Goal: Find contact information: Find contact information

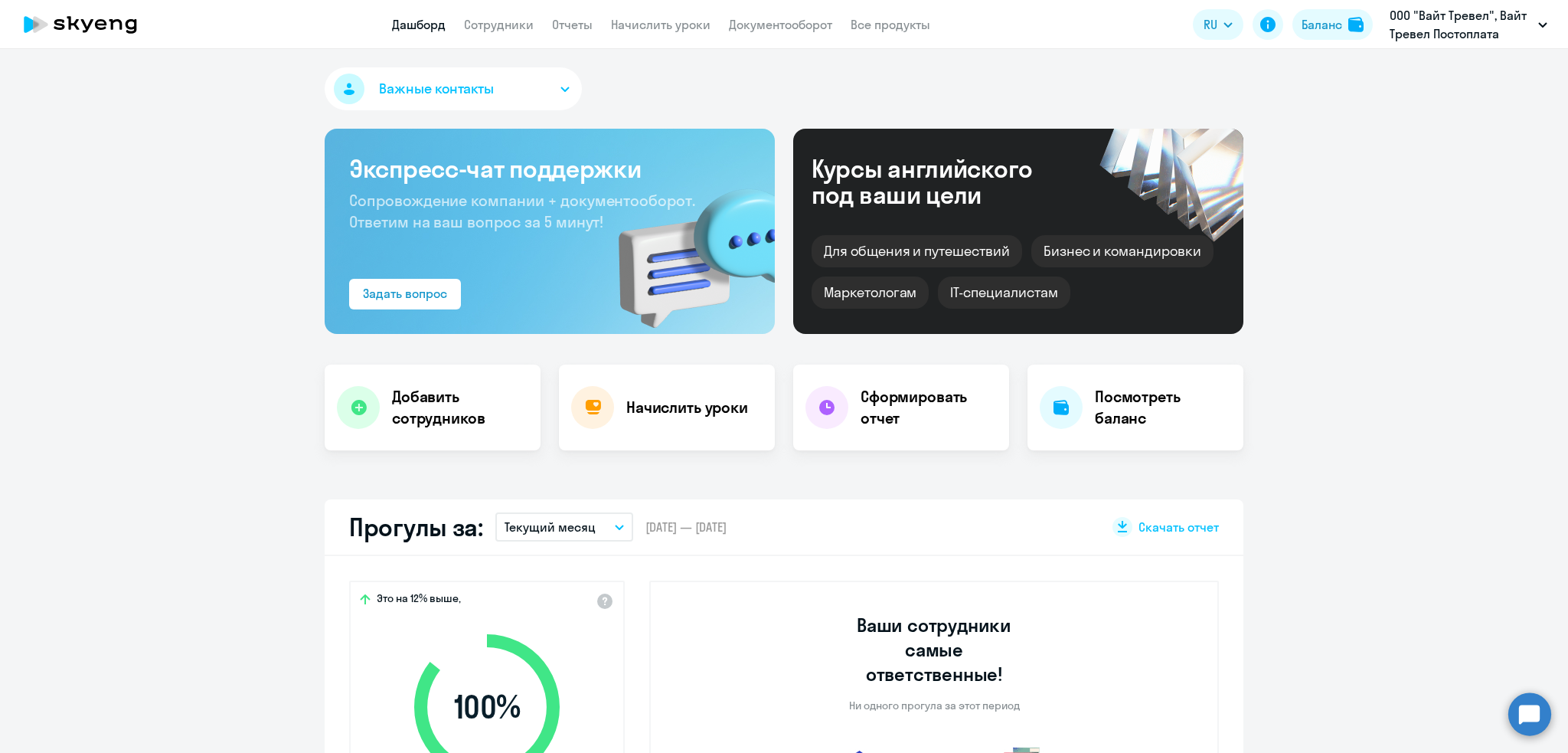
select select "30"
click at [484, 21] on link "Сотрудники" at bounding box center [498, 25] width 70 height 15
select select "30"
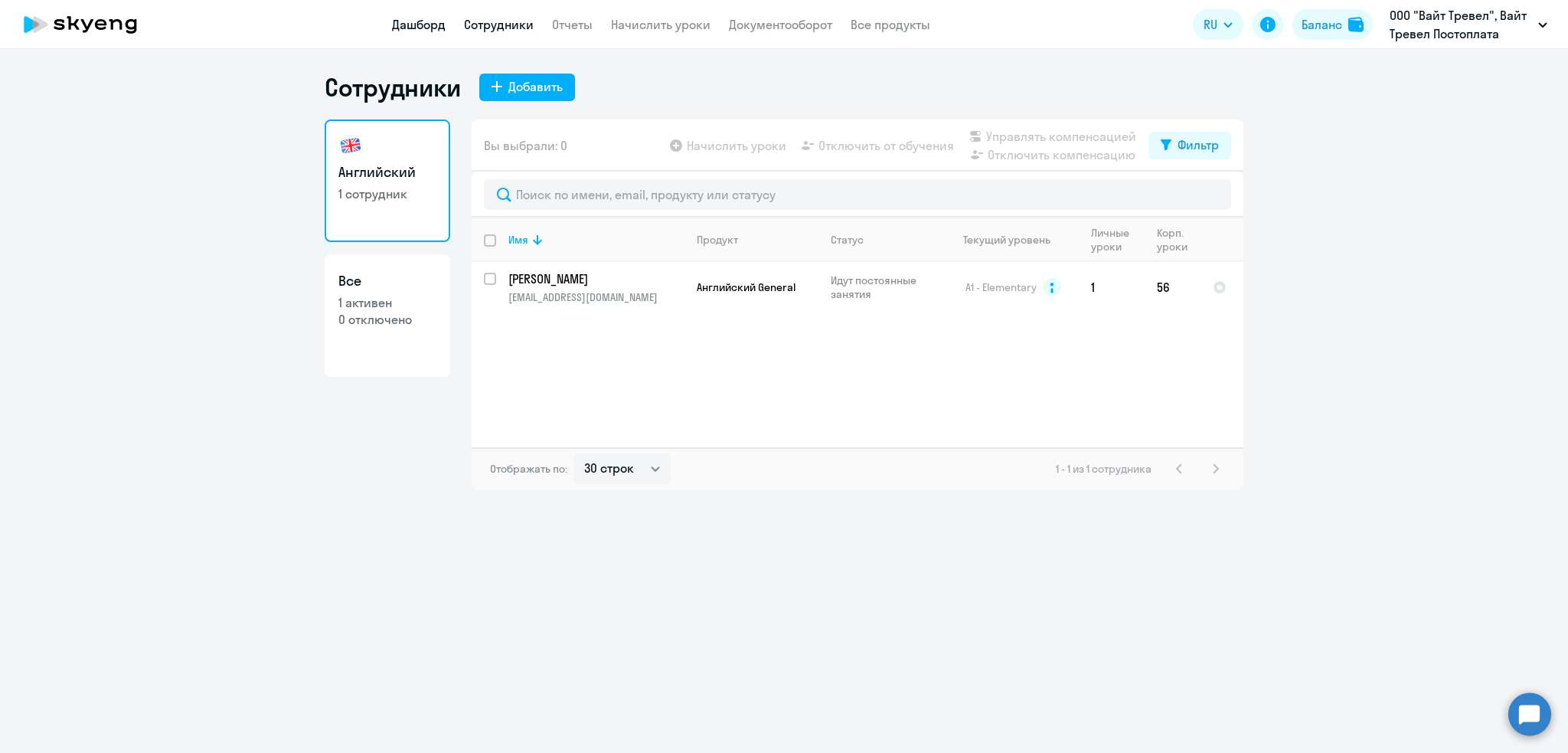
click at [408, 26] on link "Дашборд" at bounding box center [419, 25] width 53 height 15
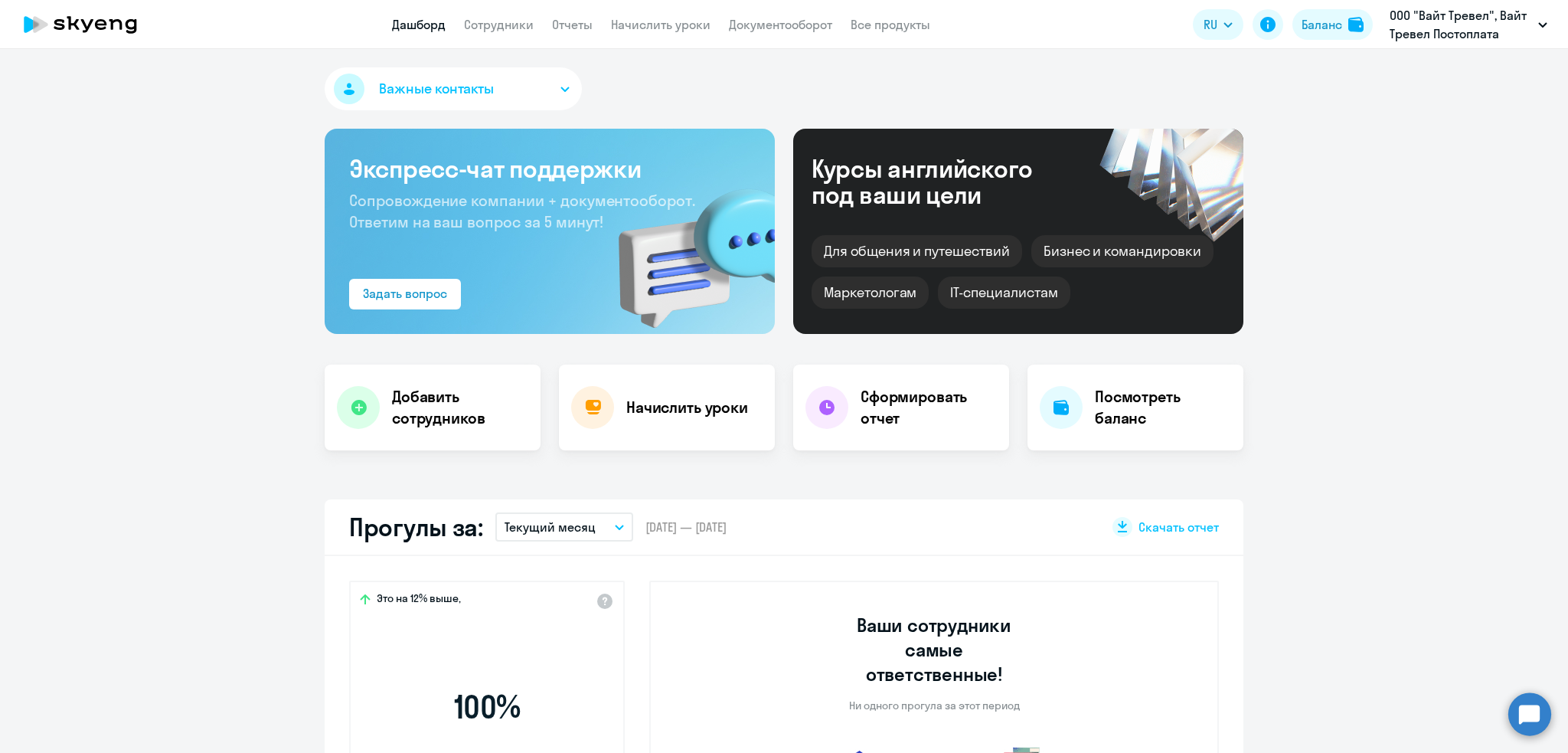
select select "30"
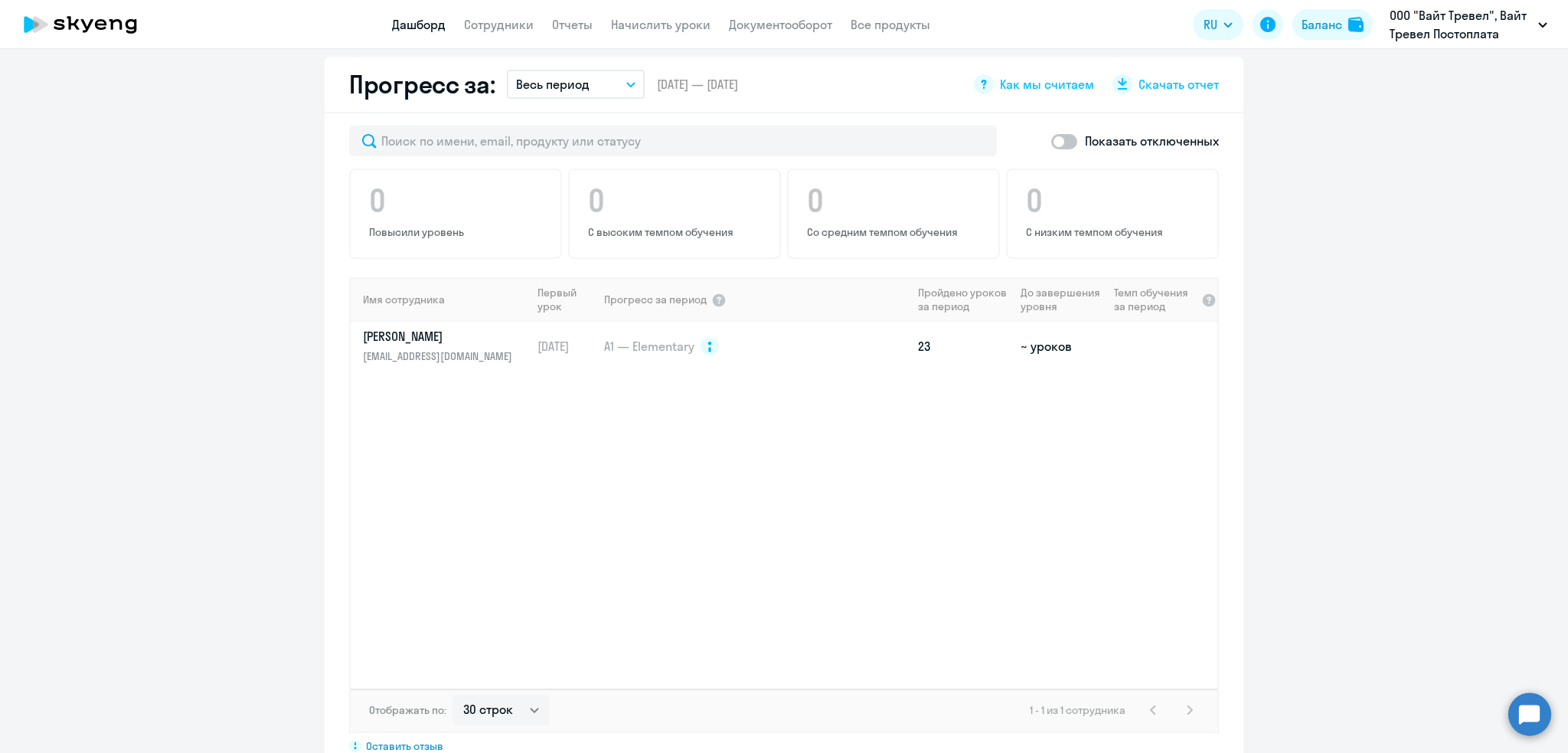
scroll to position [859, 0]
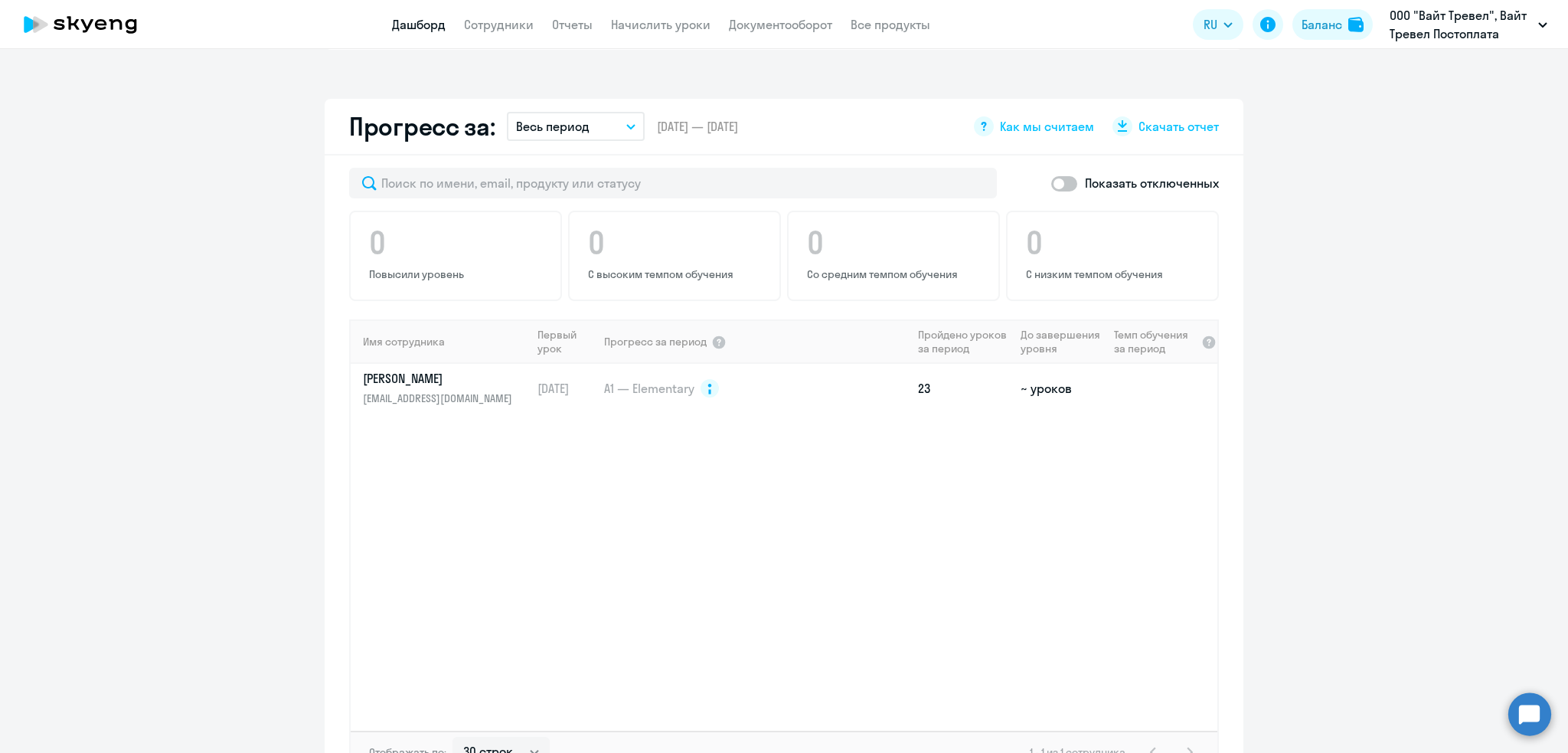
drag, startPoint x: 1047, startPoint y: 154, endPoint x: 1064, endPoint y: 154, distance: 17.0
click at [1051, 176] on span at bounding box center [1064, 184] width 26 height 15
click at [1051, 183] on input "checkbox" at bounding box center [1051, 183] width 1 height 1
checkbox input "true"
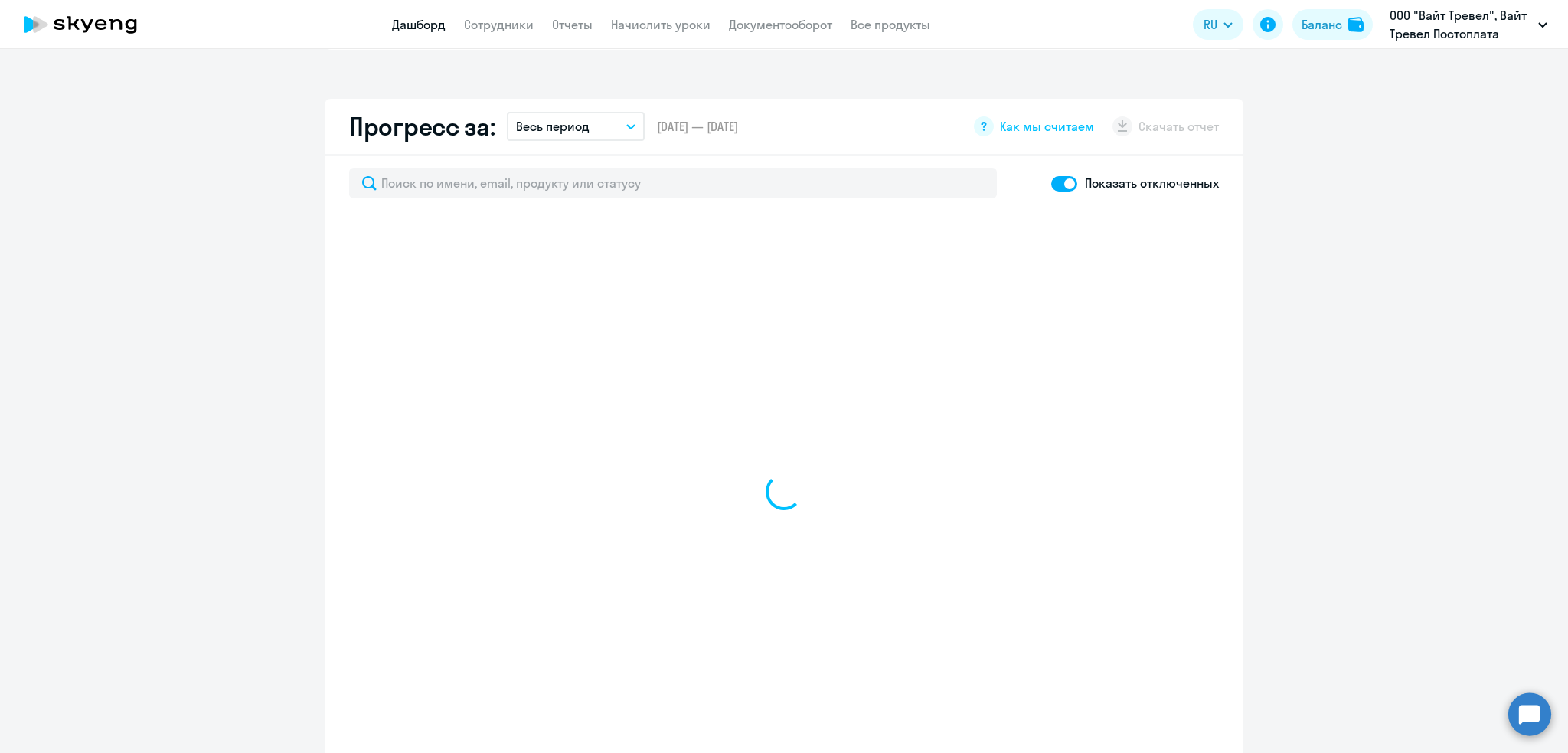
select select "30"
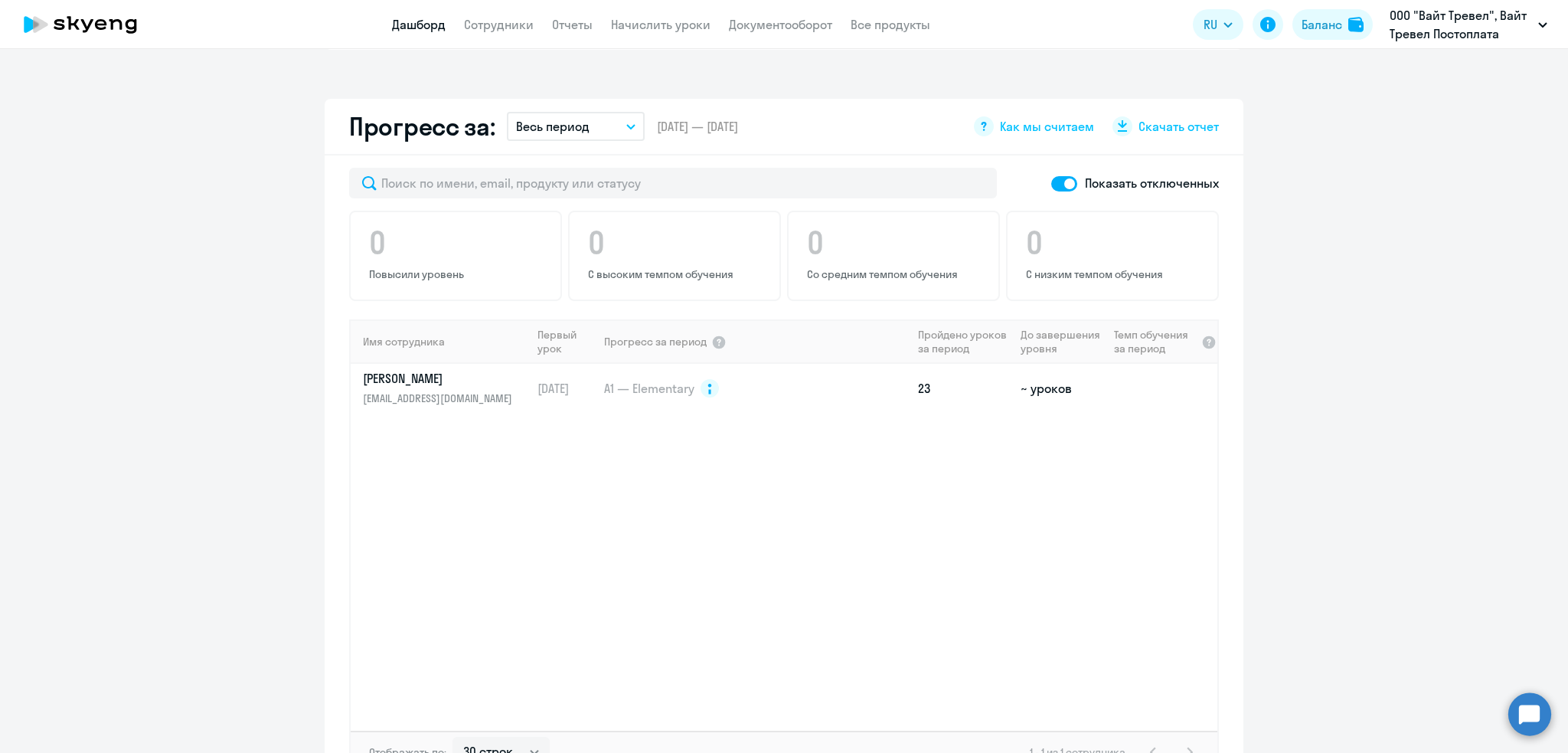
scroll to position [0, 0]
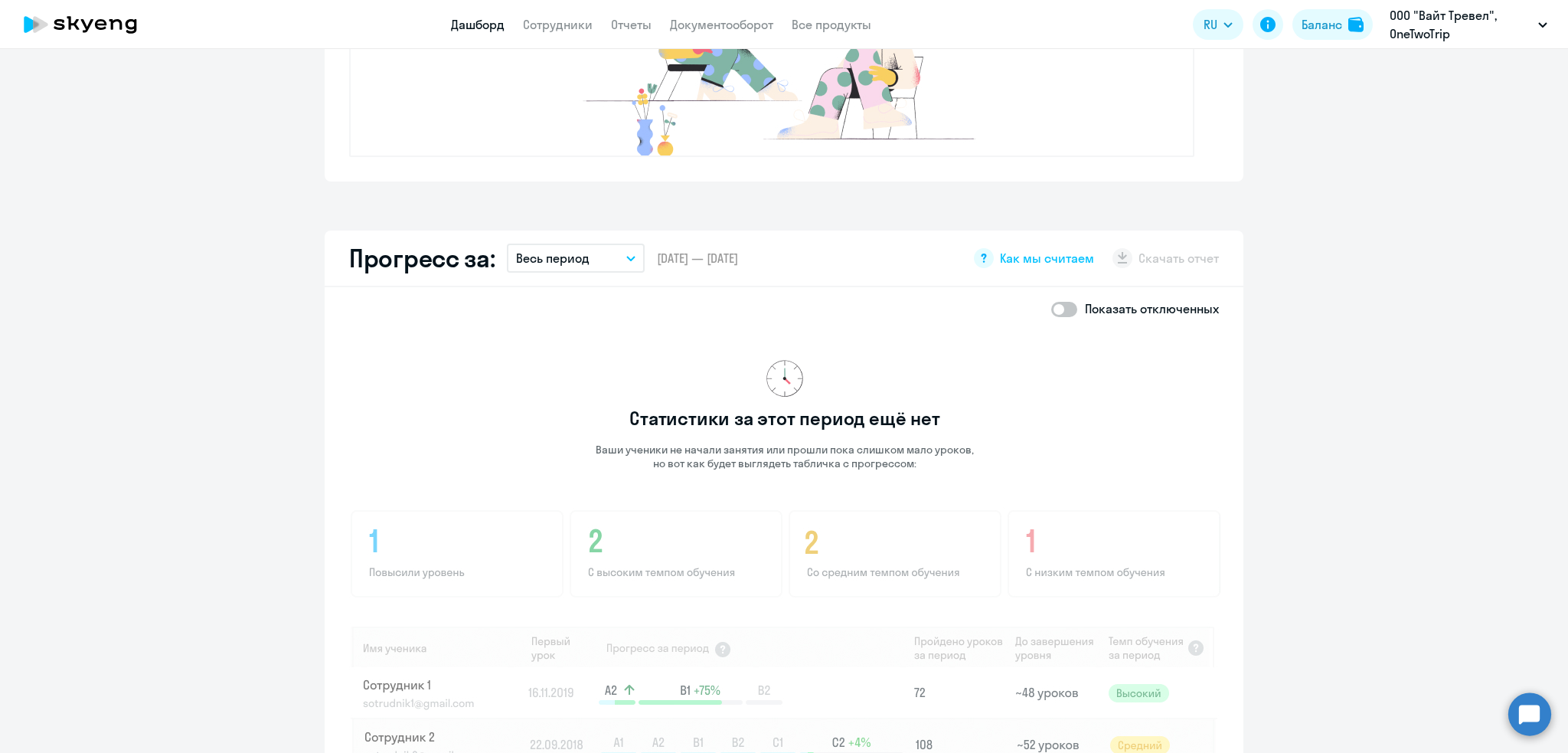
scroll to position [700, 0]
click at [1055, 307] on span at bounding box center [1064, 312] width 26 height 15
click at [1051, 311] on input "checkbox" at bounding box center [1051, 311] width 1 height 1
checkbox input "true"
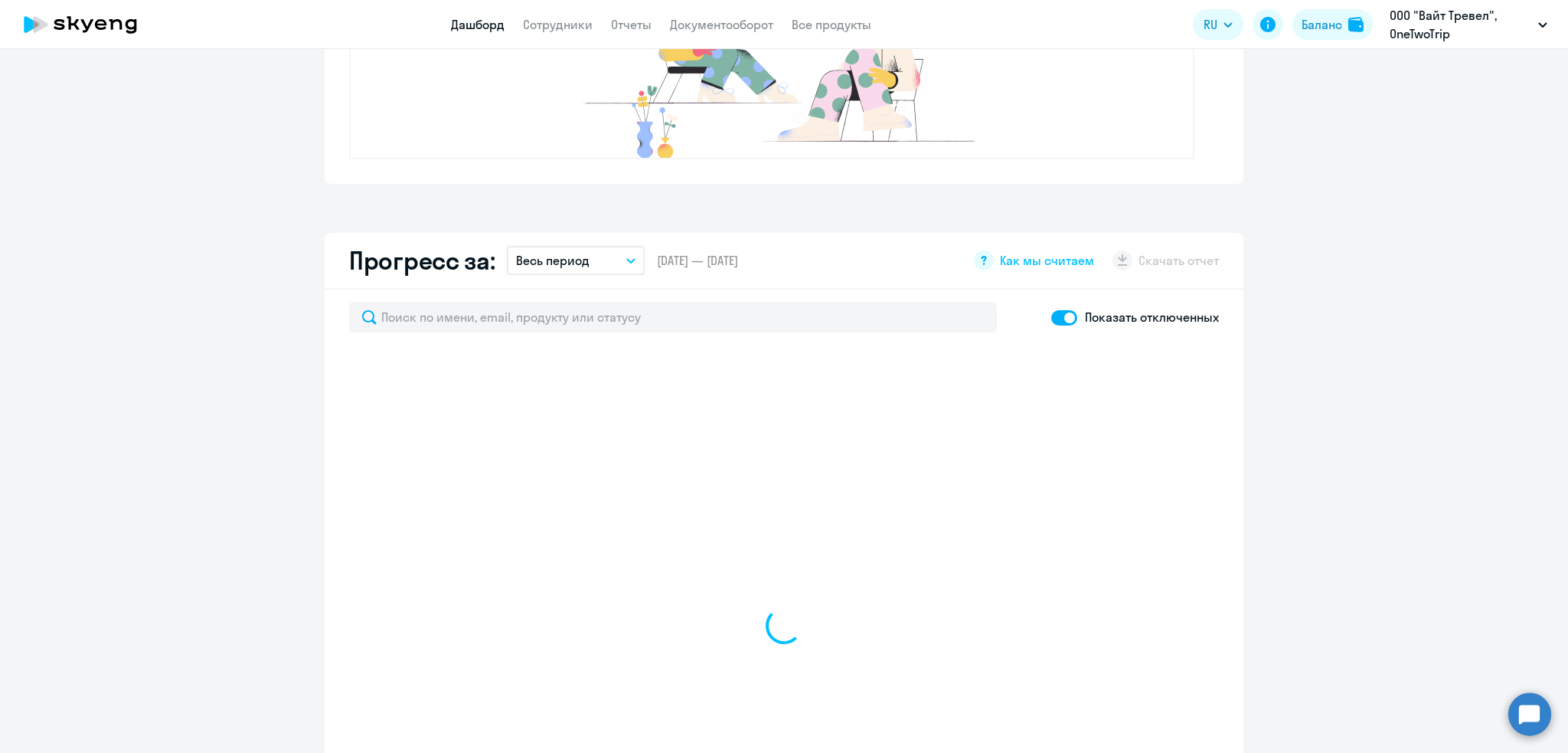
select select "30"
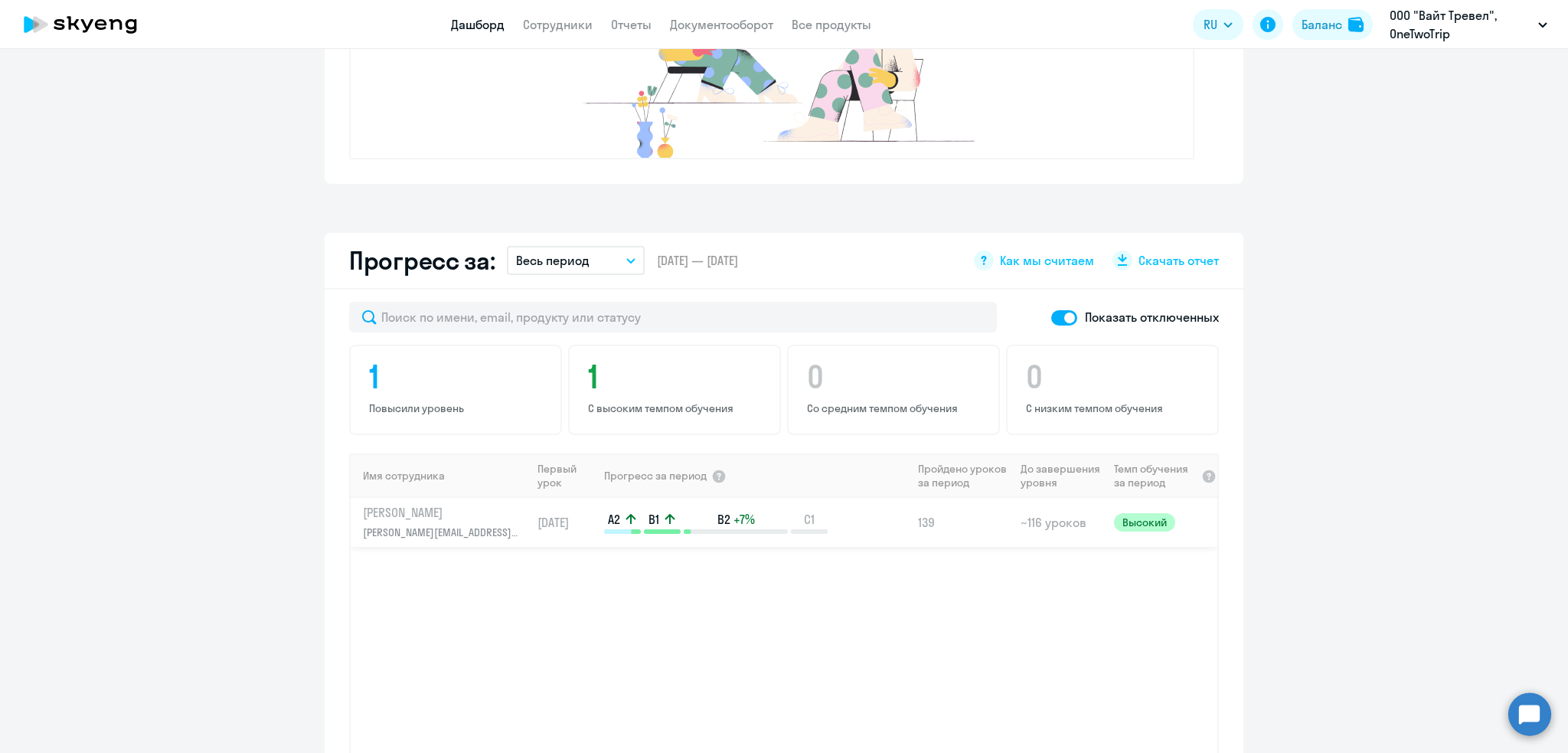
click at [466, 506] on p "Сарычева Юлия Викторовна" at bounding box center [442, 513] width 158 height 17
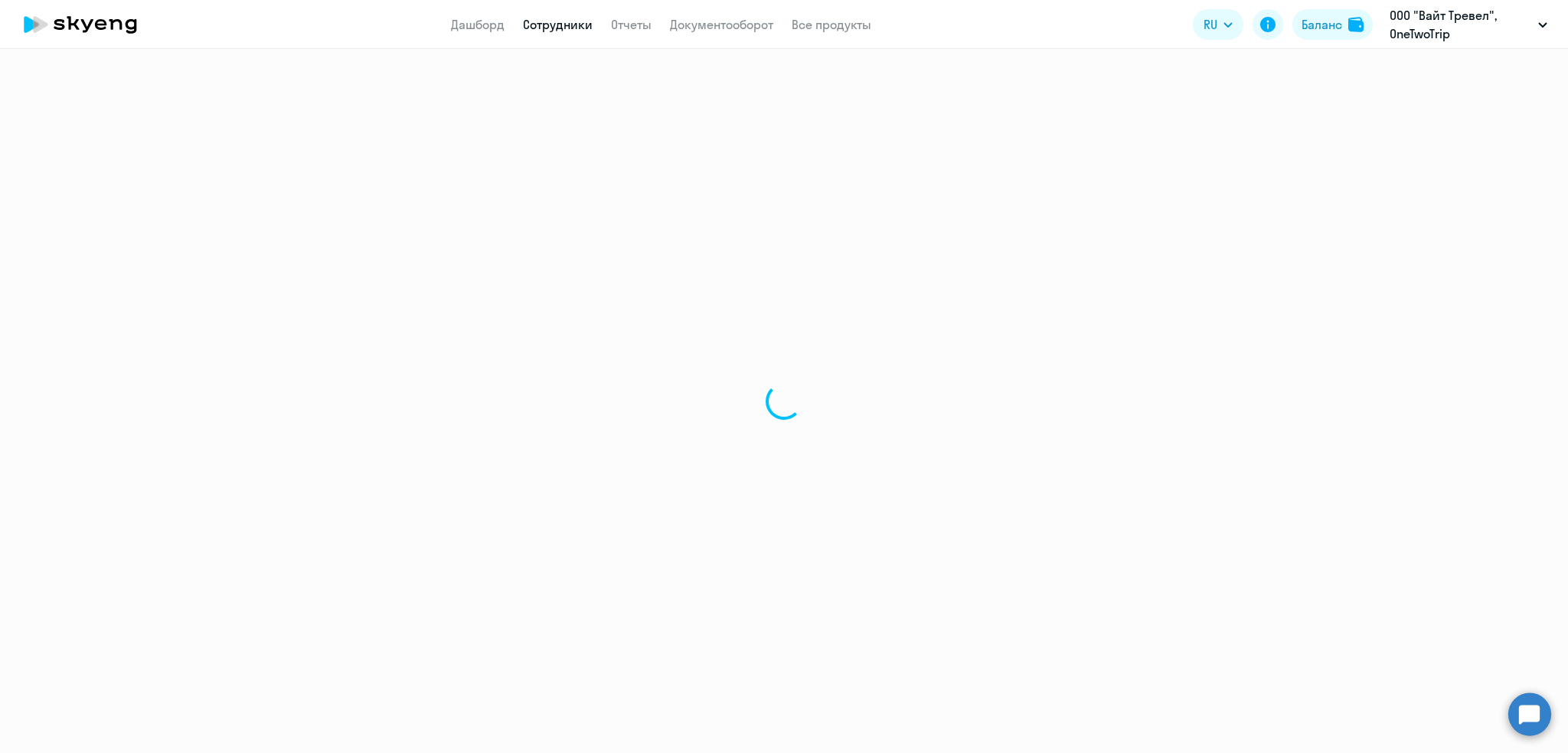
select select "english"
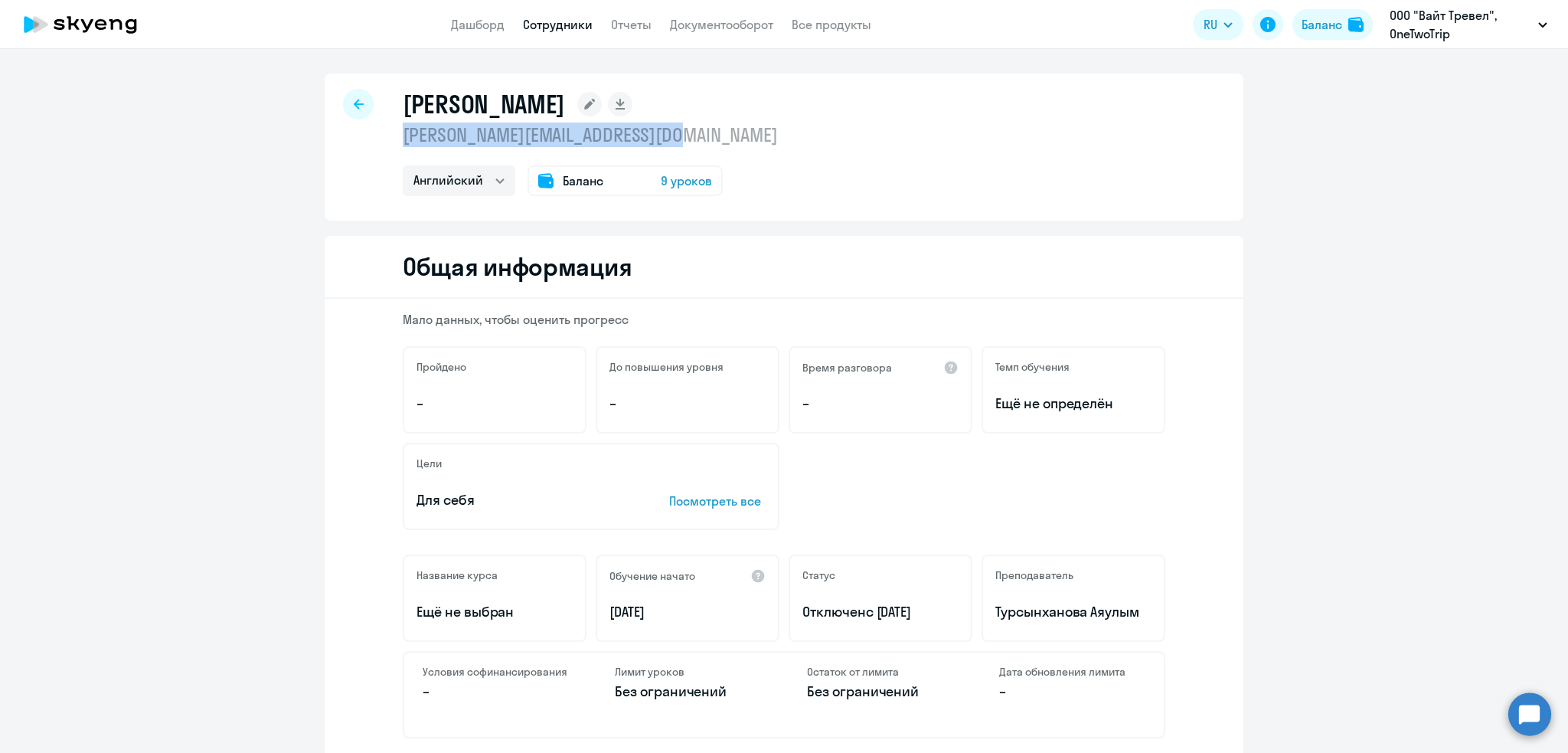
drag, startPoint x: 690, startPoint y: 140, endPoint x: 387, endPoint y: 131, distance: 303.1
click at [387, 131] on div "Сарычева Юлия Викторовна yuliya.sarycheva@onetwotrip.com Английский Баланс 9 ур…" at bounding box center [784, 147] width 919 height 147
copy p "yuliya.sarycheva@onetwotrip.com"
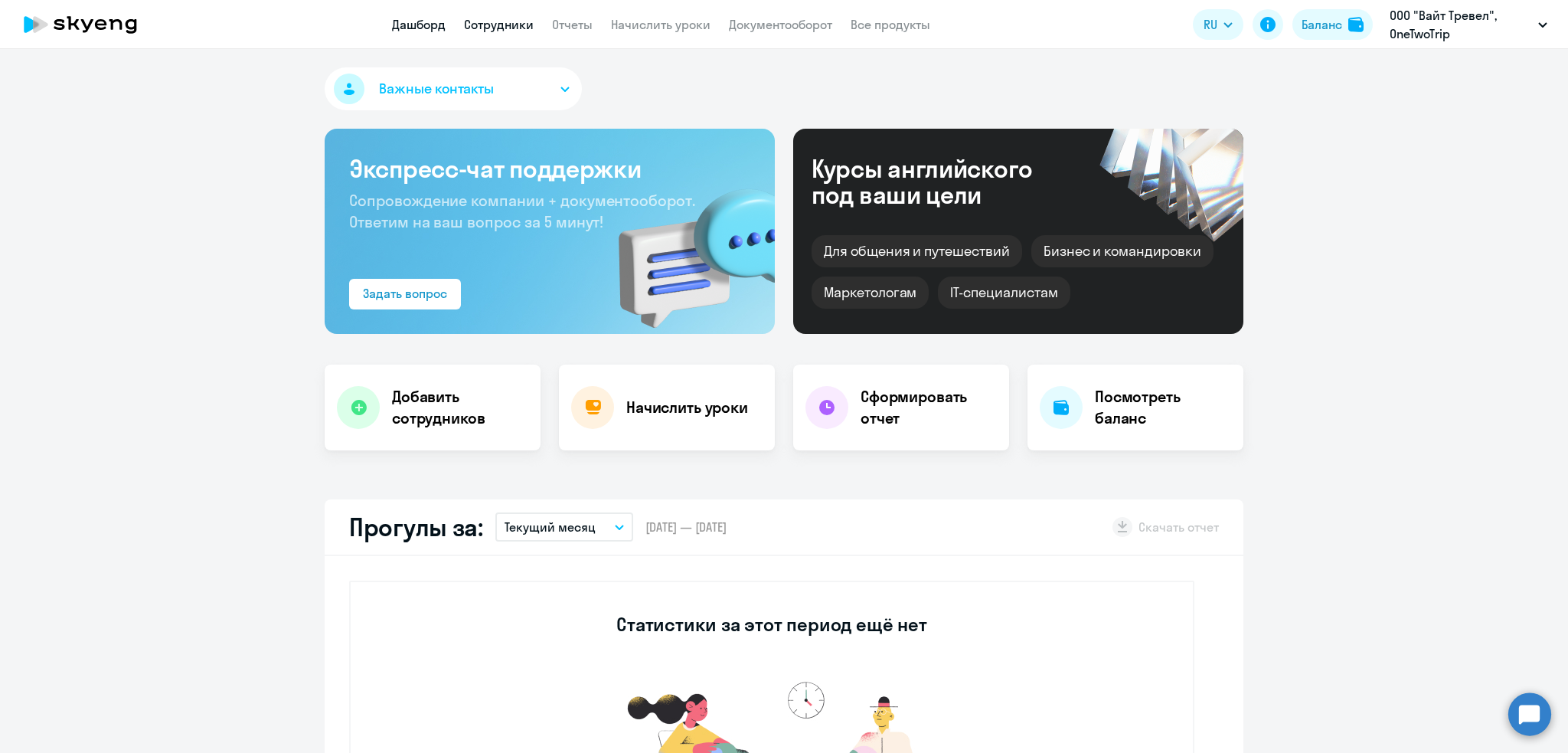
click at [484, 26] on link "Сотрудники" at bounding box center [498, 25] width 70 height 15
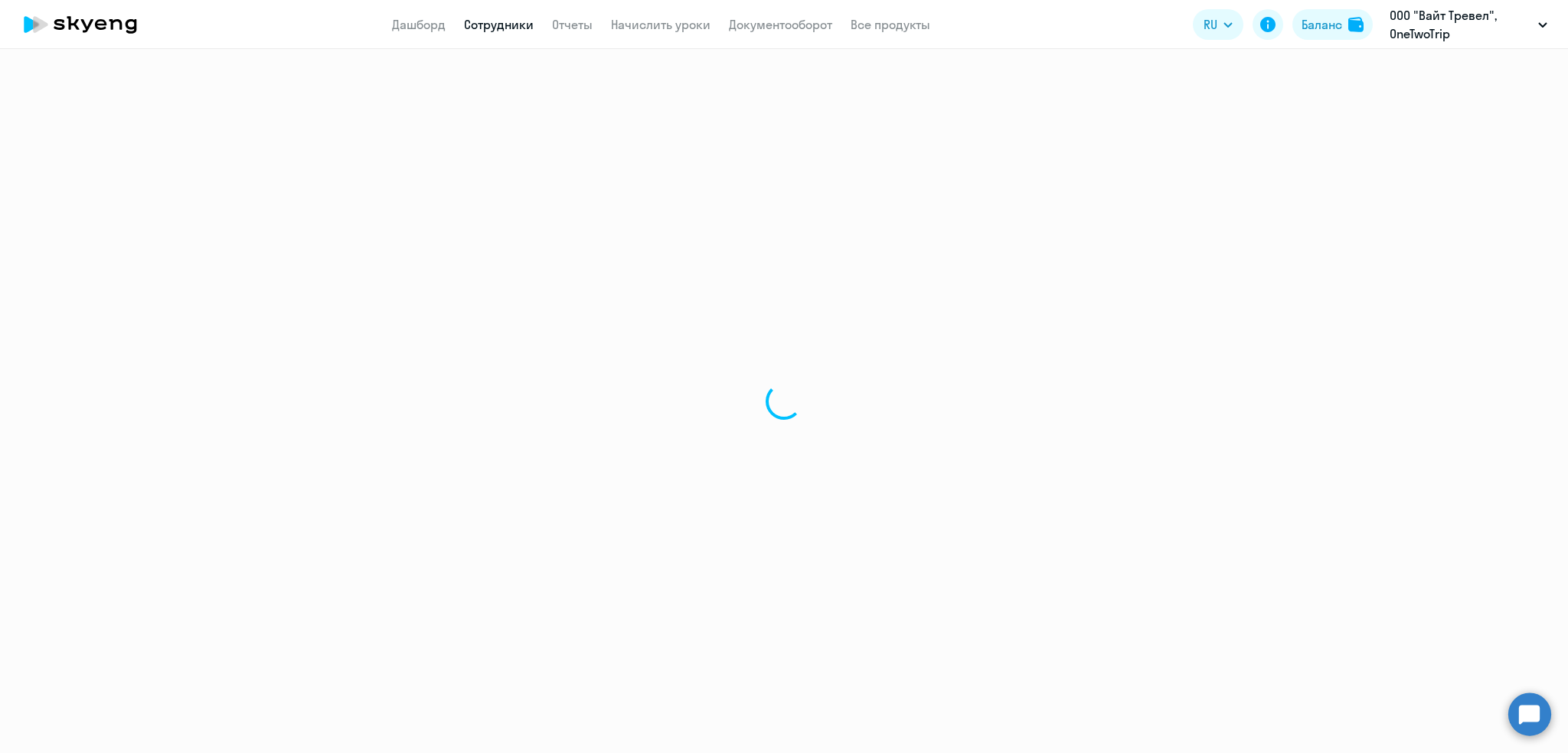
select select "30"
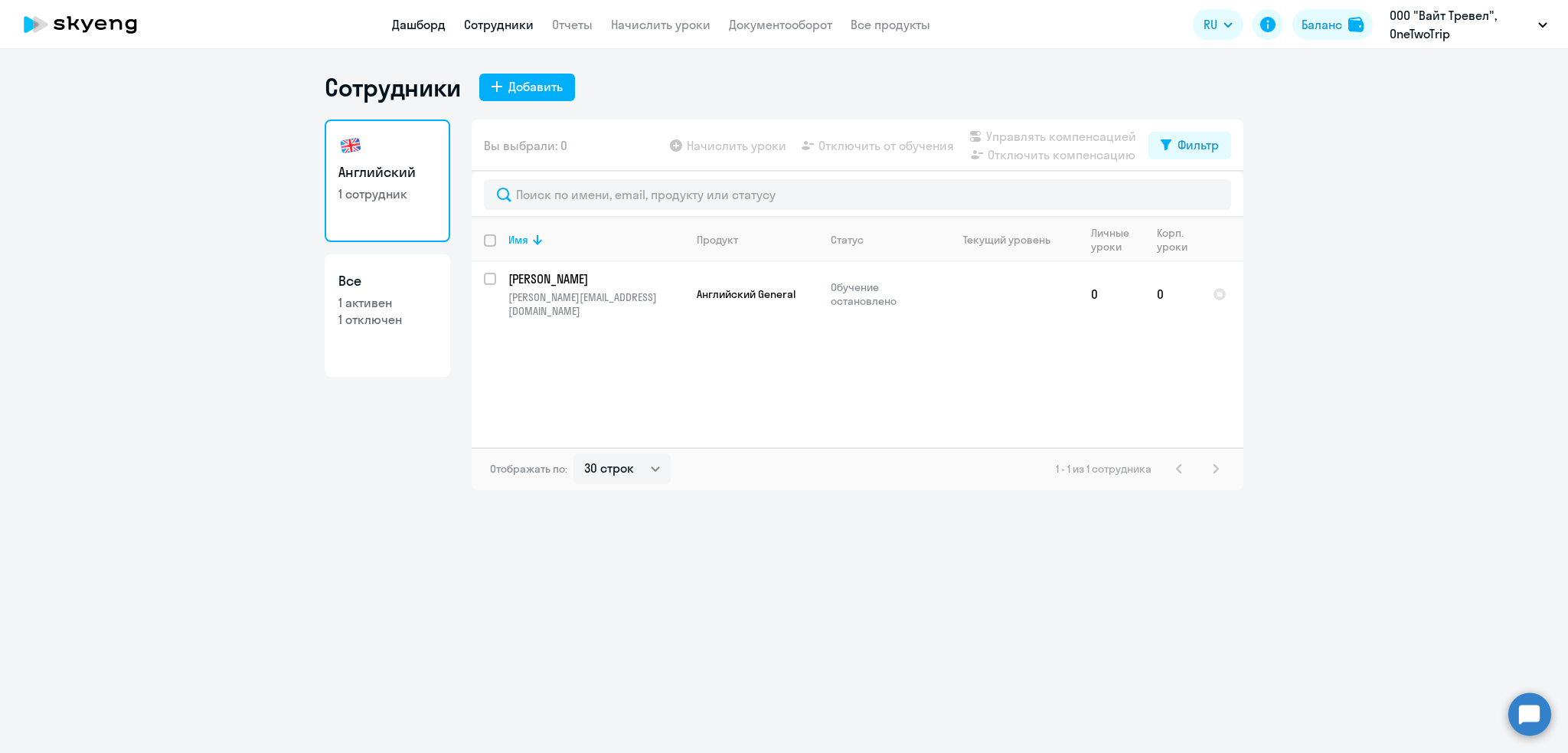
click at [413, 25] on link "Дашборд" at bounding box center [419, 25] width 53 height 15
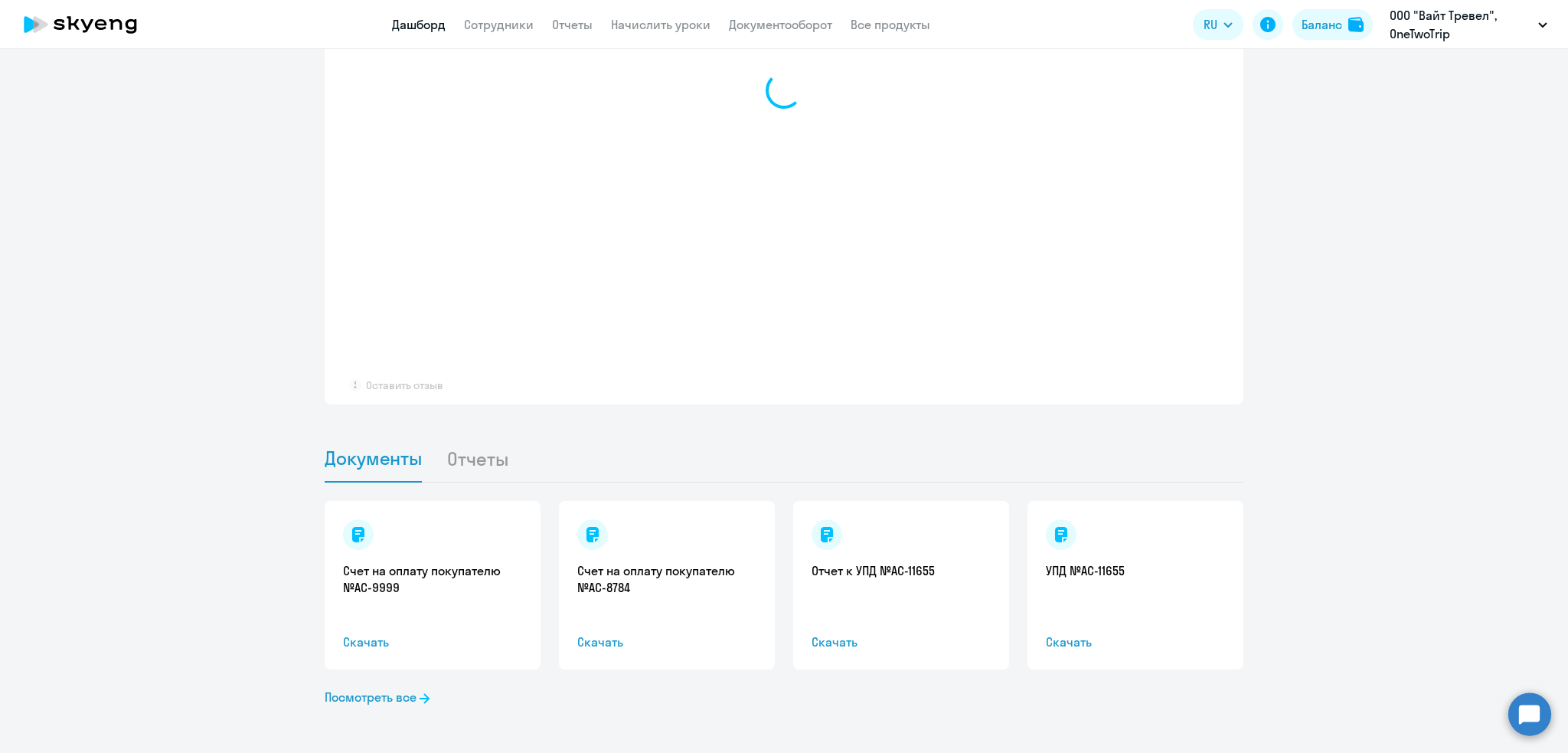
scroll to position [1235, 0]
select select "30"
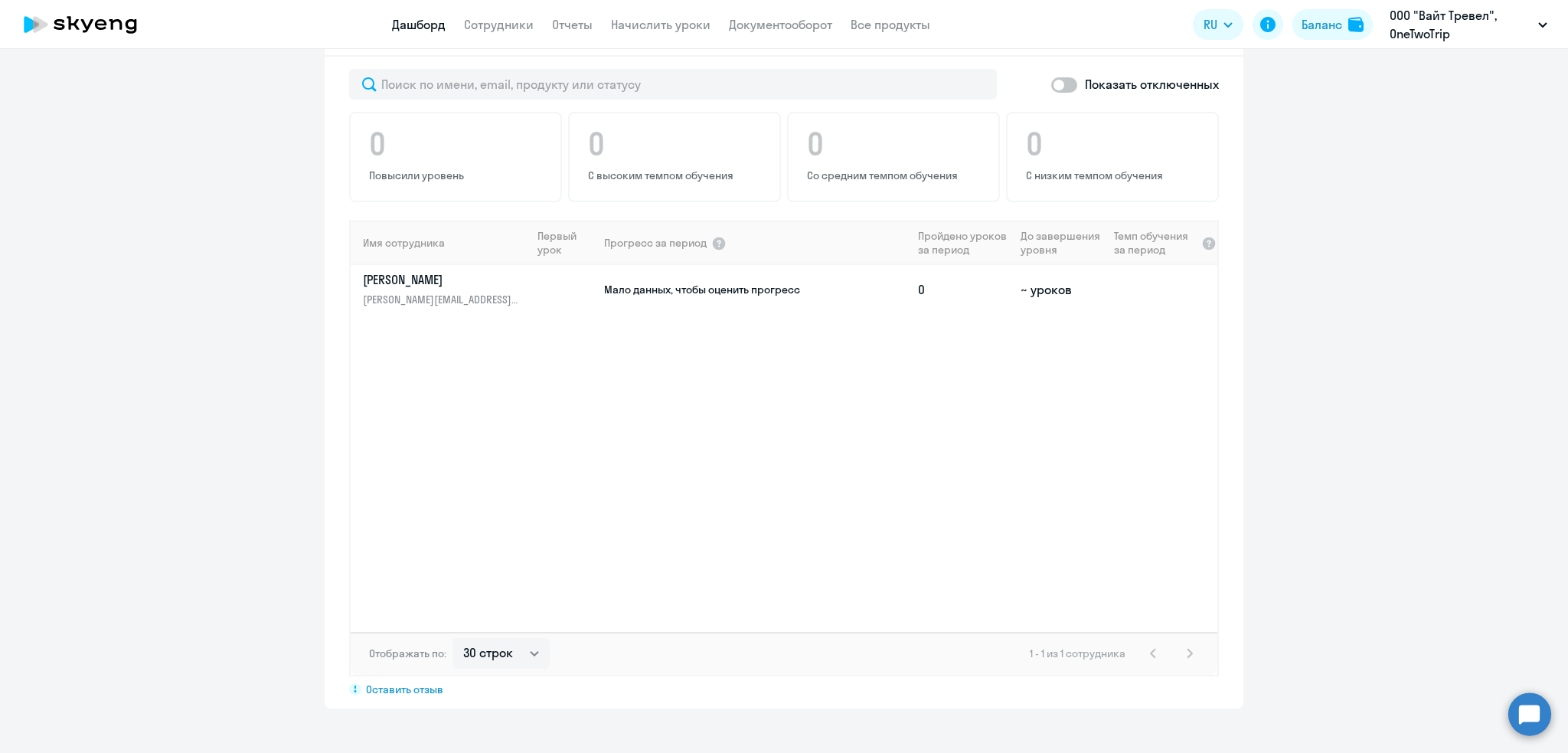
scroll to position [847, 0]
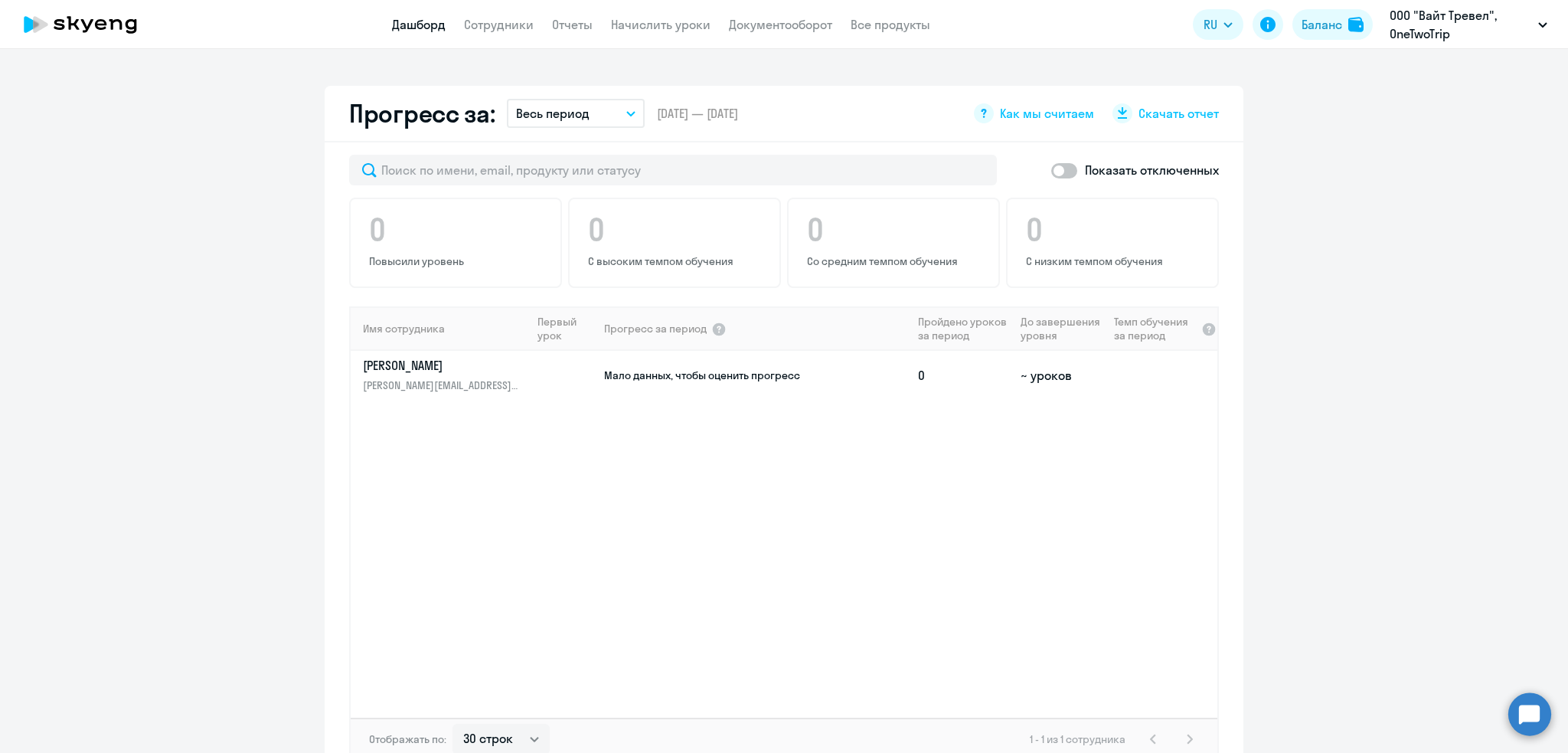
click at [1051, 169] on span at bounding box center [1064, 171] width 26 height 15
click at [1051, 170] on input "checkbox" at bounding box center [1051, 170] width 1 height 1
checkbox input "true"
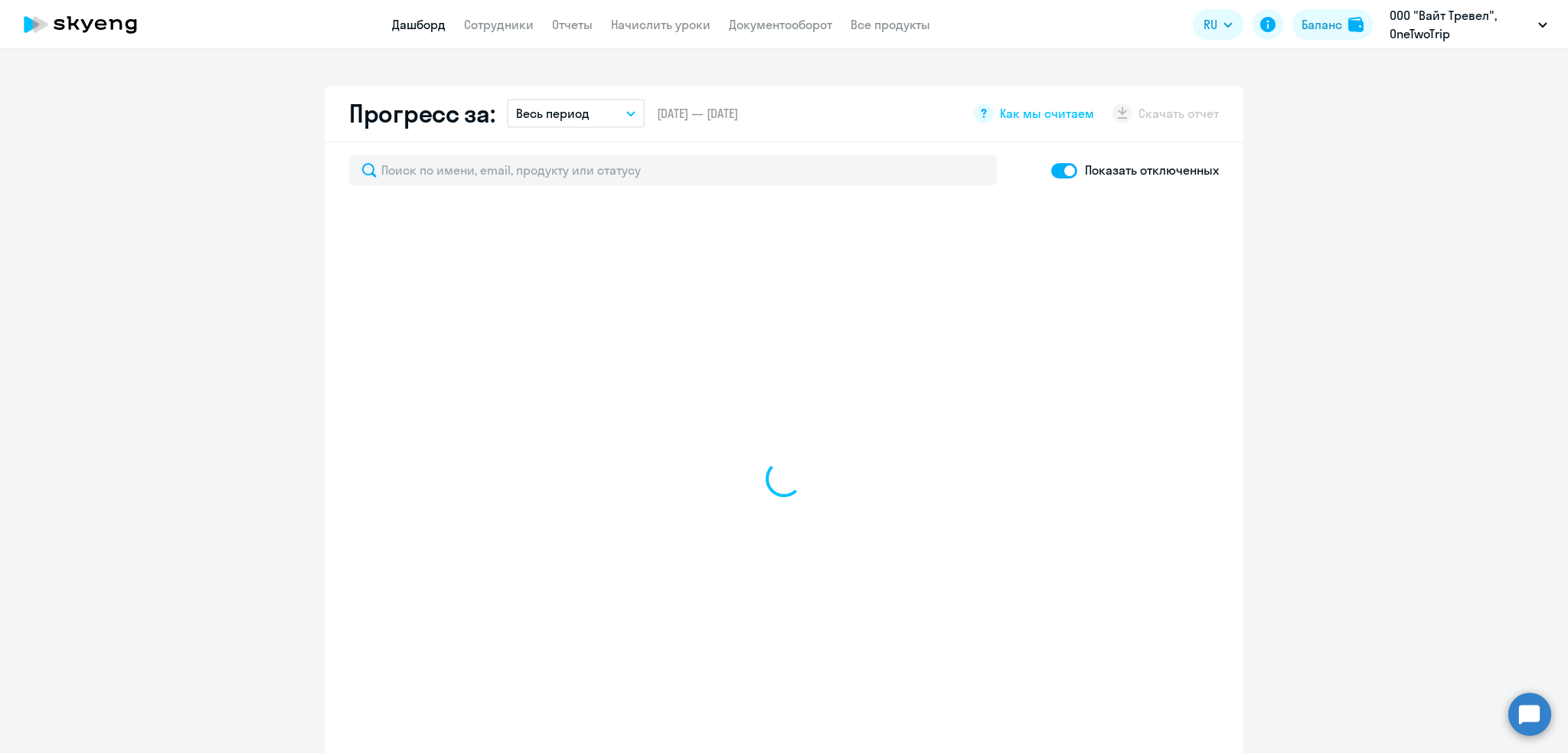
select select "30"
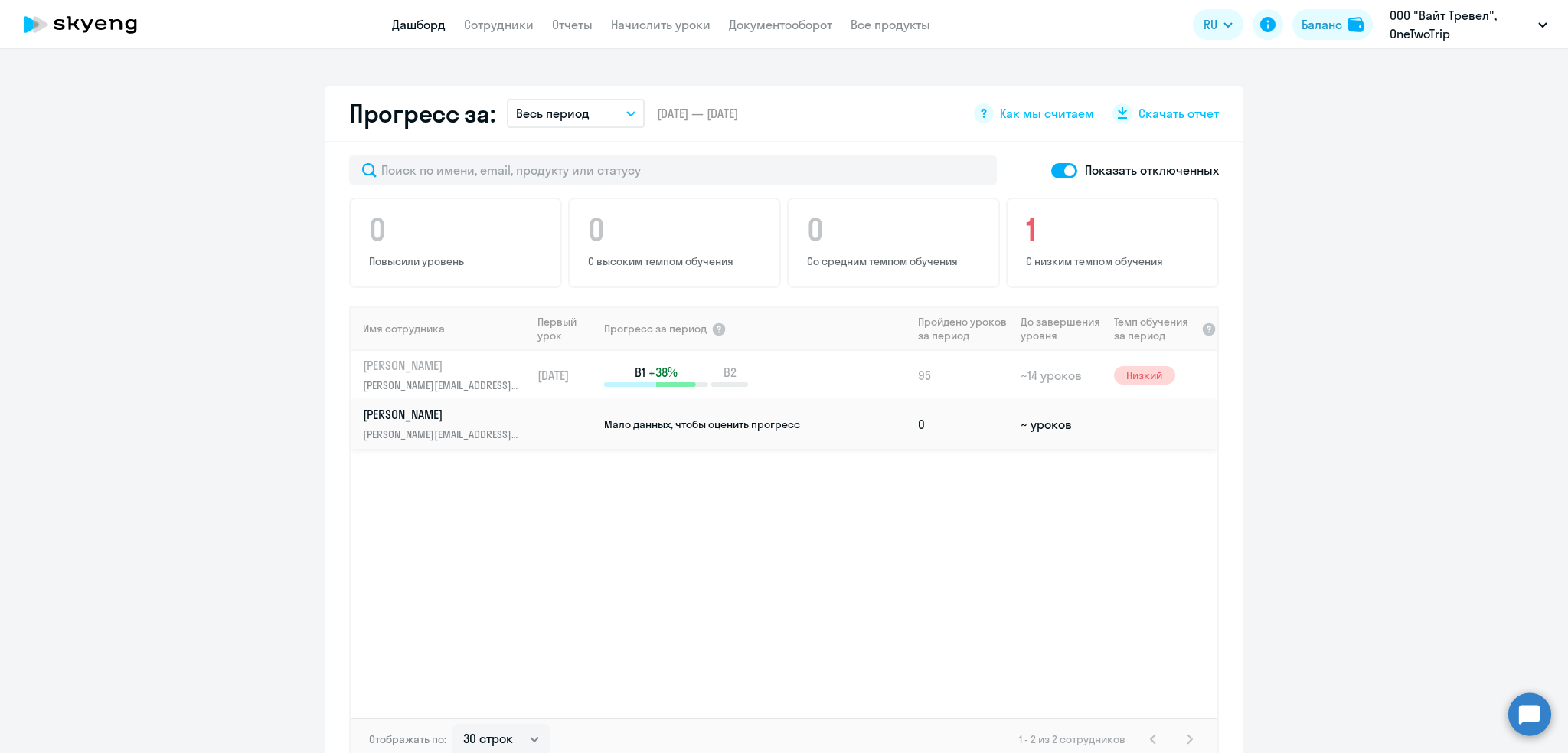
click at [445, 415] on p "Александрова Екатерина" at bounding box center [442, 415] width 158 height 17
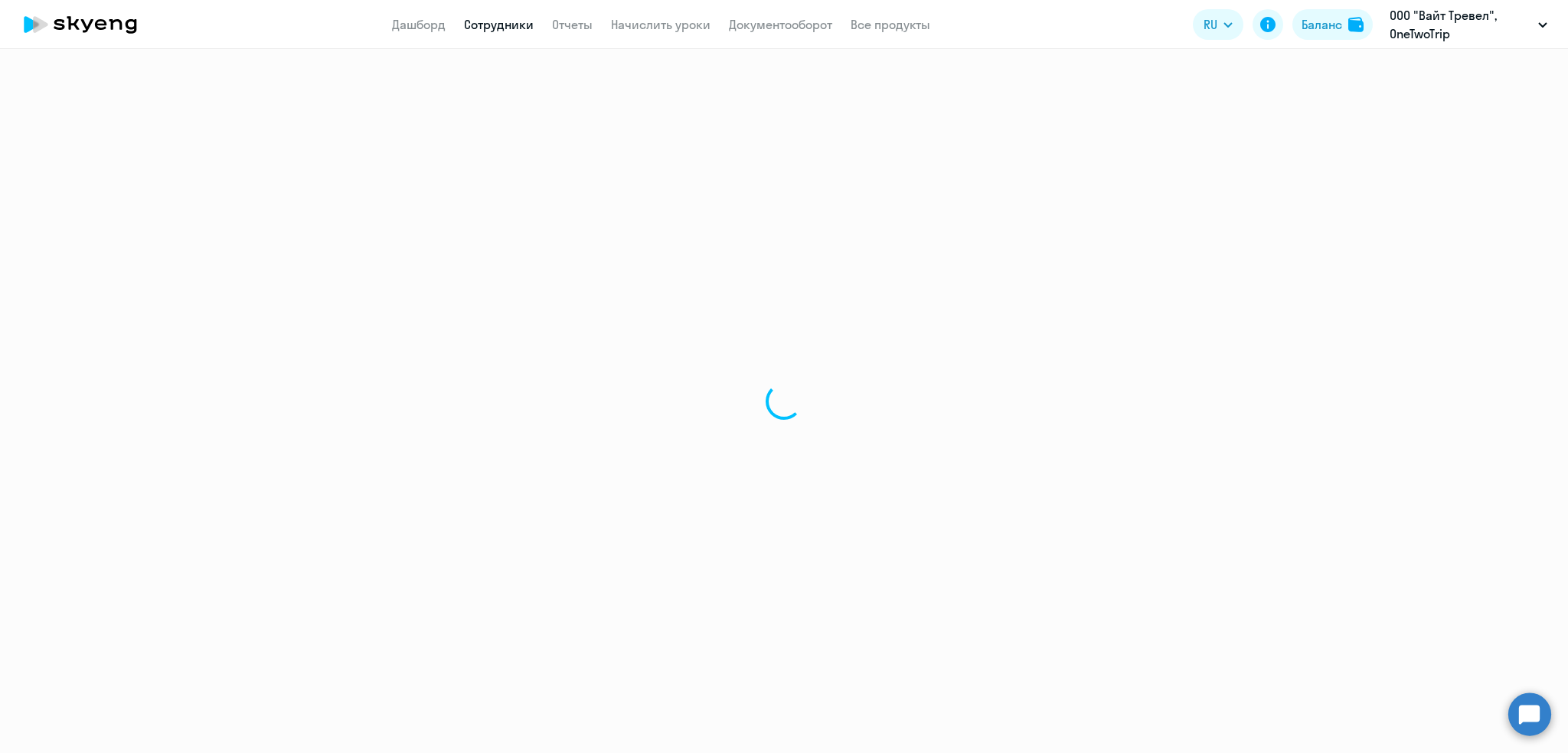
select select "english"
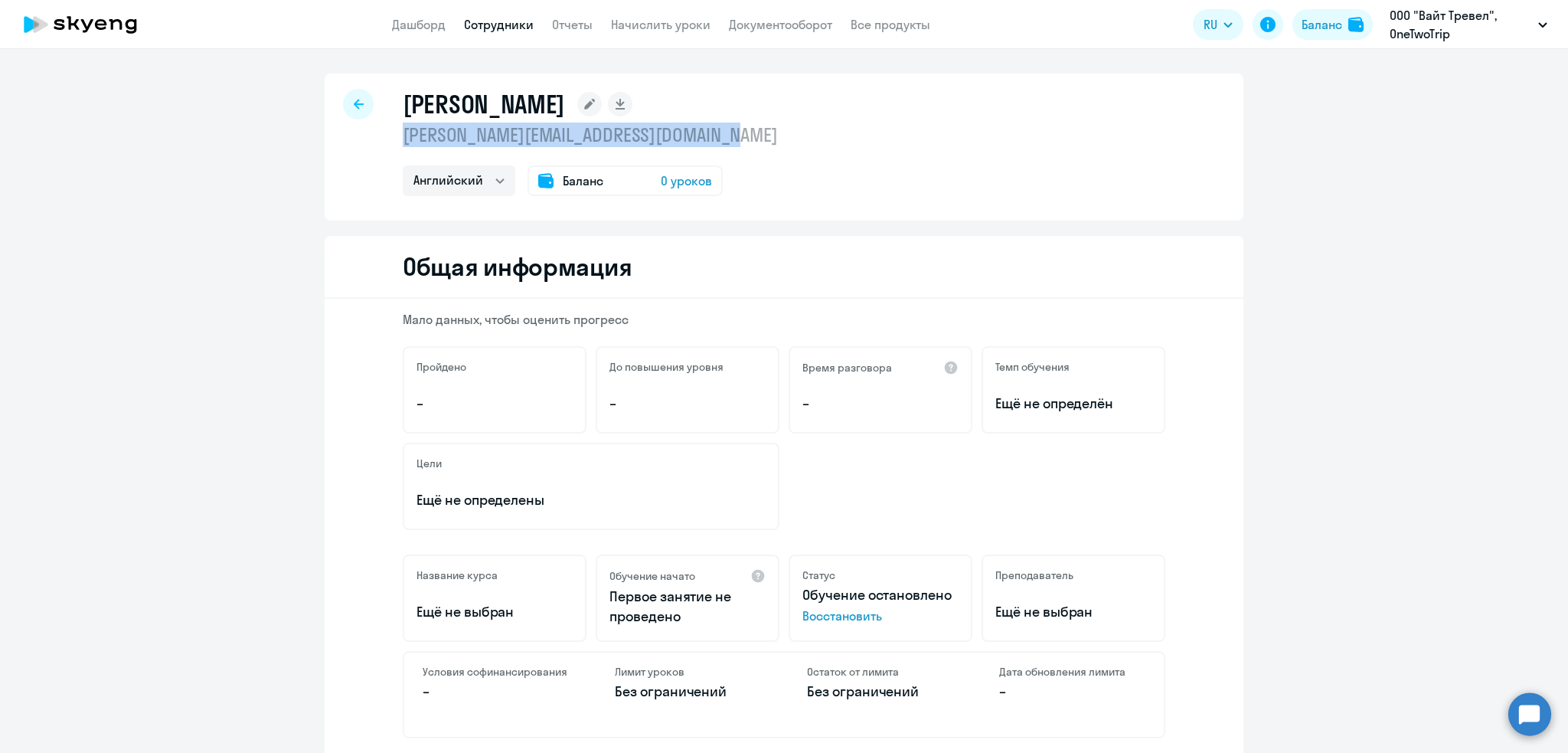
drag, startPoint x: 758, startPoint y: 134, endPoint x: 395, endPoint y: 134, distance: 363.0
click at [395, 134] on div "Александрова Екатерина ekaterina.aleksandrova@onetwotrip.com Английский Баланс …" at bounding box center [784, 147] width 919 height 147
copy p "ekaterina.aleksandrova@onetwotrip.com"
click at [343, 109] on div at bounding box center [359, 104] width 31 height 31
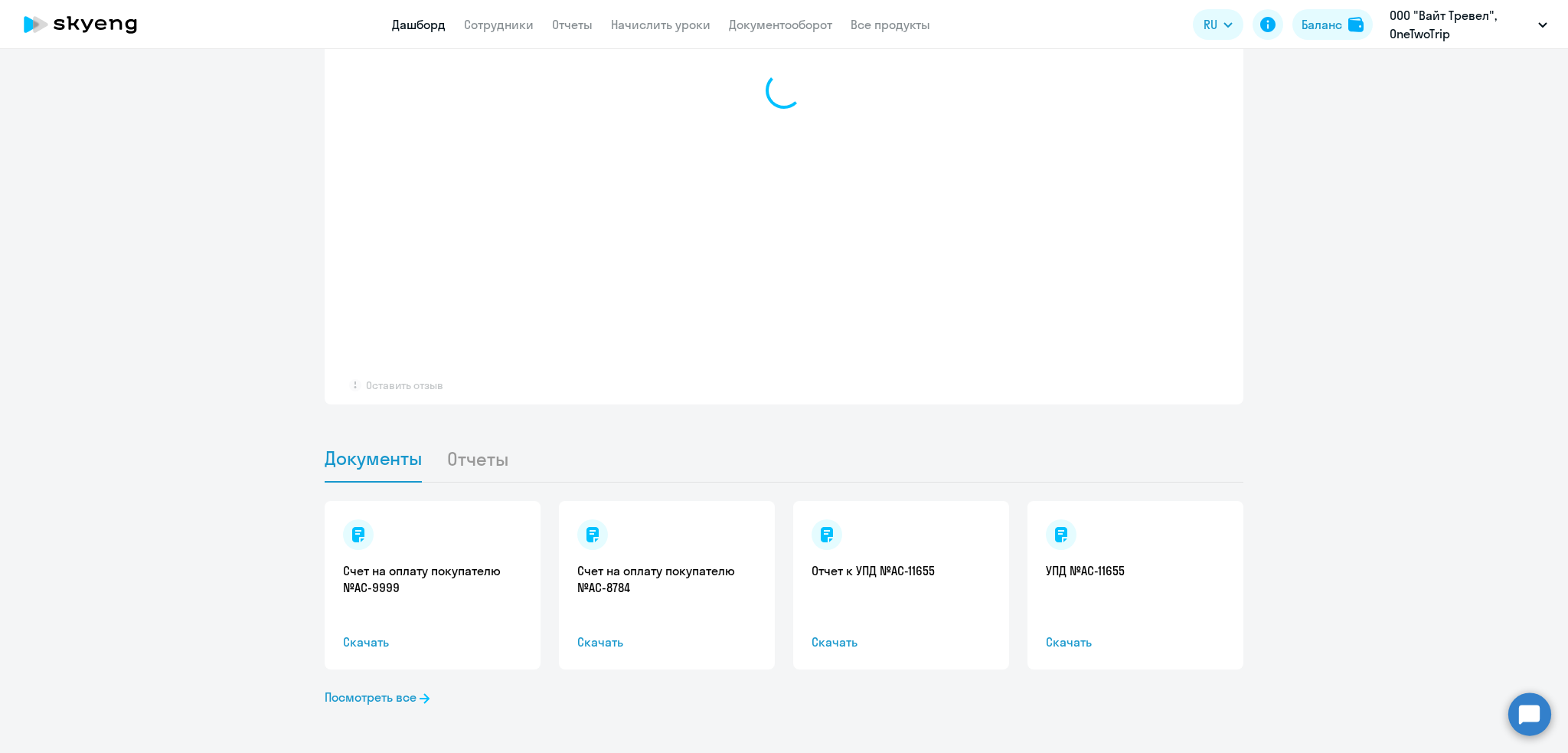
scroll to position [1235, 0]
select select "30"
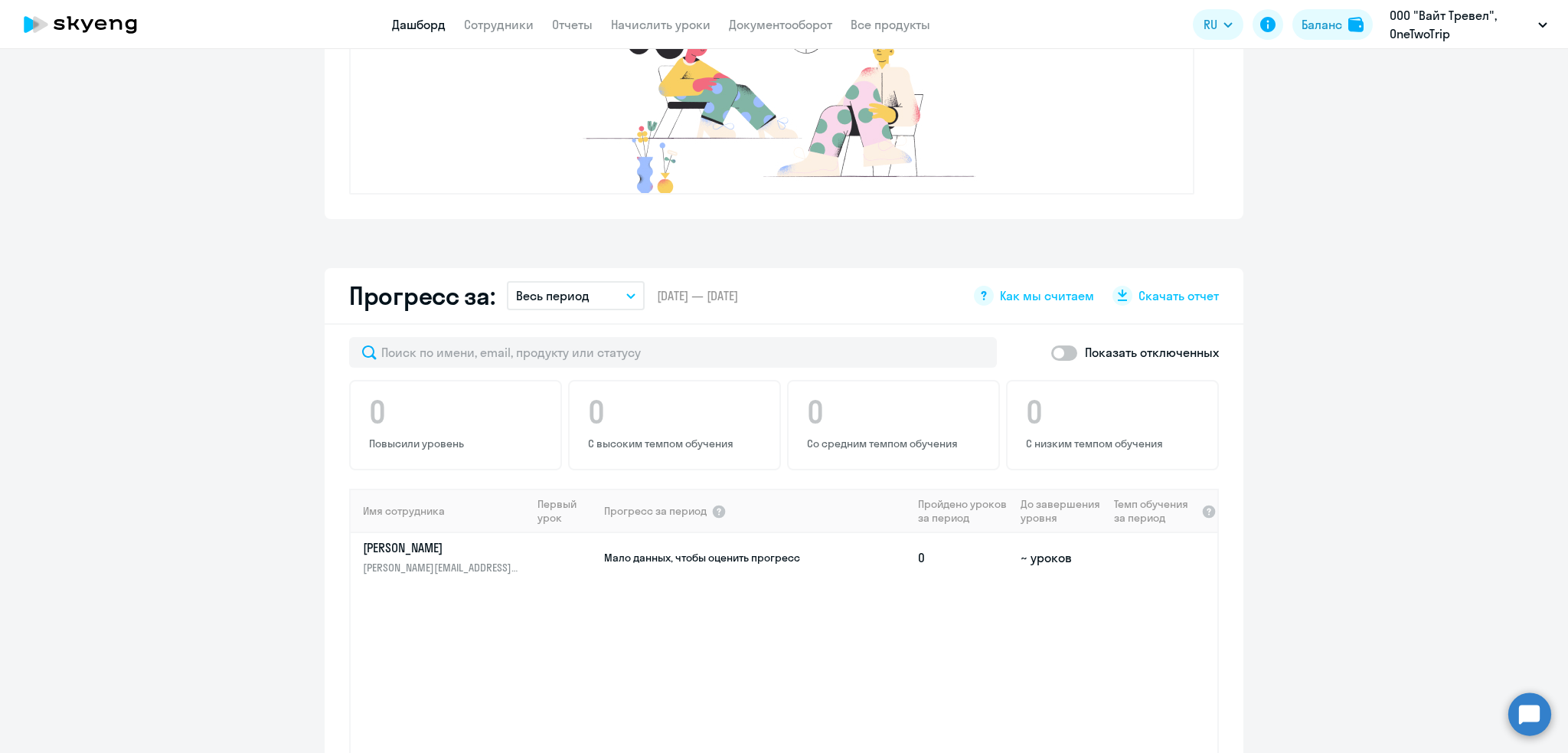
scroll to position [671, 0]
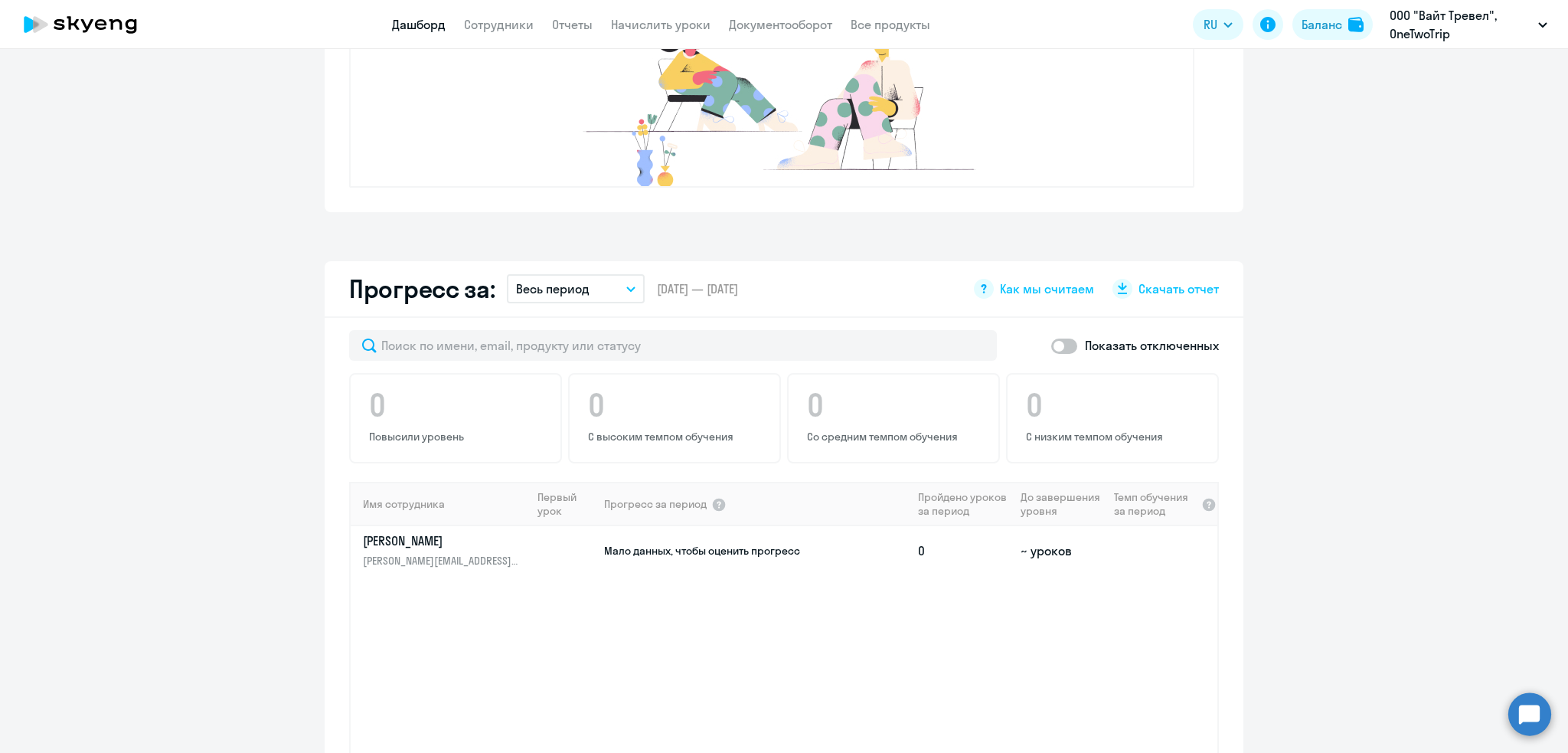
click at [1052, 344] on span at bounding box center [1064, 346] width 26 height 15
click at [1051, 345] on input "checkbox" at bounding box center [1051, 345] width 1 height 1
checkbox input "true"
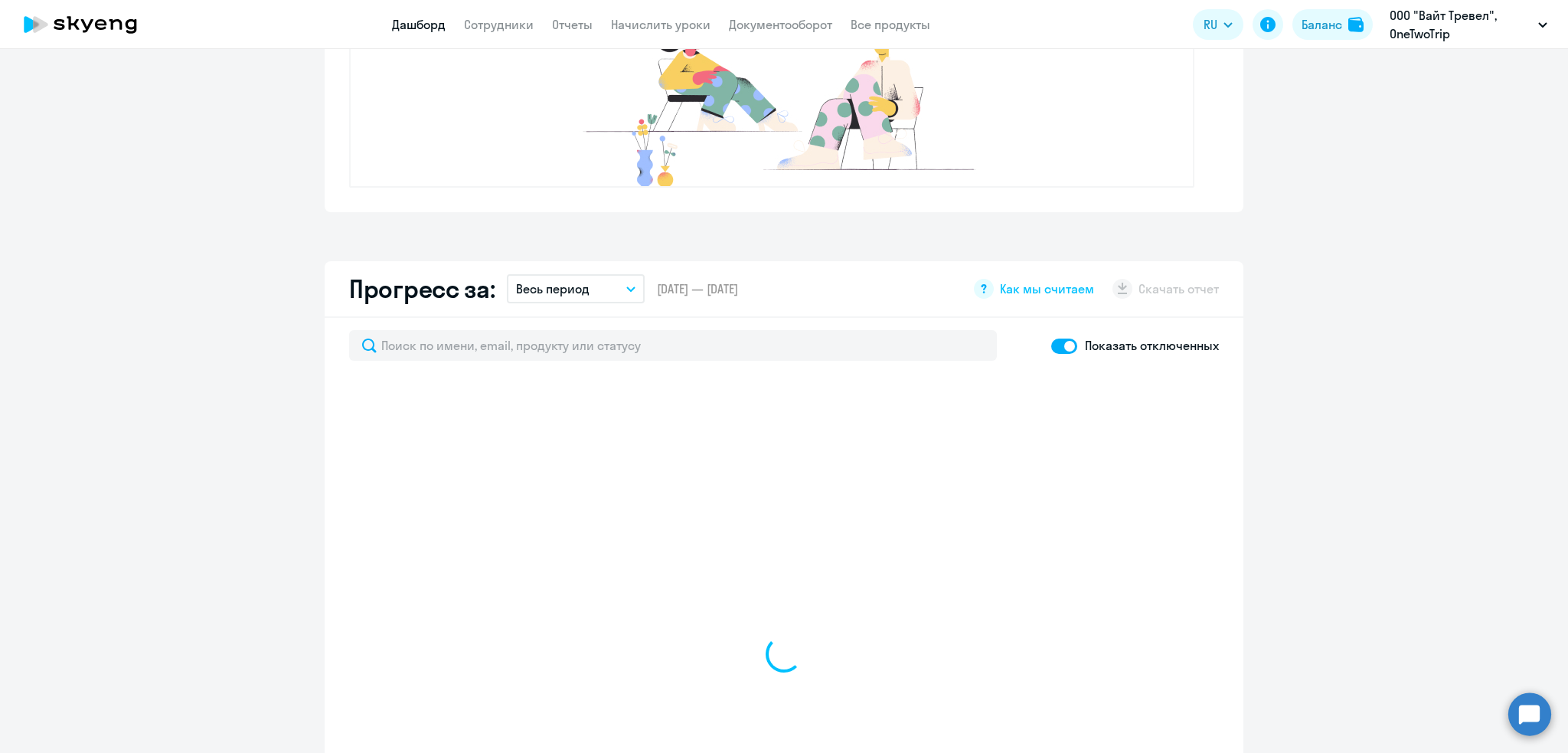
select select "30"
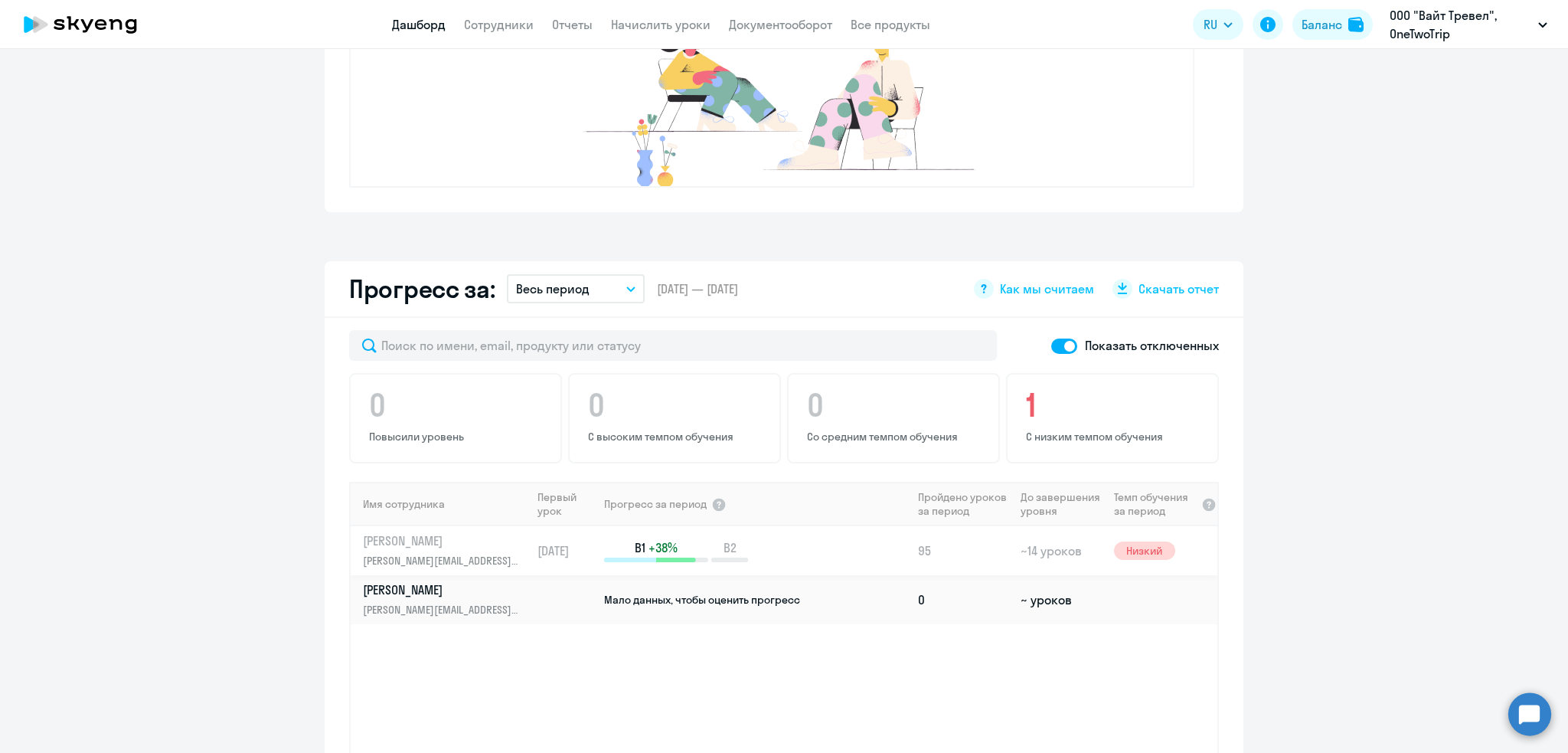
click at [419, 543] on p "Быличкина Анастасия Сергеевна" at bounding box center [442, 541] width 158 height 17
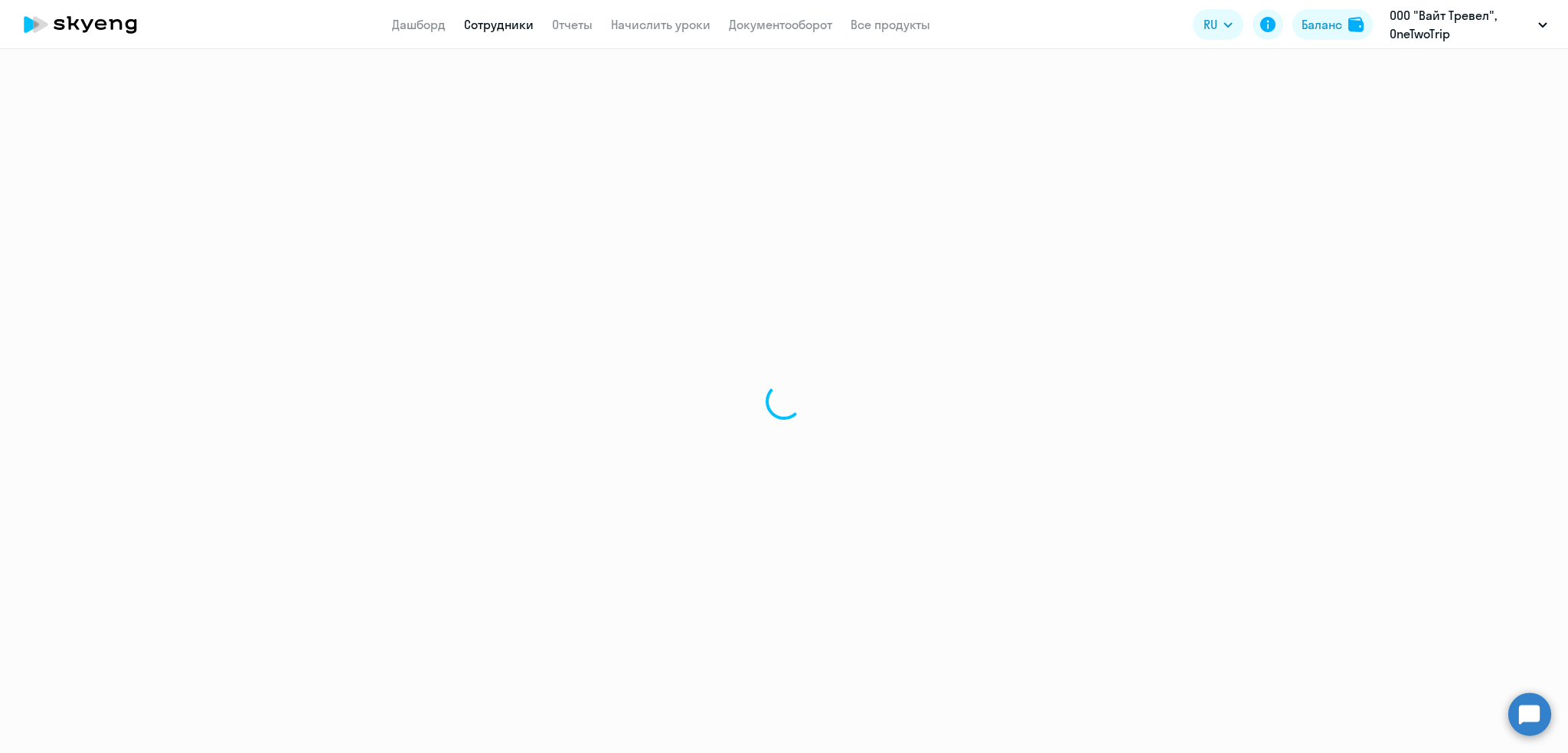
select select "english"
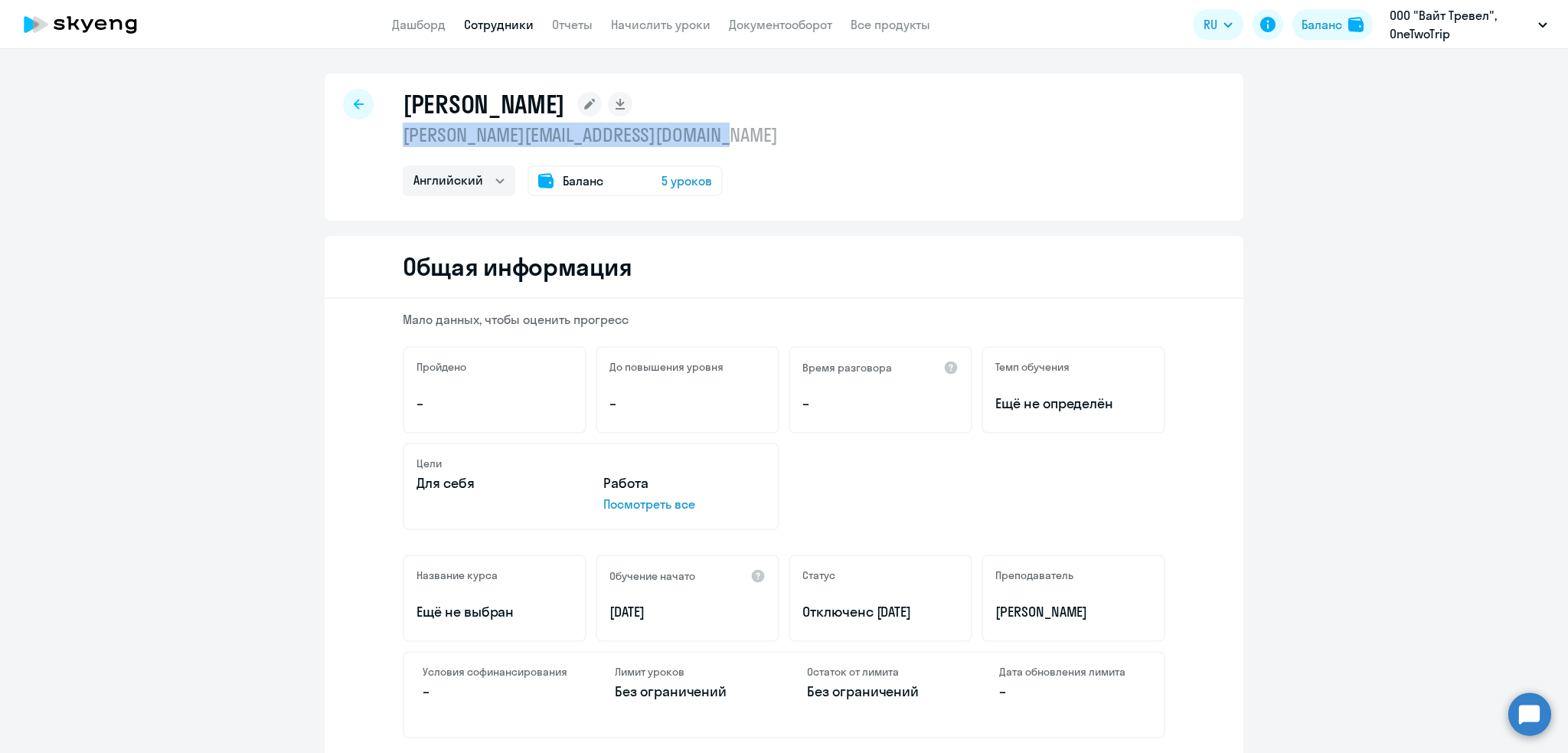
drag, startPoint x: 745, startPoint y: 139, endPoint x: 395, endPoint y: 131, distance: 350.1
click at [403, 131] on p "anastasiya.bylichkina@onetwotrip.com" at bounding box center [590, 135] width 375 height 25
copy p "anastasiya.bylichkina@onetwotrip.com"
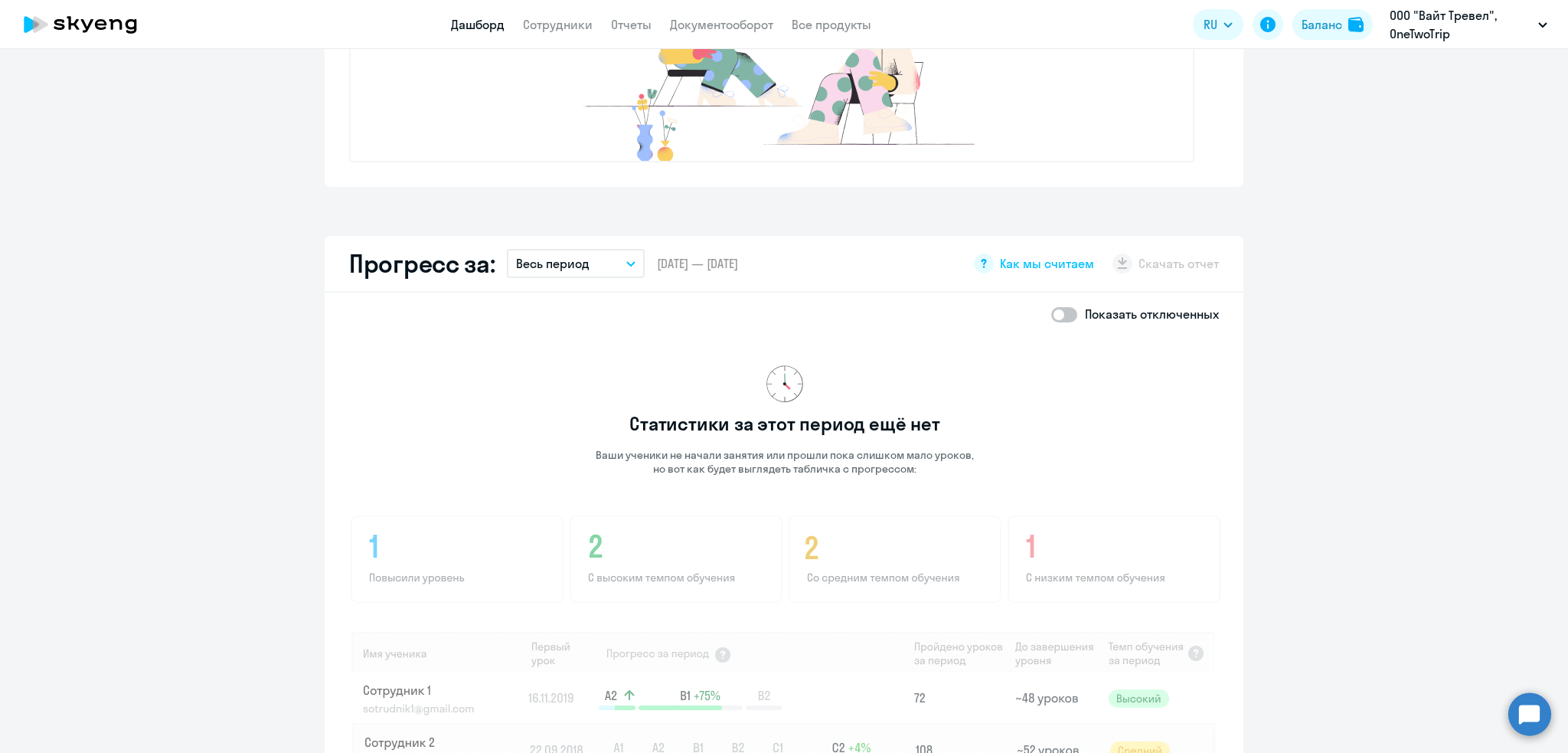
scroll to position [760, 0]
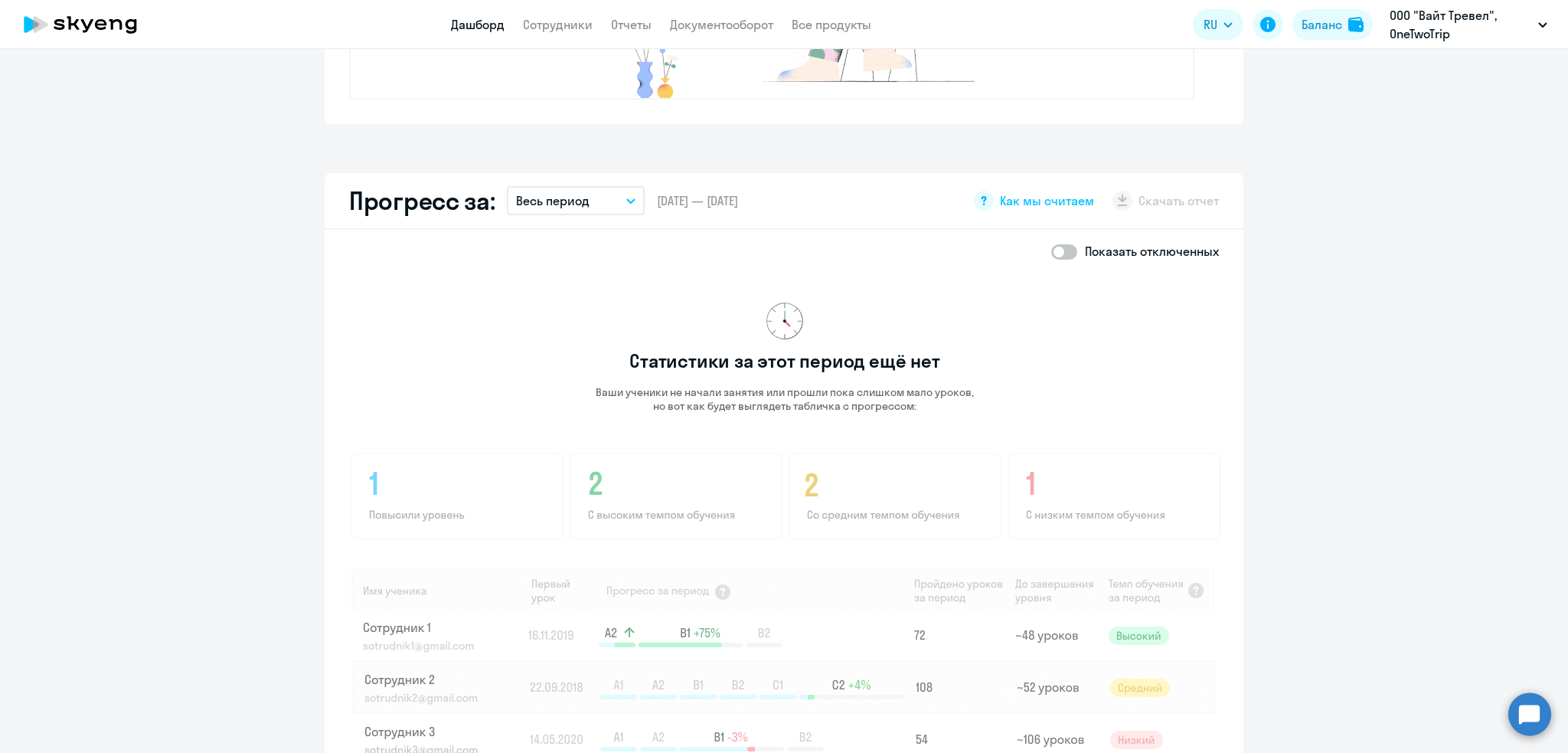
click at [1056, 248] on span at bounding box center [1064, 252] width 26 height 15
click at [1051, 252] on input "checkbox" at bounding box center [1051, 252] width 1 height 1
checkbox input "true"
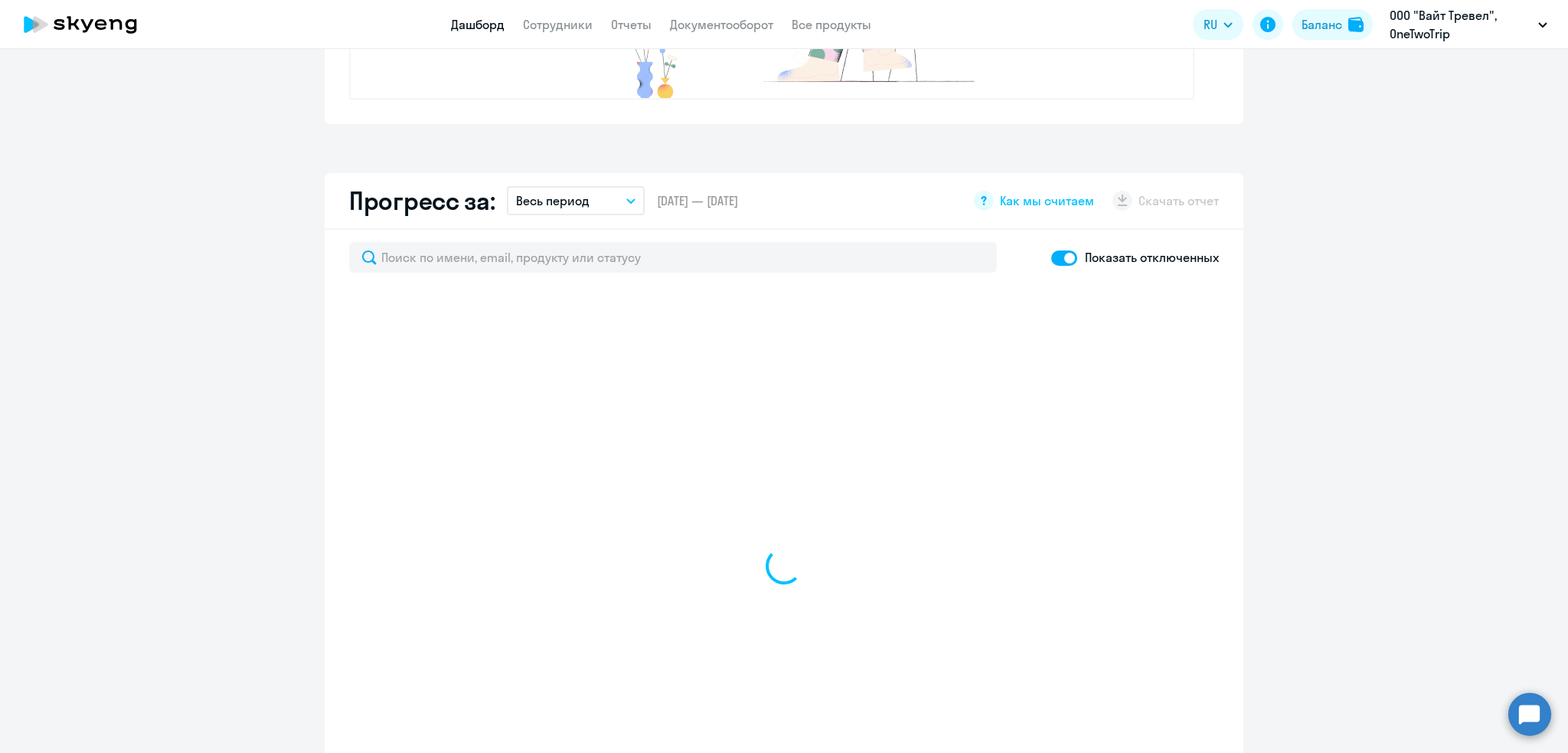
select select "30"
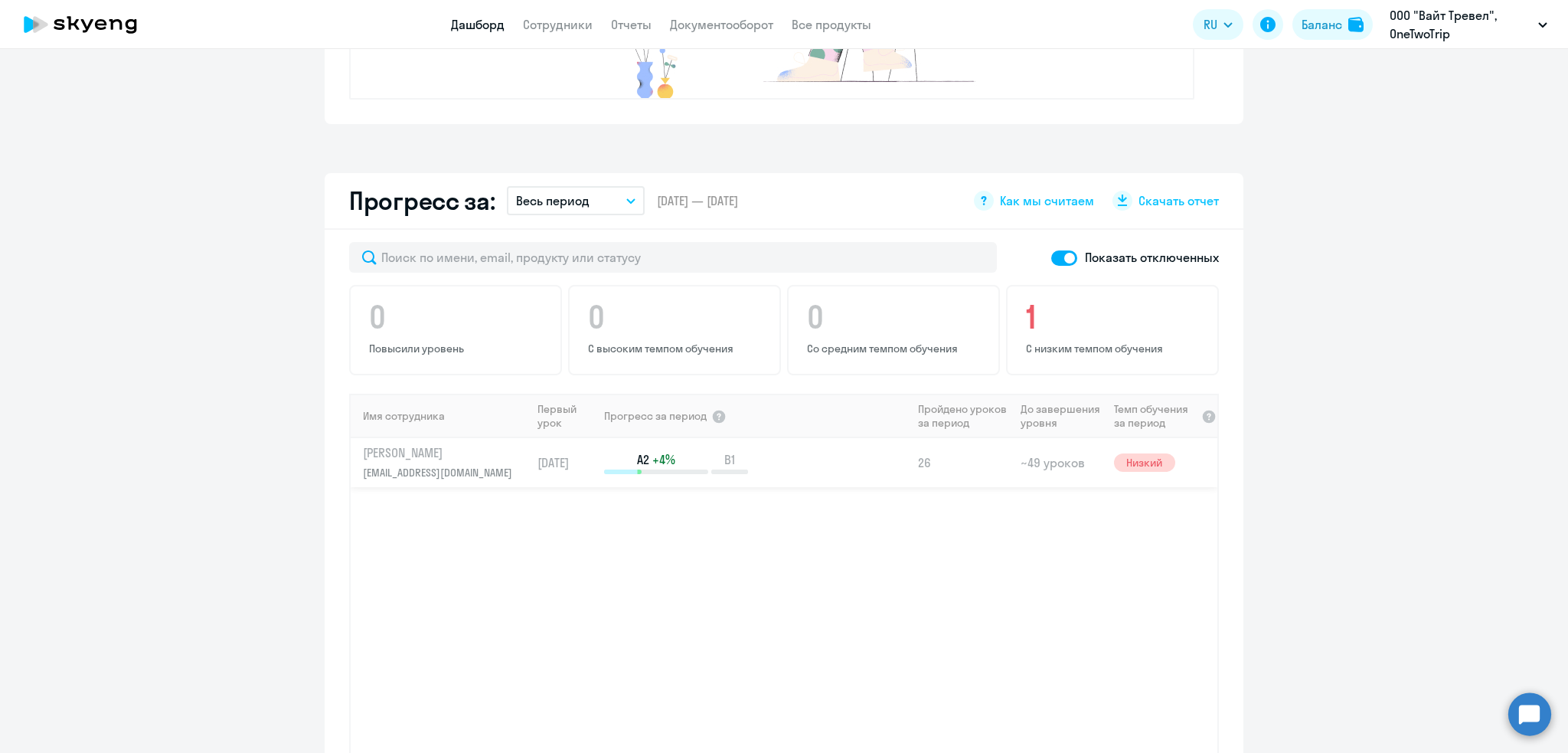
click at [435, 451] on p "Бирюкова Екатерина" at bounding box center [442, 452] width 158 height 17
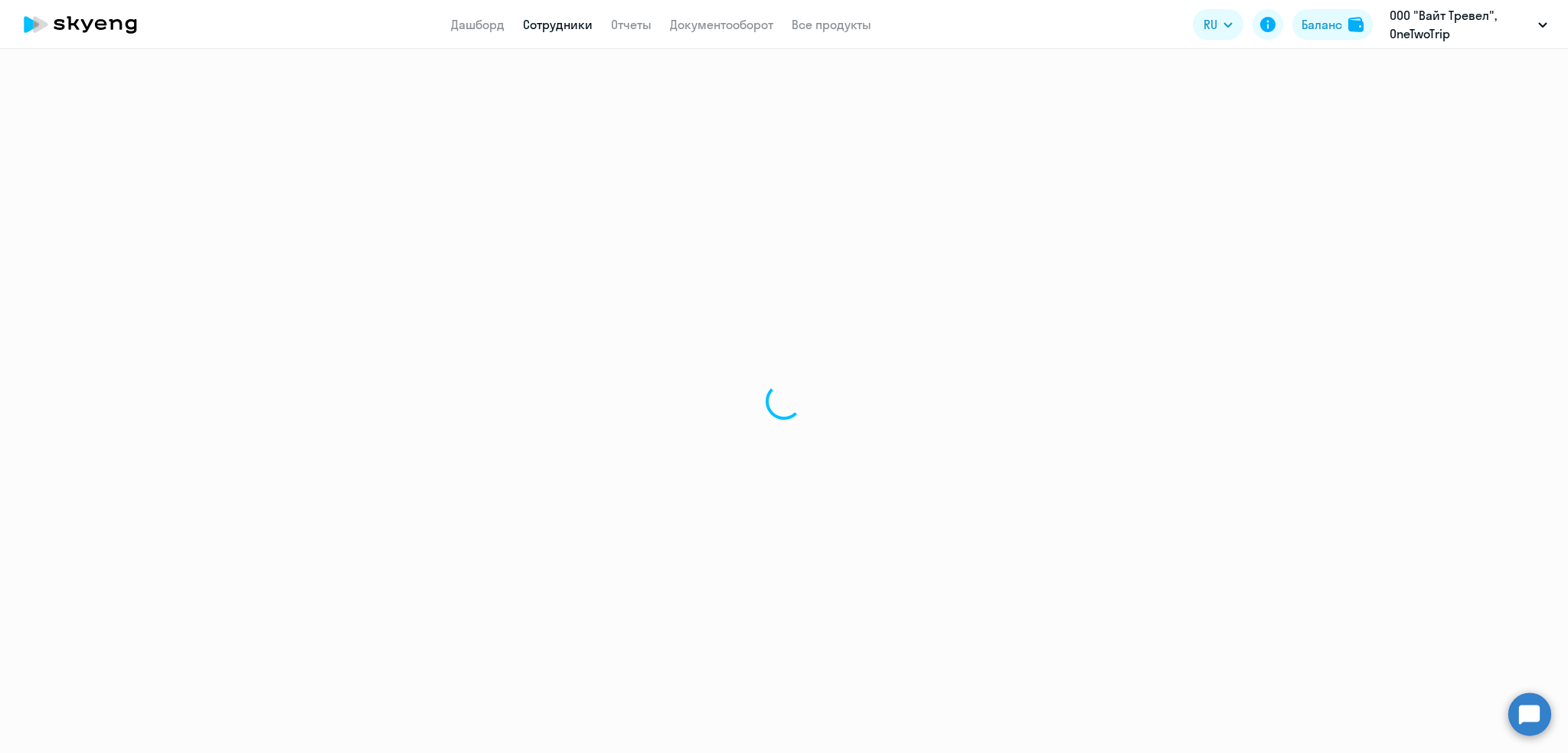
select select "english"
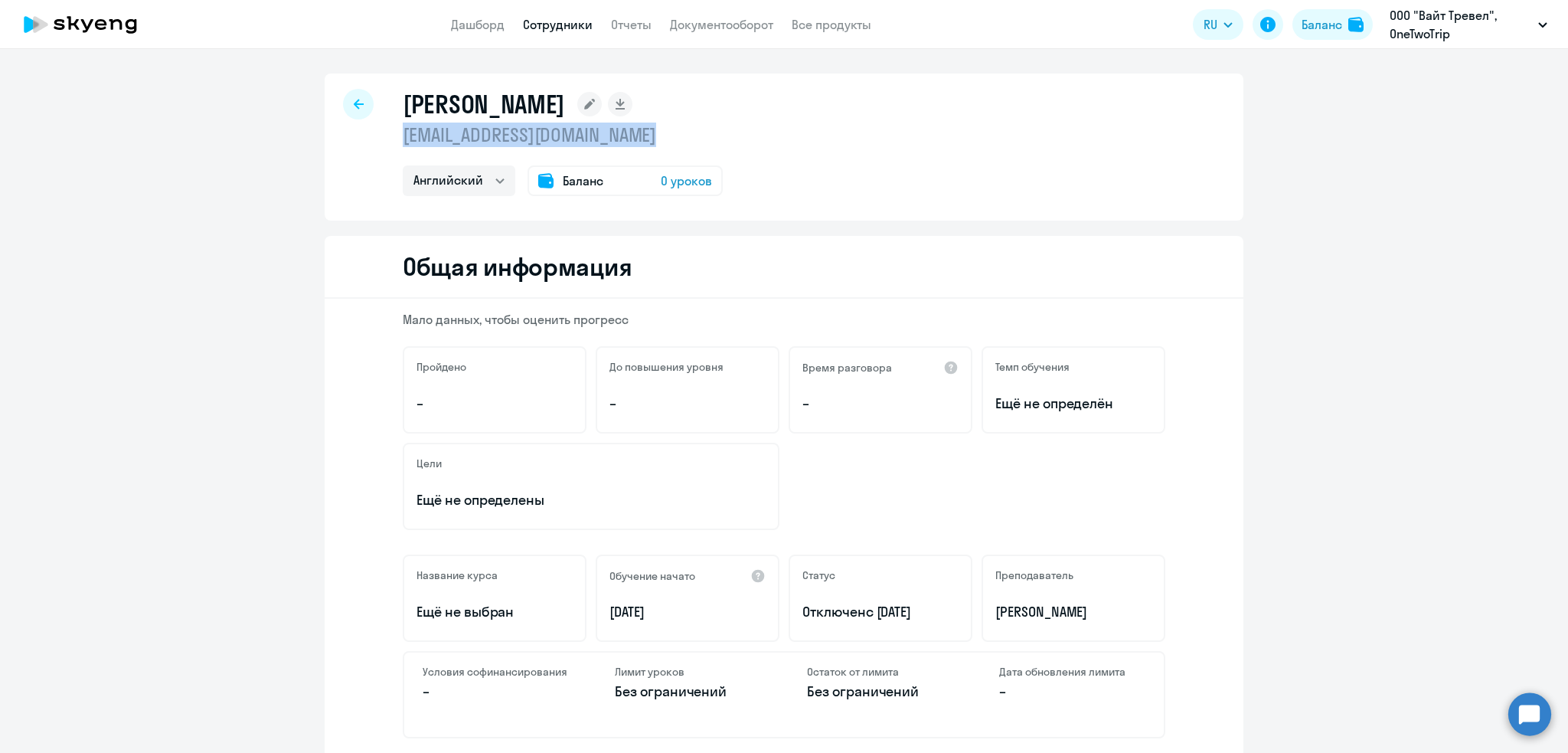
drag, startPoint x: 690, startPoint y: 142, endPoint x: 384, endPoint y: 140, distance: 306.0
click at [384, 140] on div "Бирюкова Екатерина ekaterina30071997@icloud.com Английский Баланс 0 уроков" at bounding box center [784, 147] width 919 height 147
copy p "ekaterina30071997@icloud.com"
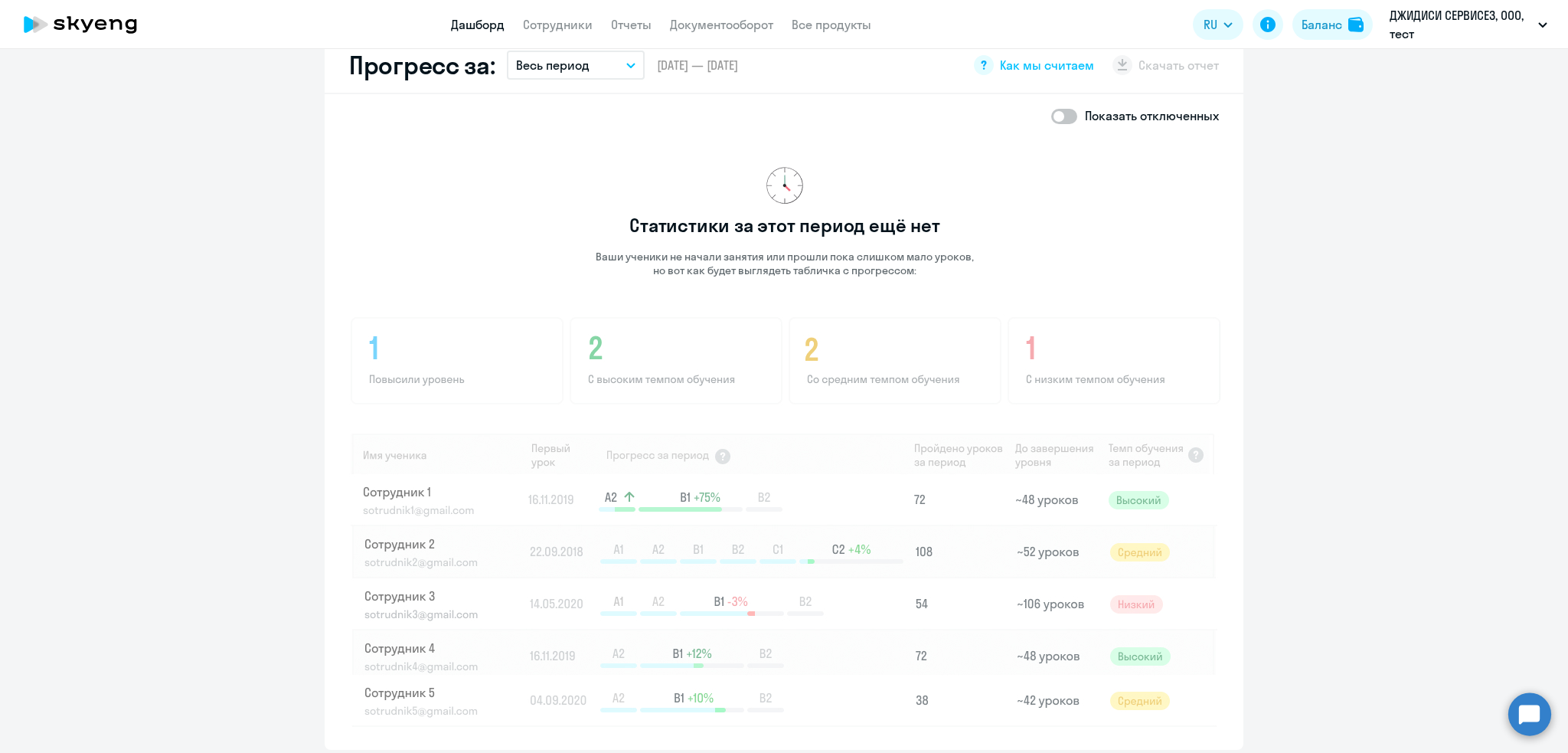
scroll to position [902, 0]
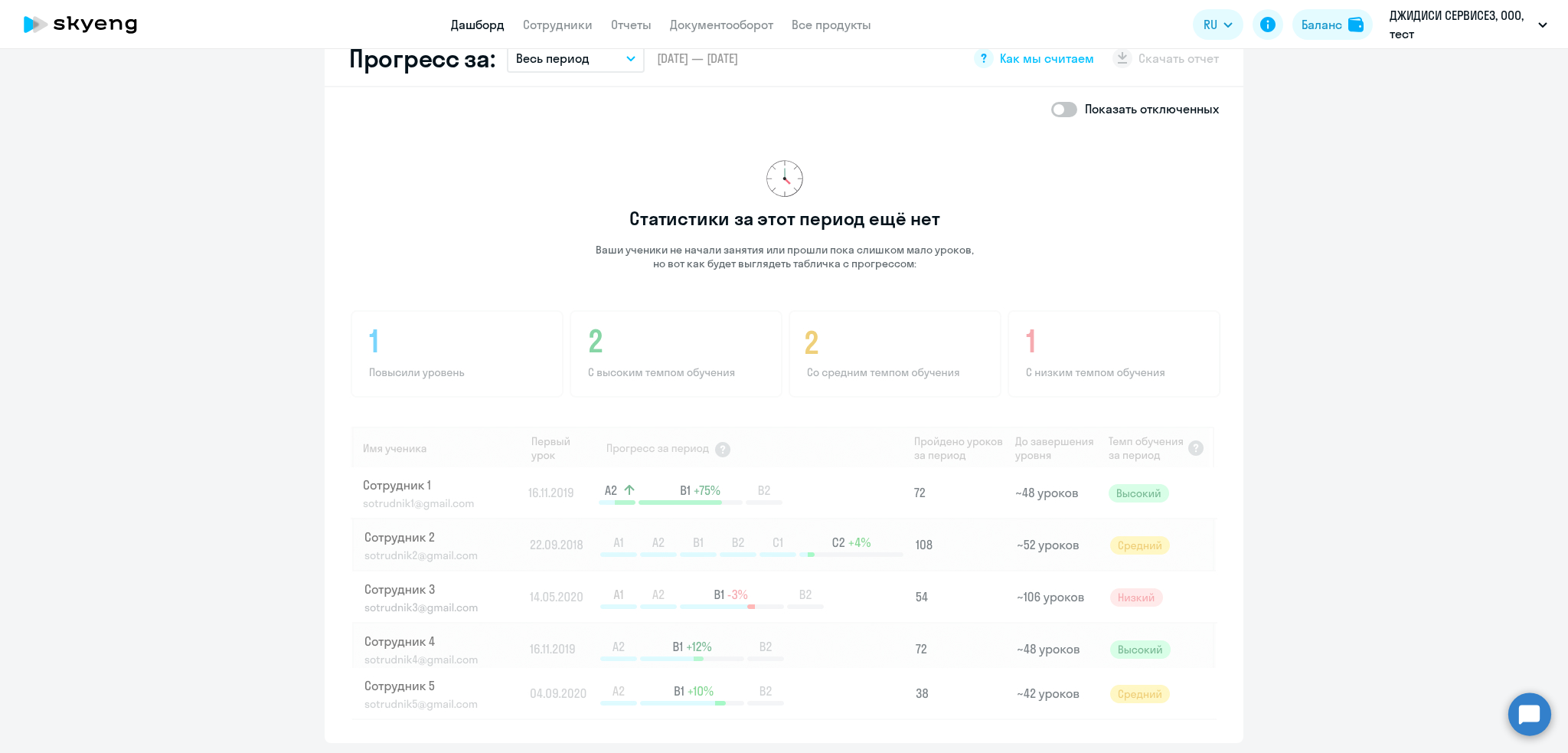
click at [1051, 102] on span at bounding box center [1064, 110] width 26 height 15
click at [1051, 109] on input "checkbox" at bounding box center [1051, 109] width 1 height 1
checkbox input "true"
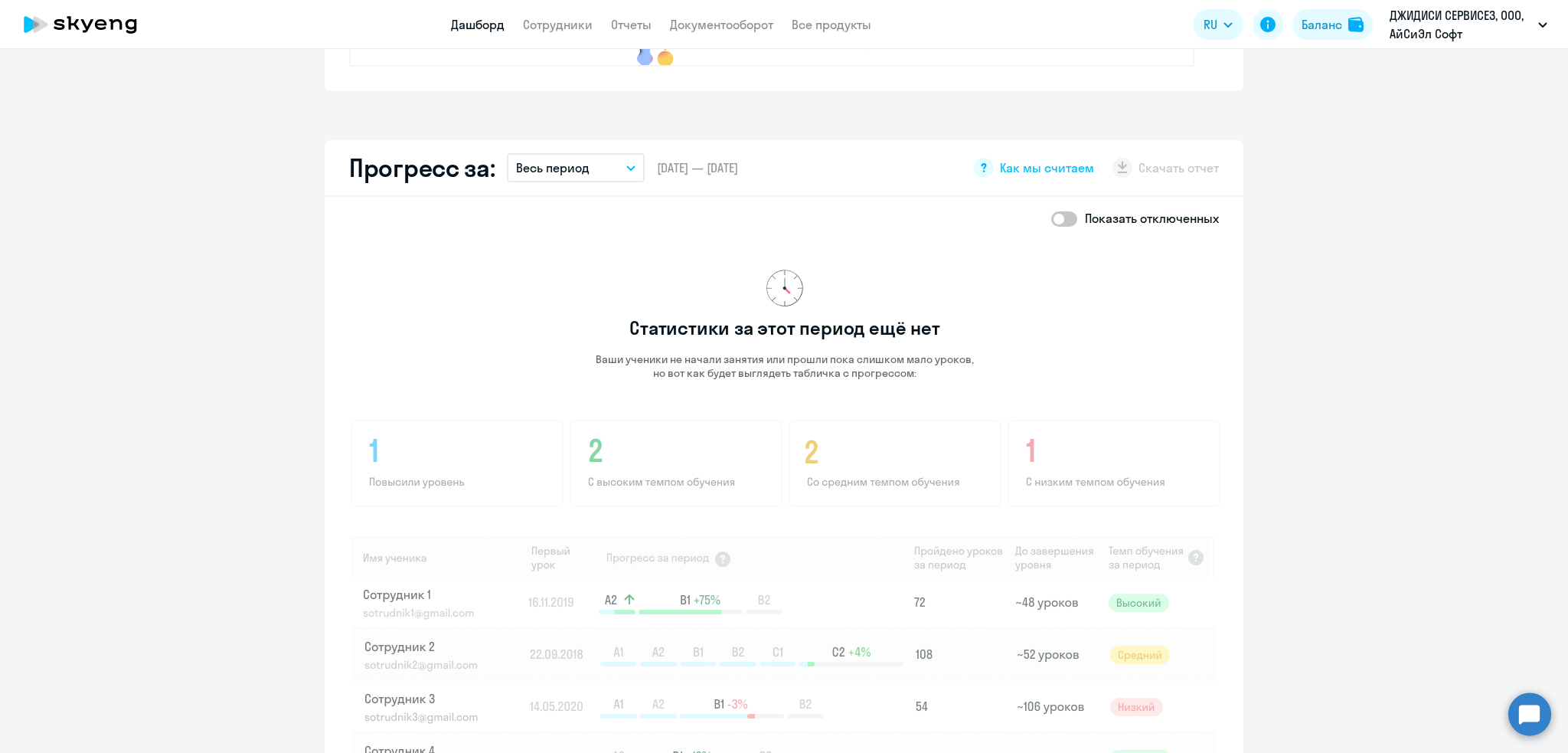
scroll to position [798, 0]
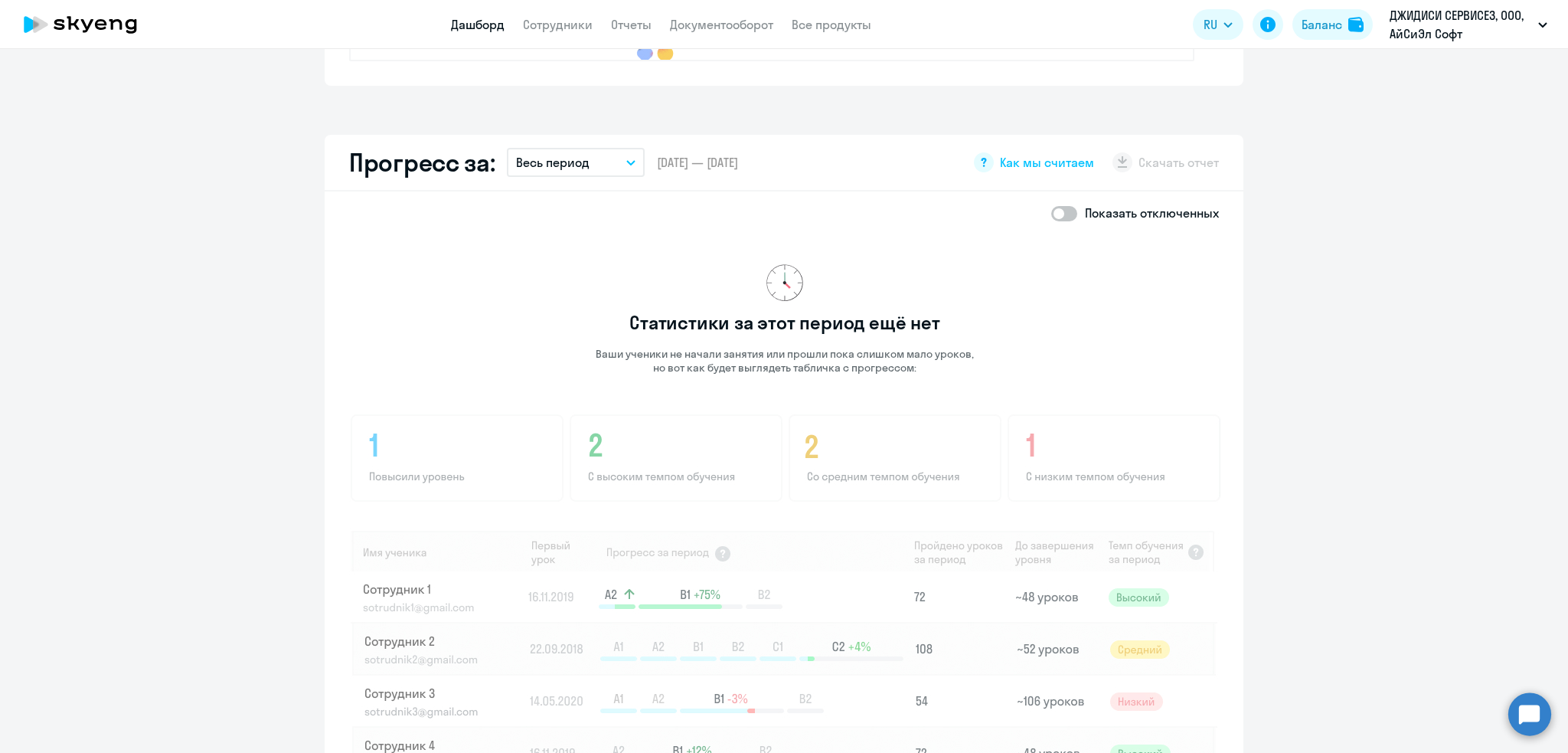
click at [1052, 211] on span at bounding box center [1064, 214] width 26 height 15
click at [1051, 213] on input "checkbox" at bounding box center [1051, 213] width 1 height 1
checkbox input "true"
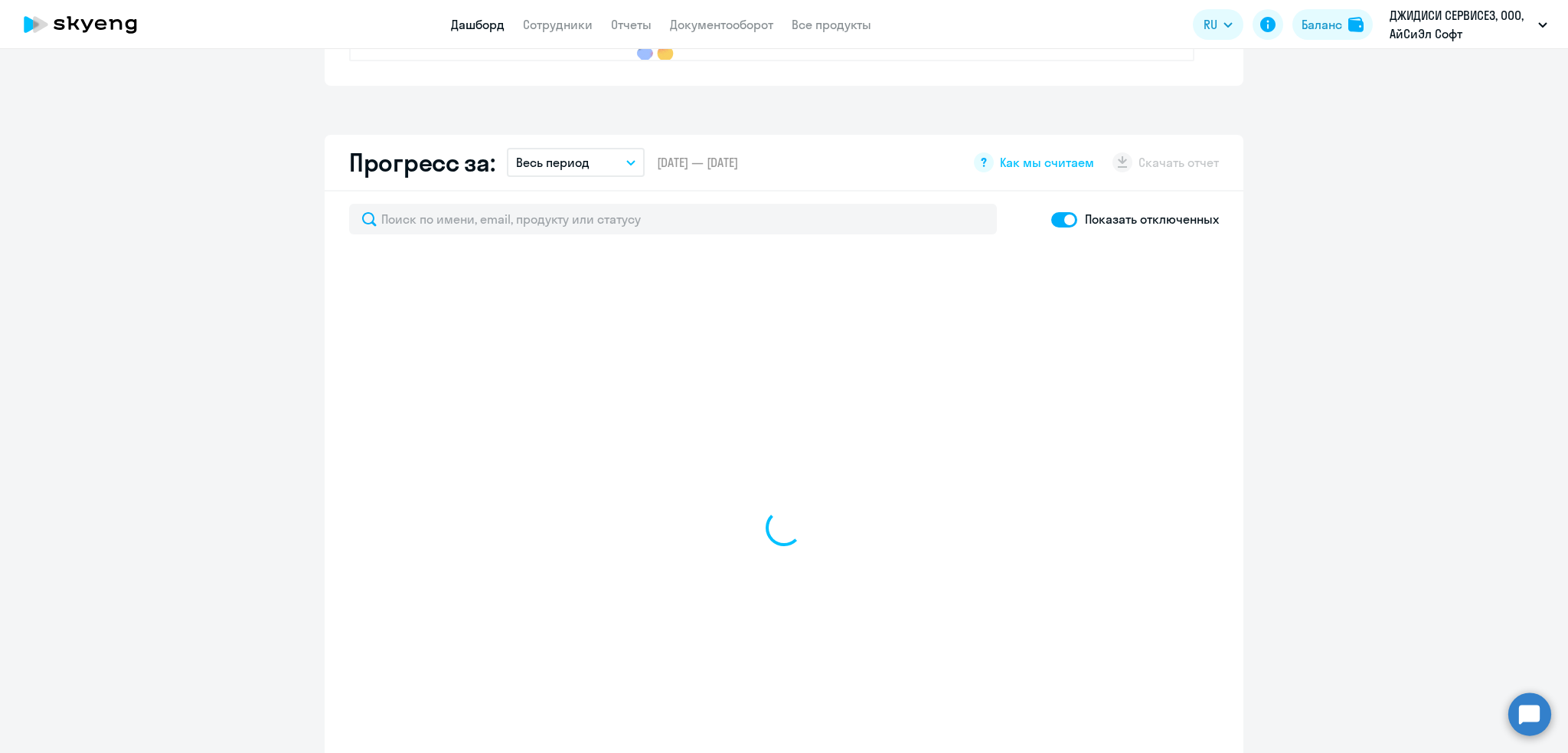
select select "30"
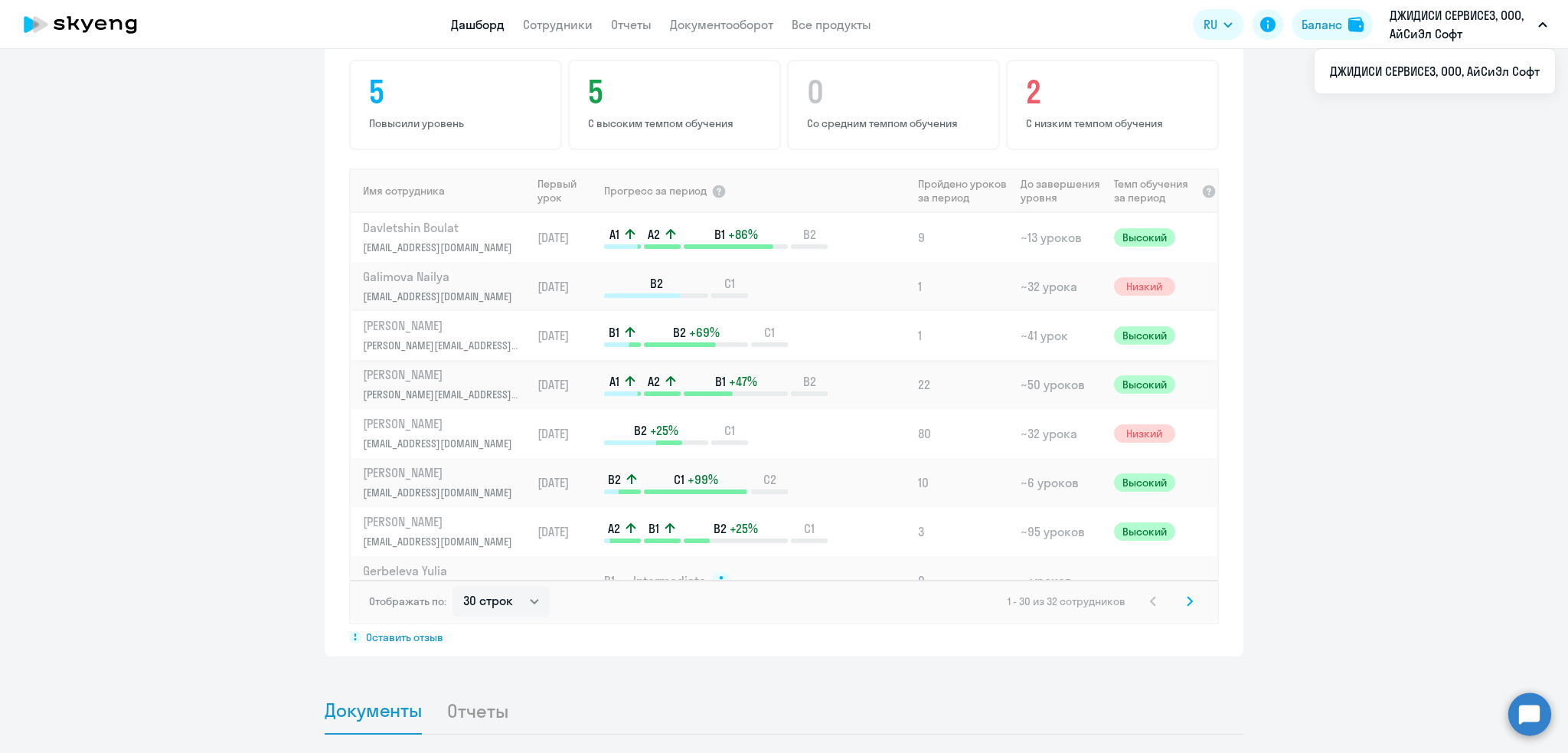
scroll to position [0, 0]
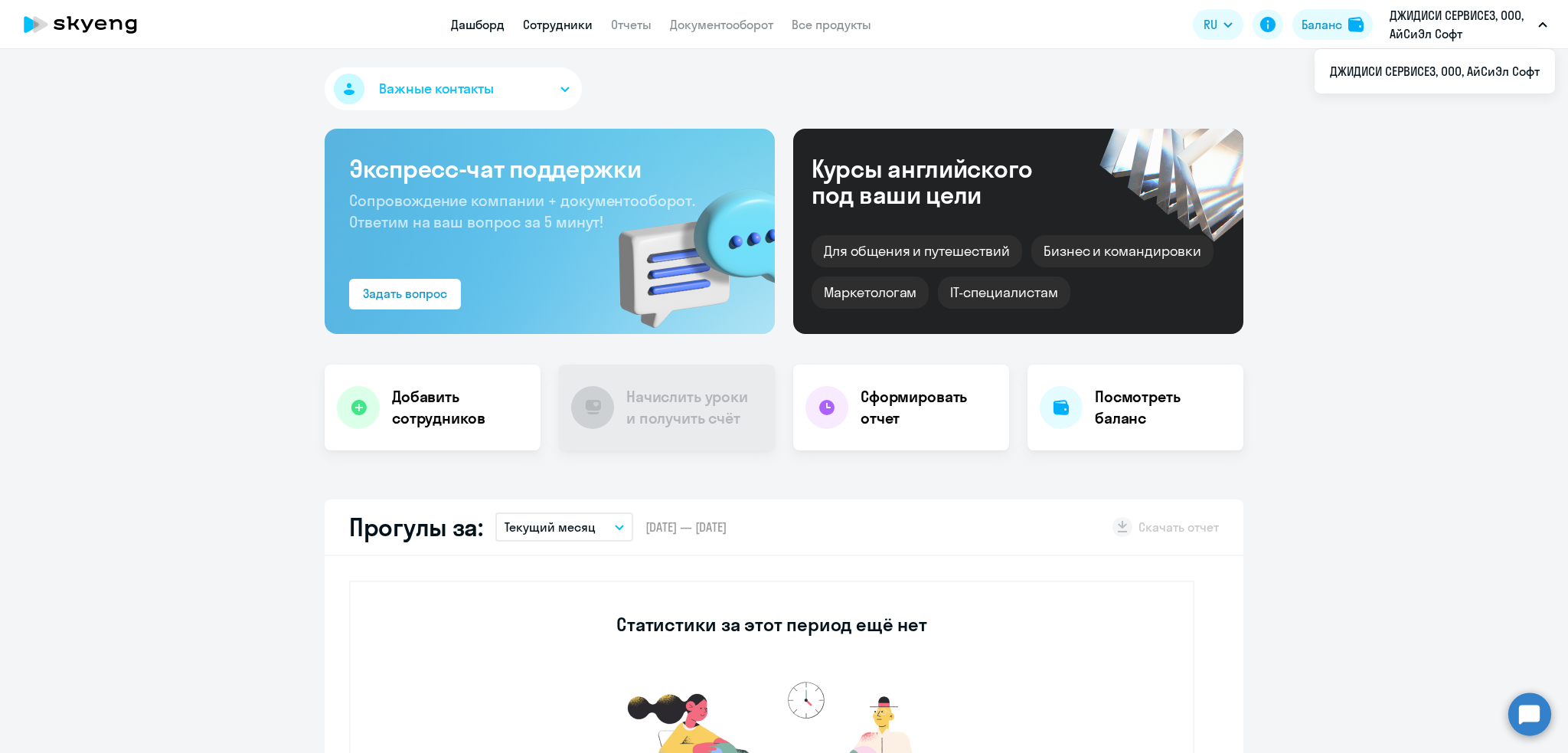
click at [571, 25] on link "Сотрудники" at bounding box center [557, 25] width 70 height 15
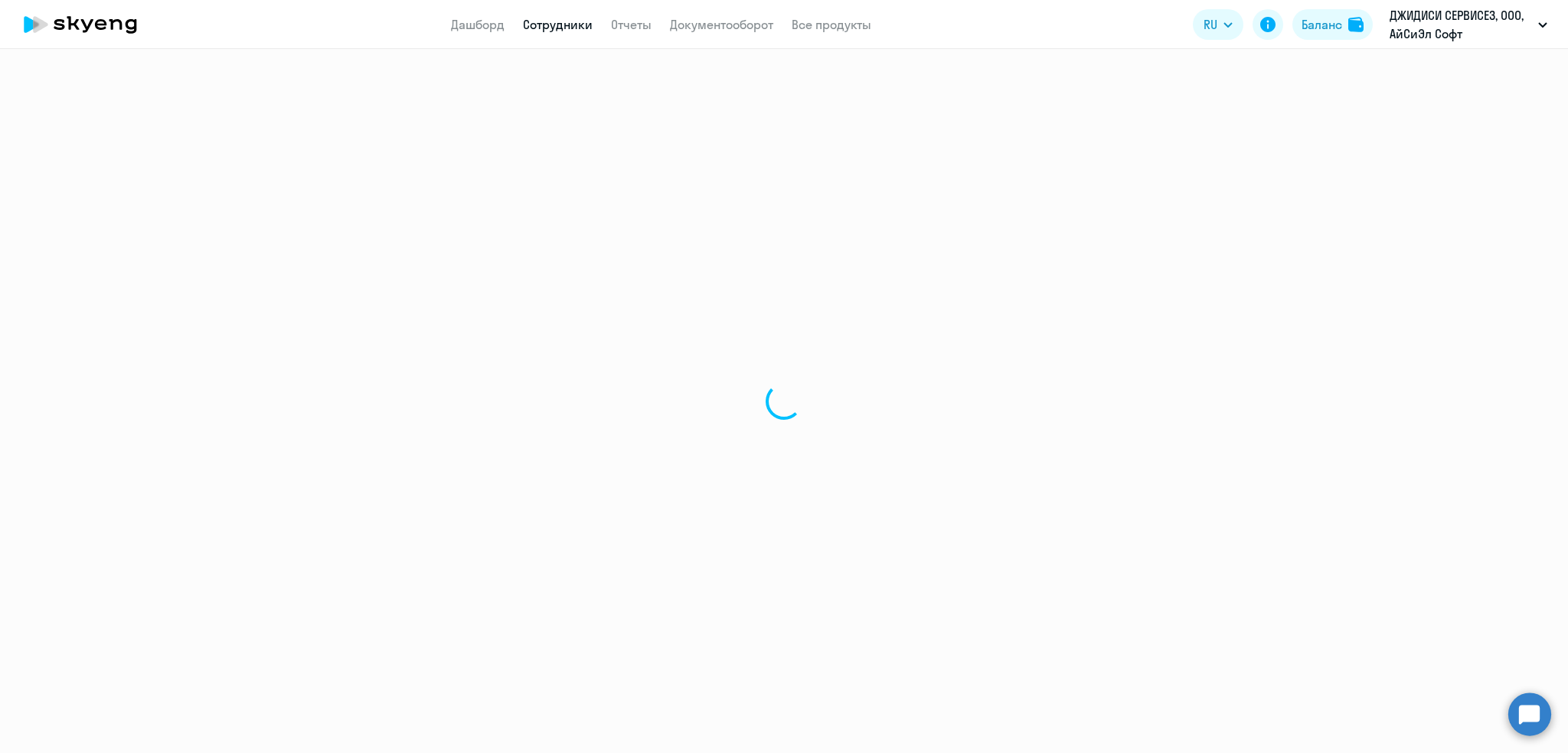
select select "30"
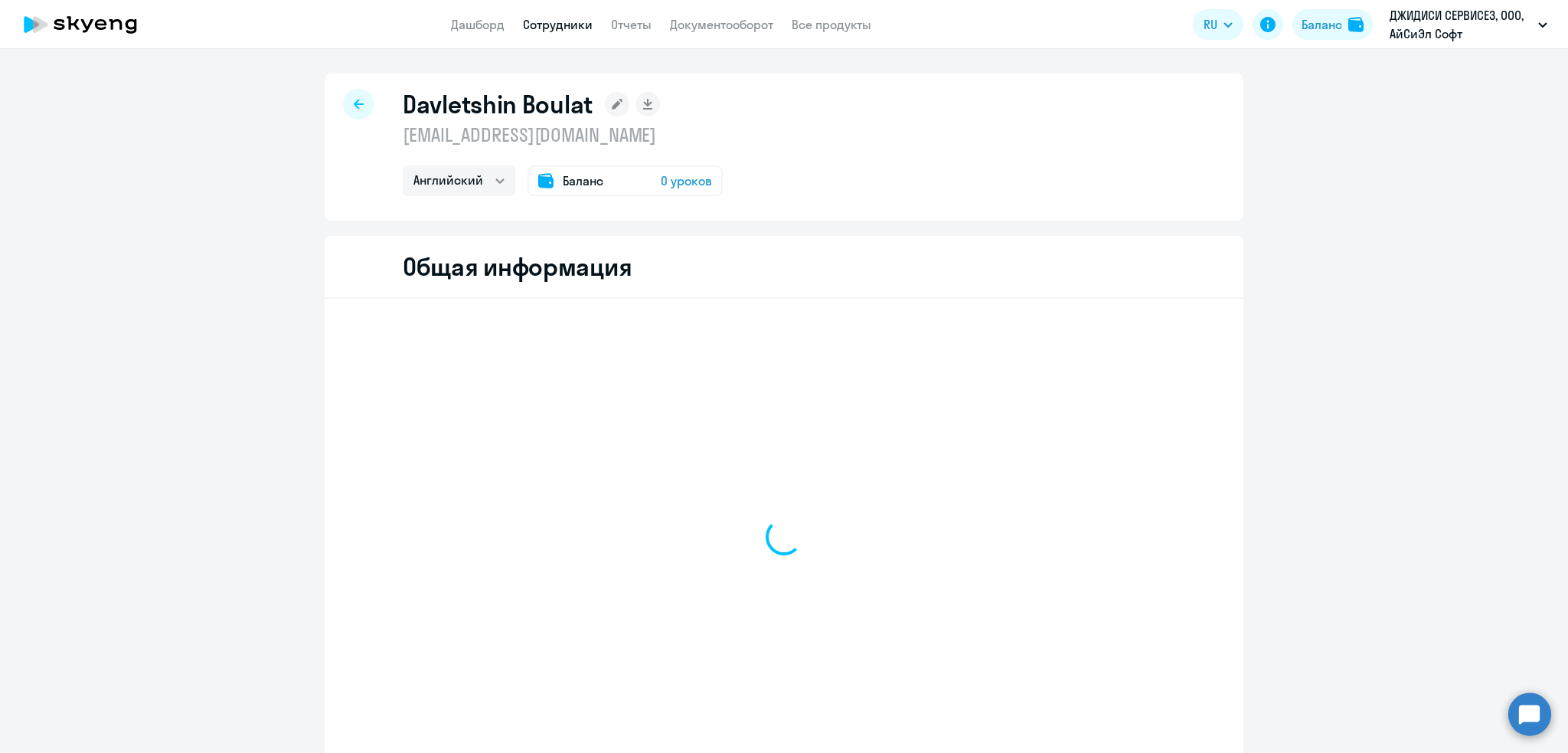
select select "english"
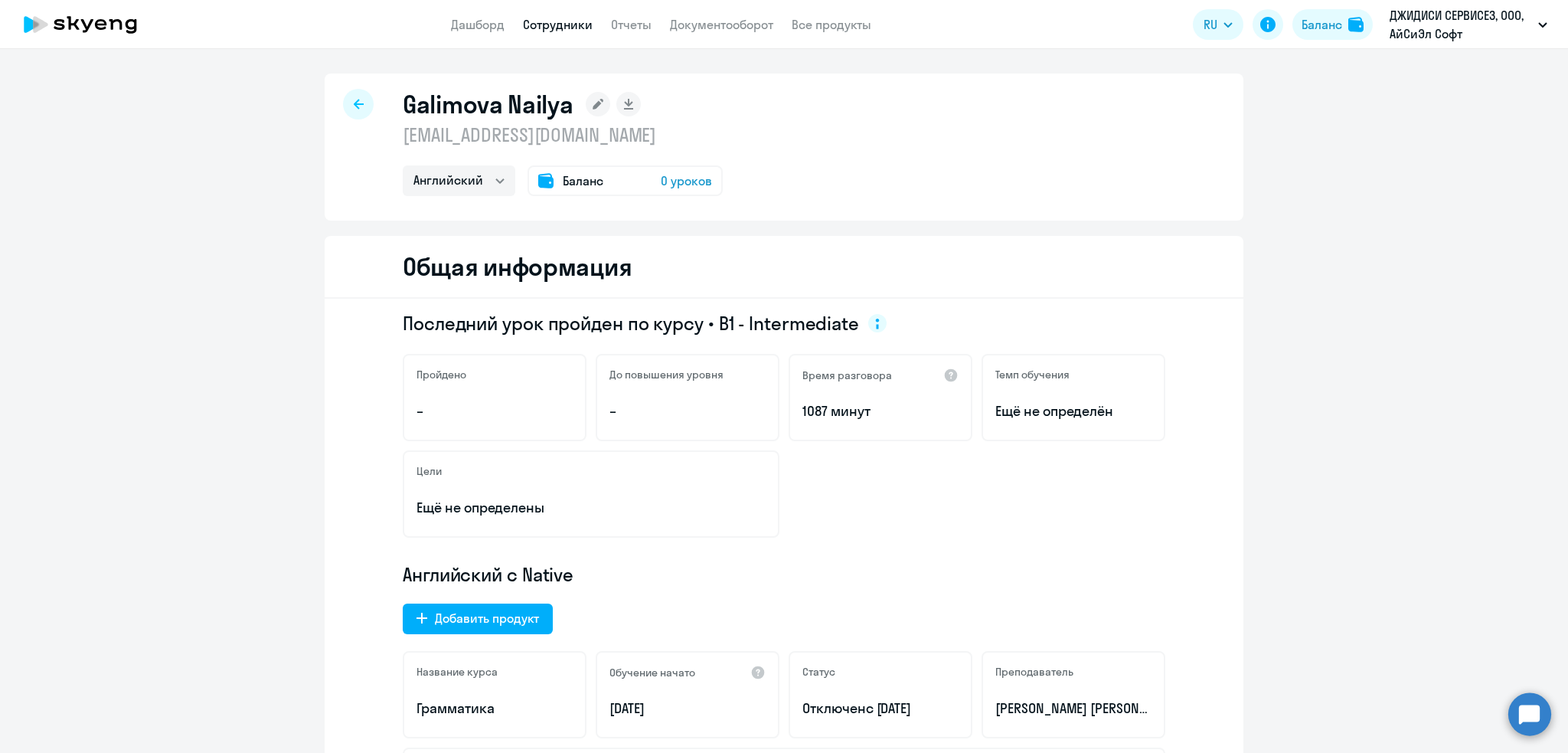
select select "english"
drag, startPoint x: 732, startPoint y: 141, endPoint x: 357, endPoint y: 140, distance: 375.0
click at [357, 140] on div "Galimova Nailya nailya.galimova@icl-services.com Английский Баланс 0 уроков" at bounding box center [784, 147] width 919 height 147
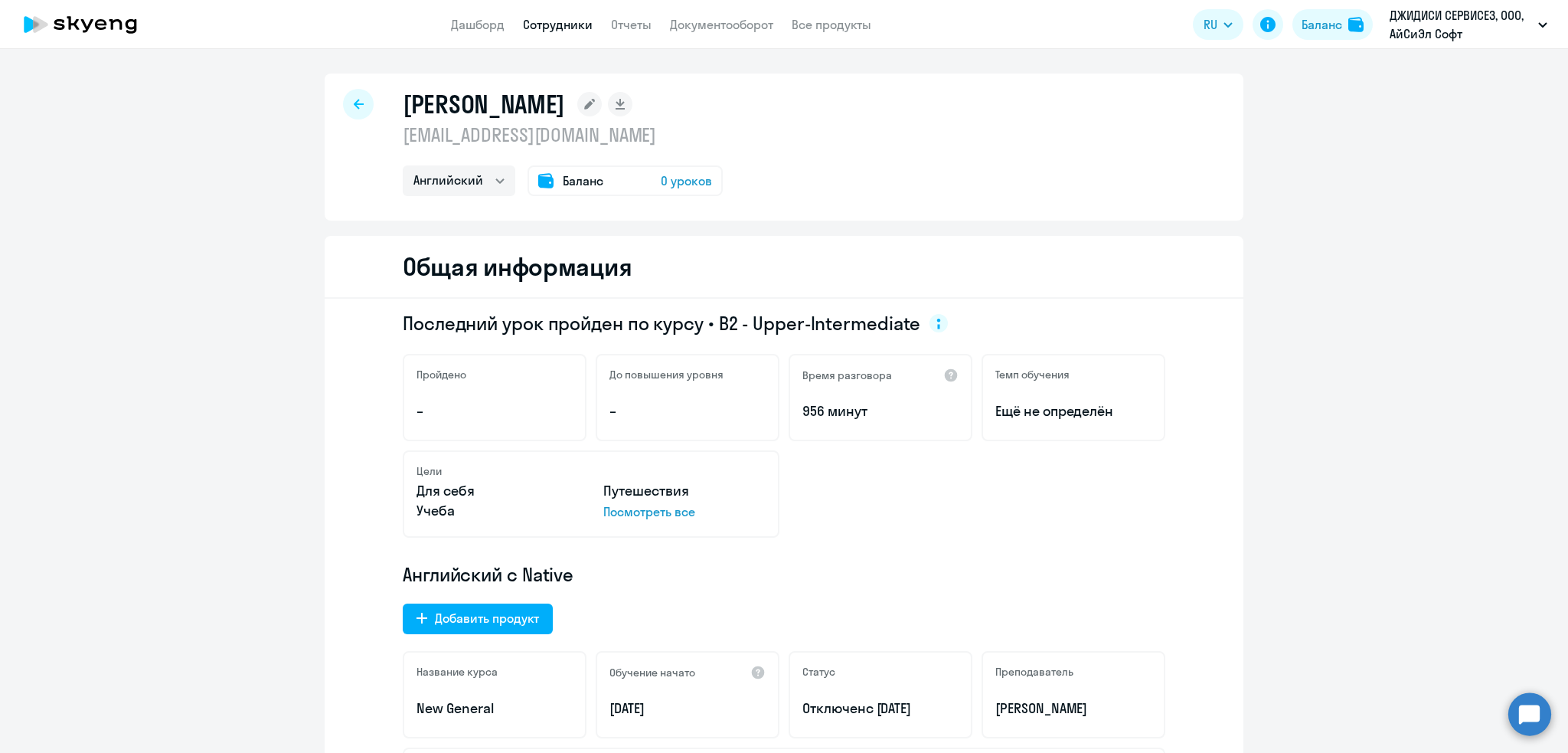
select select "english"
drag, startPoint x: 723, startPoint y: 138, endPoint x: 388, endPoint y: 130, distance: 335.1
click at [388, 130] on div "[PERSON_NAME] [EMAIL_ADDRESS][DOMAIN_NAME] Английский Баланс 0 уроков" at bounding box center [784, 147] width 919 height 147
copy p "[EMAIL_ADDRESS][DOMAIN_NAME]"
select select "english"
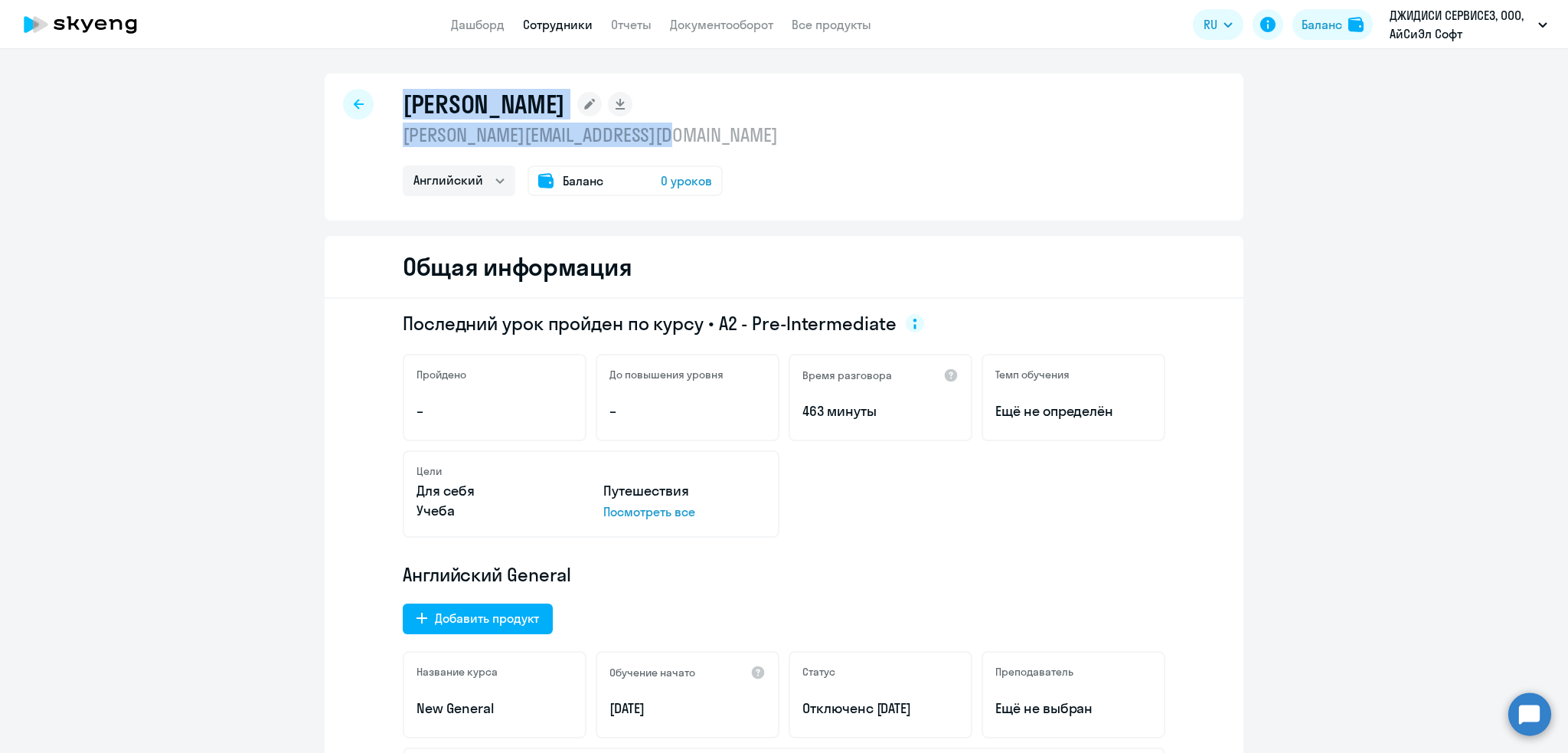
drag, startPoint x: 689, startPoint y: 135, endPoint x: 331, endPoint y: 137, distance: 358.0
click at [331, 137] on div "Гагарин Антон anton.gagarin@icl-services.com Английский Баланс 0 уроков" at bounding box center [784, 147] width 919 height 147
click at [432, 134] on p "anton.gagarin@icl-services.com" at bounding box center [590, 135] width 375 height 25
drag, startPoint x: 398, startPoint y: 134, endPoint x: 680, endPoint y: 136, distance: 282.0
click at [680, 136] on p "anton.gagarin@icl-services.com" at bounding box center [590, 135] width 375 height 25
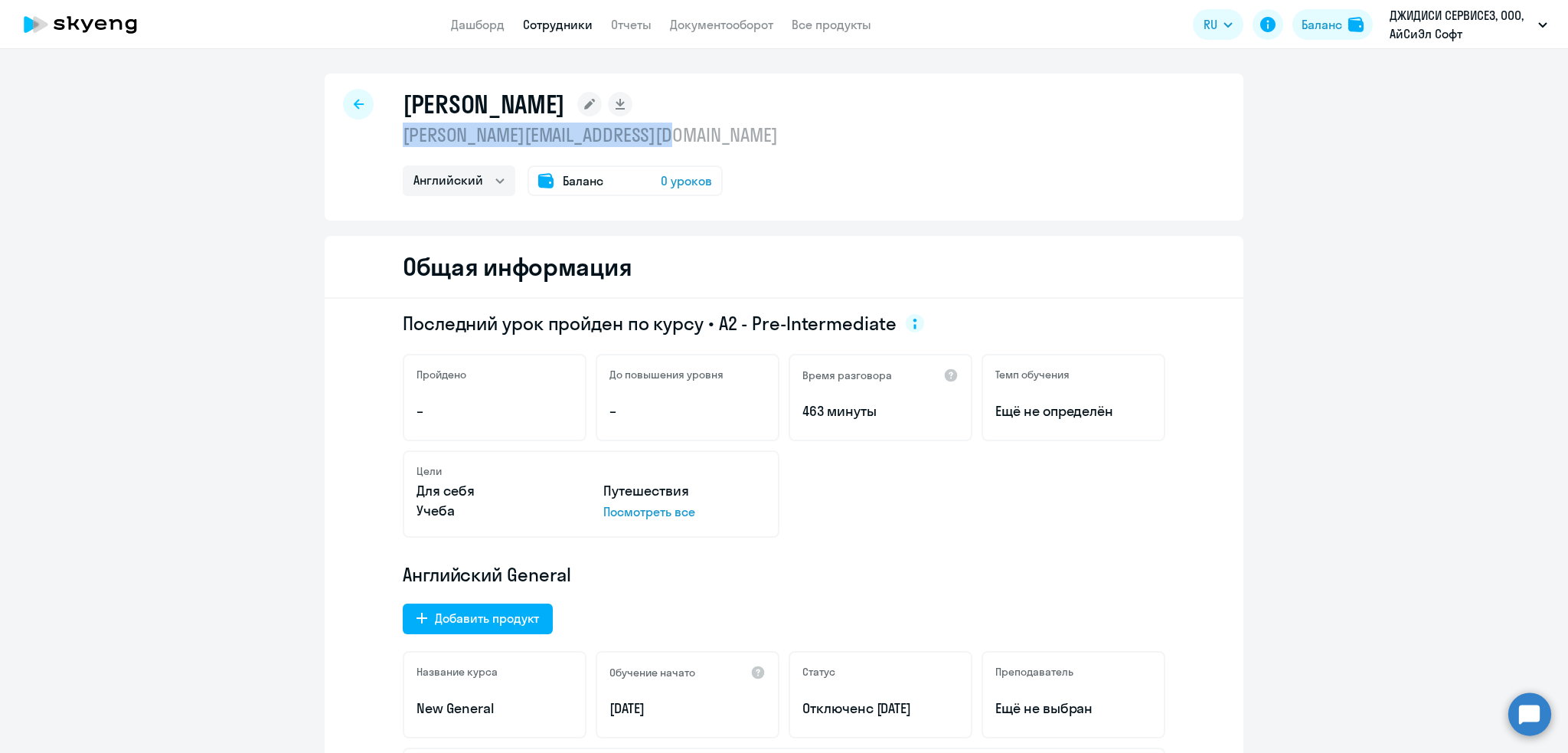
copy p "anton.gagarin@icl-services.com"
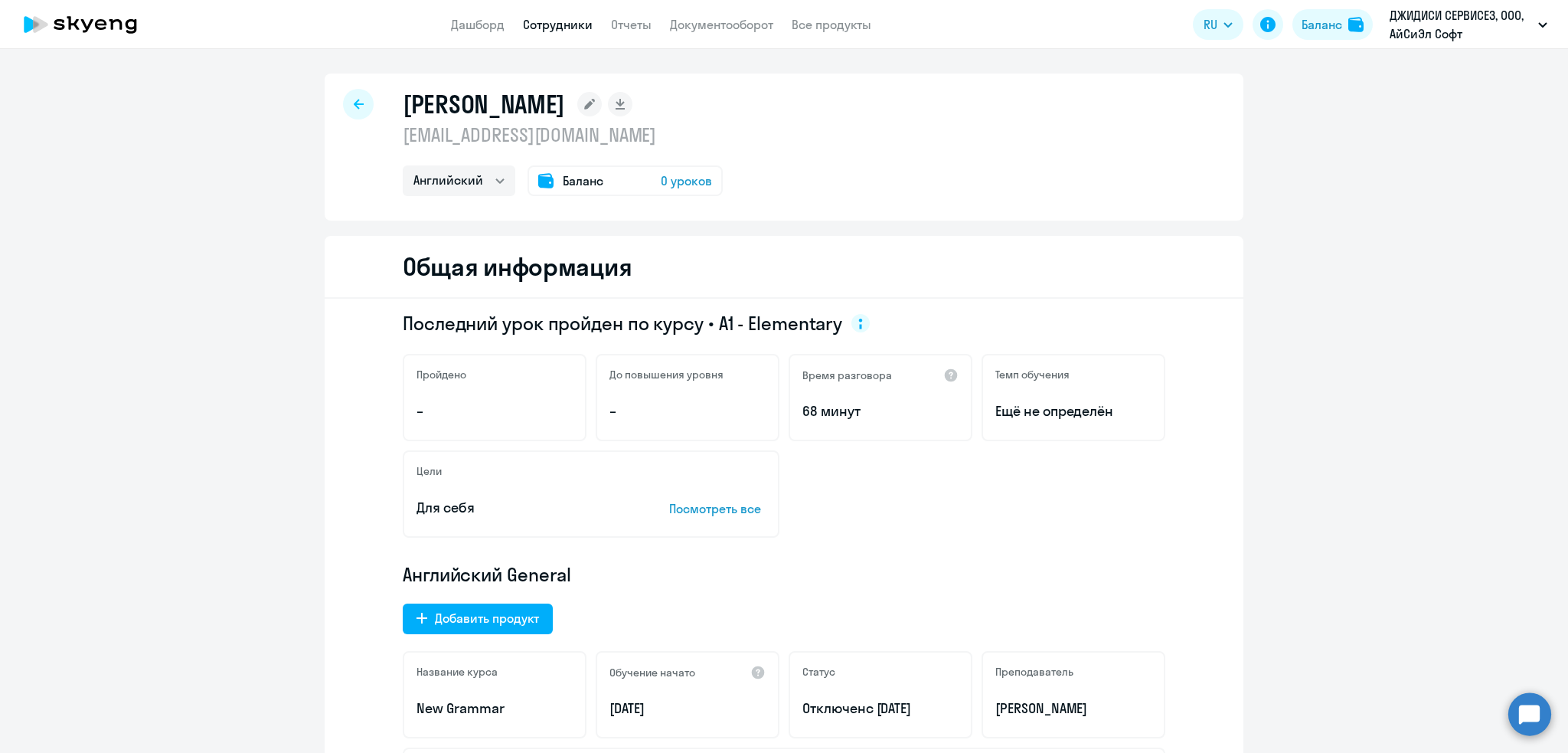
select select "english"
drag, startPoint x: 605, startPoint y: 140, endPoint x: 386, endPoint y: 134, distance: 219.1
click at [386, 134] on div "[PERSON_NAME] [EMAIL_ADDRESS][DOMAIN_NAME] Английский Баланс 0 уроков" at bounding box center [784, 147] width 919 height 147
copy p "[EMAIL_ADDRESS][DOMAIN_NAME]"
select select "english"
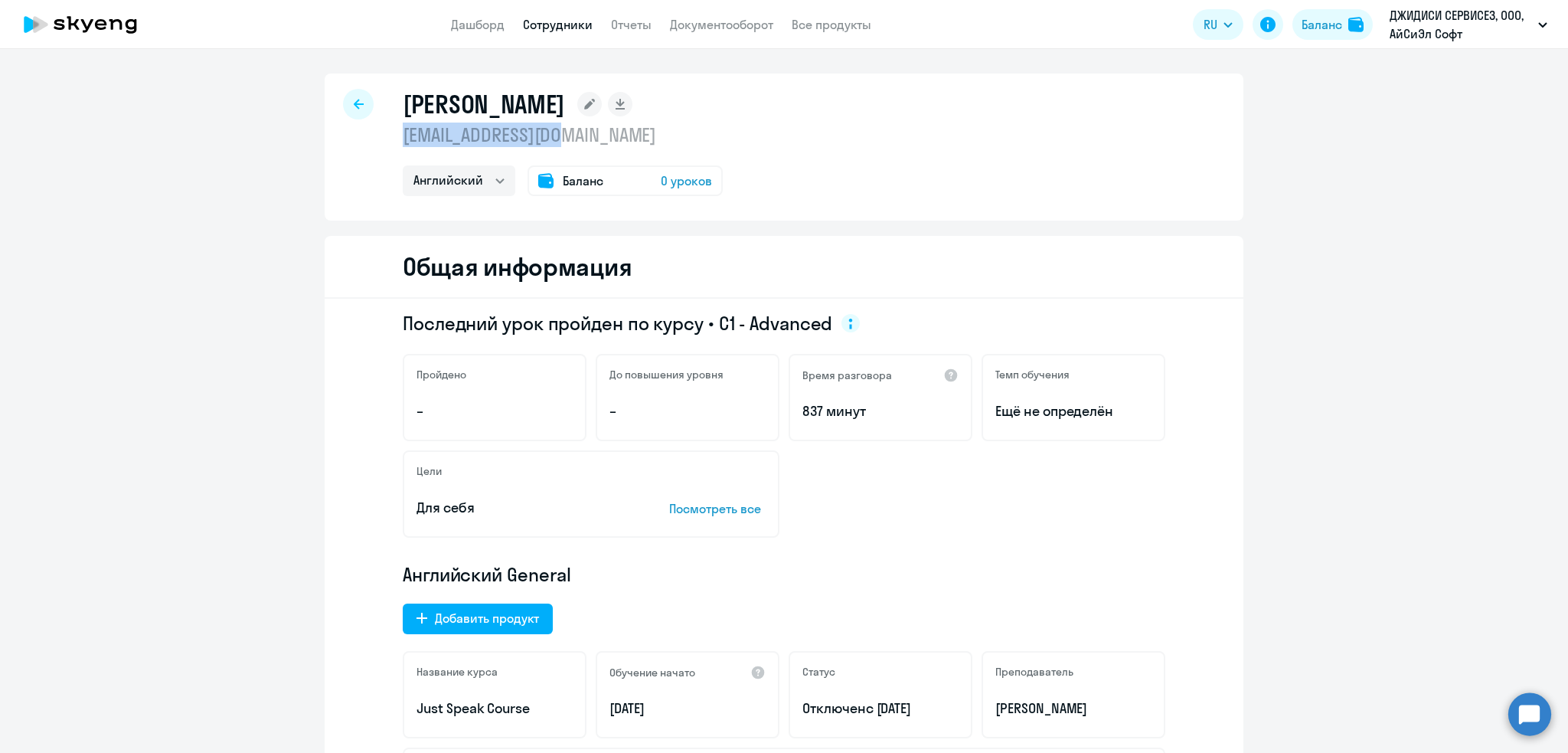
drag, startPoint x: 560, startPoint y: 139, endPoint x: 397, endPoint y: 130, distance: 163.2
click at [403, 130] on p "mobailling@mail.ru" at bounding box center [562, 135] width 320 height 25
copy p "mobailling@mail.ru"
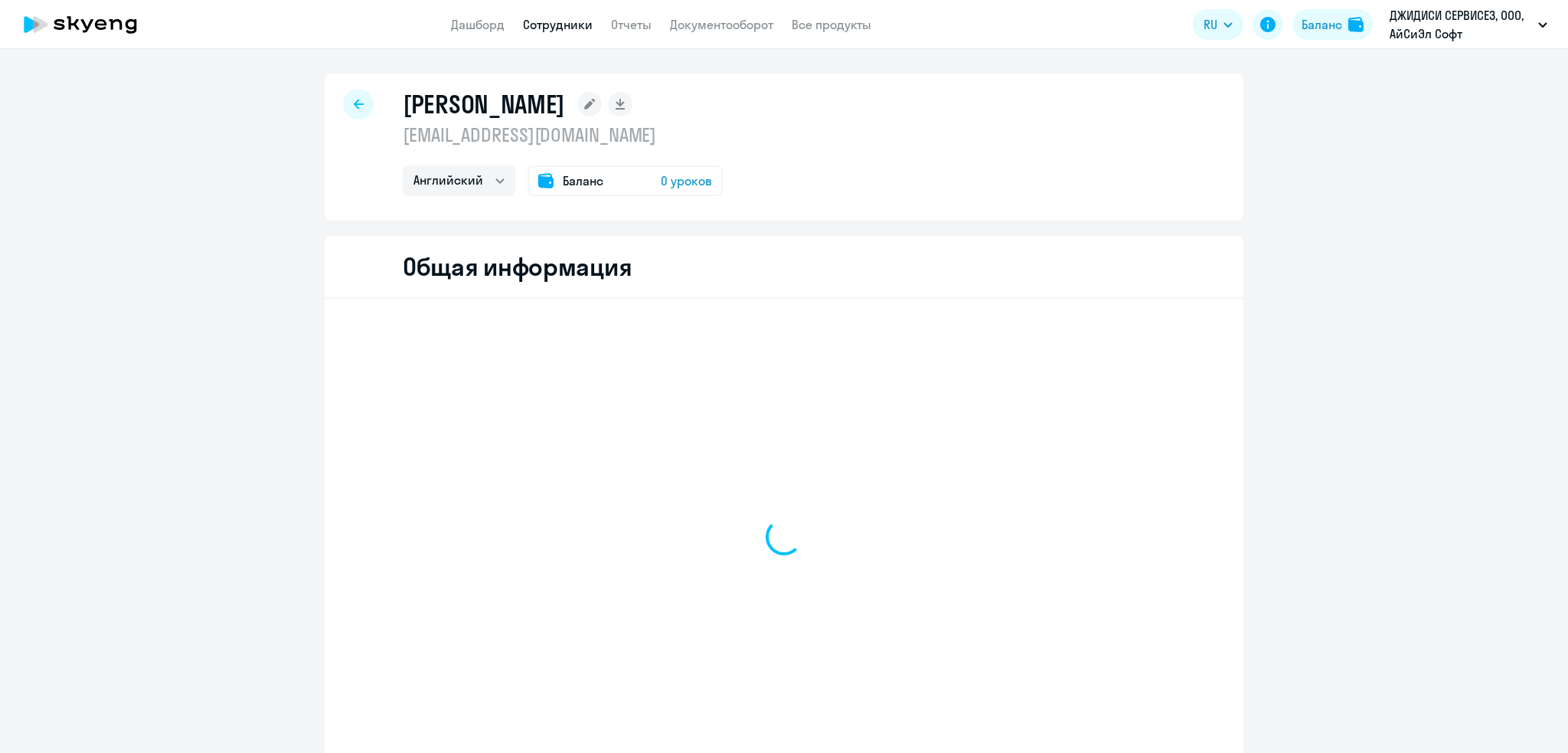
select select "english"
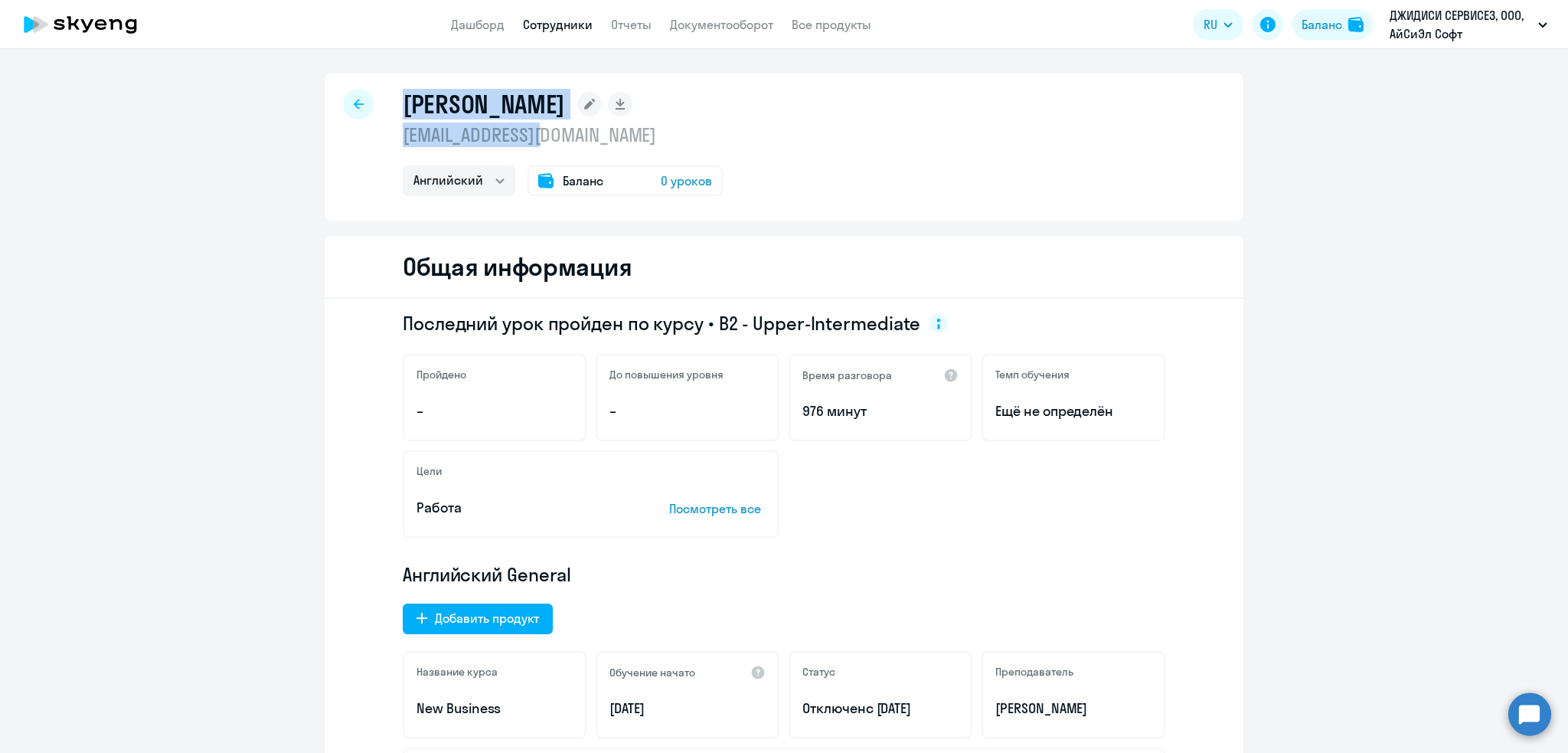
drag, startPoint x: 574, startPoint y: 140, endPoint x: 320, endPoint y: 138, distance: 254.0
click at [325, 138] on div "[PERSON_NAME] [EMAIL_ADDRESS][DOMAIN_NAME] Английский Баланс 0 уроков" at bounding box center [784, 147] width 919 height 147
click at [436, 138] on p "[EMAIL_ADDRESS][DOMAIN_NAME]" at bounding box center [562, 135] width 320 height 25
drag, startPoint x: 397, startPoint y: 138, endPoint x: 520, endPoint y: 137, distance: 123.0
click at [546, 137] on p "sadrikov@mail.ru" at bounding box center [562, 135] width 320 height 25
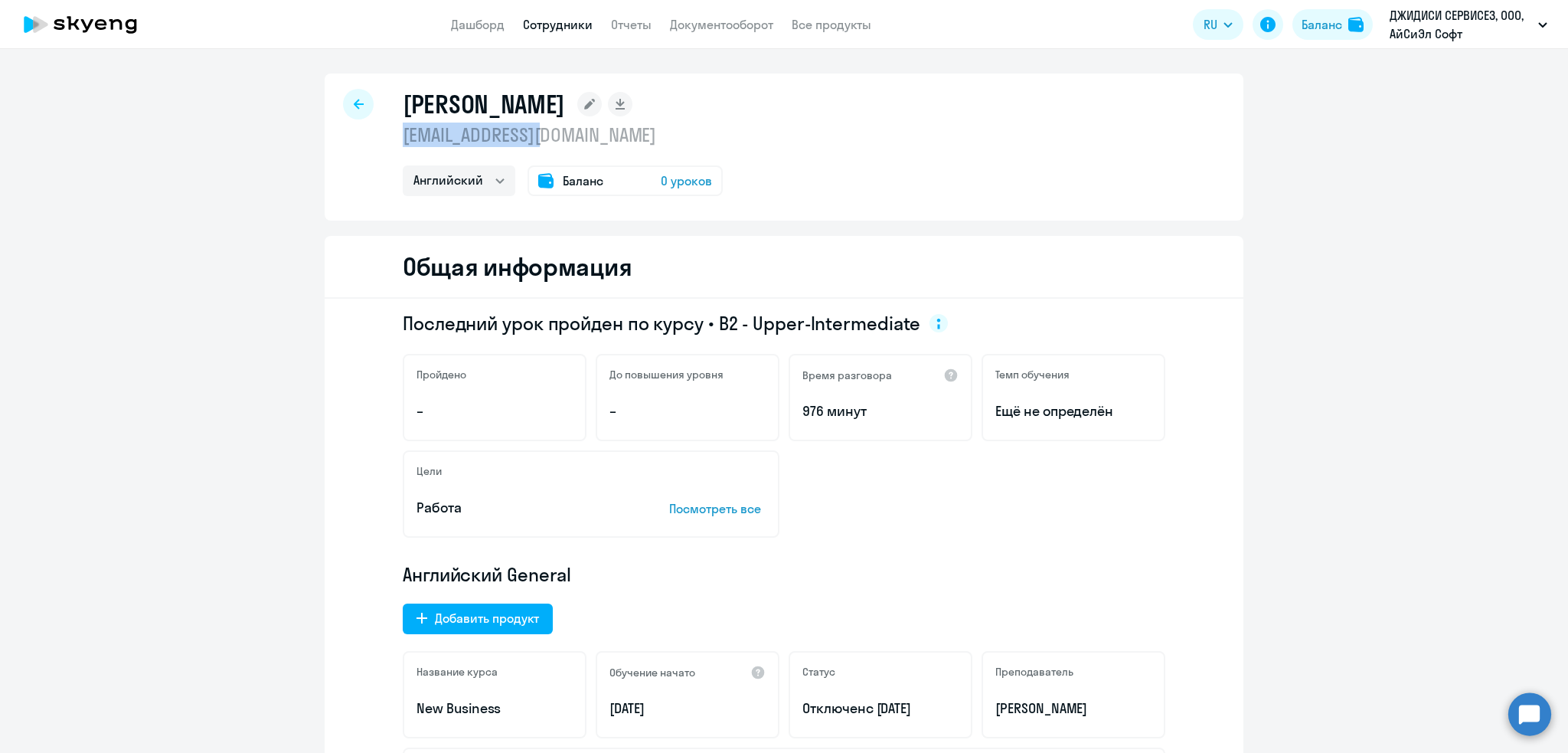
copy p "sadrikov@mail.ru"
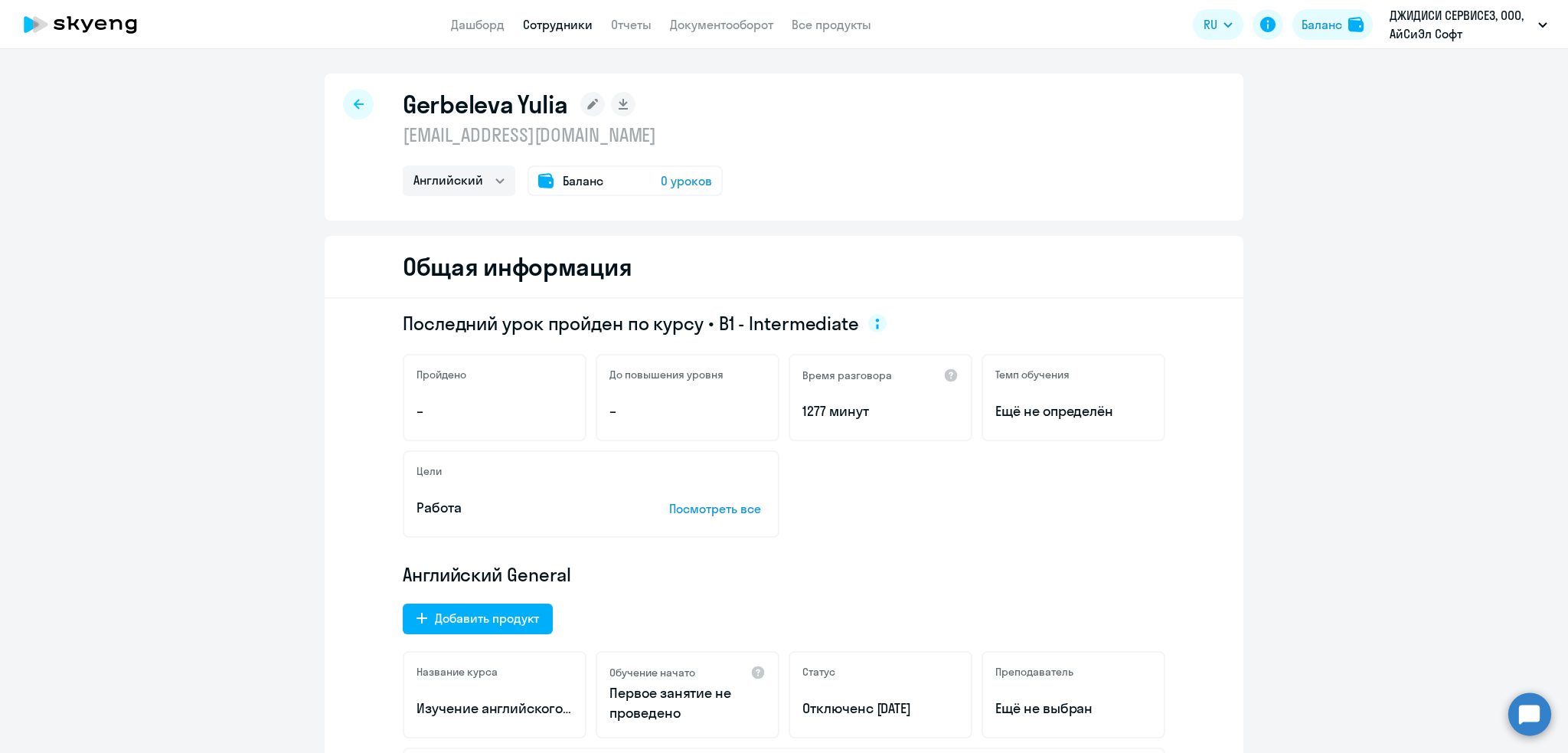
select select "english"
drag, startPoint x: 569, startPoint y: 143, endPoint x: 390, endPoint y: 145, distance: 179.0
click at [390, 145] on div "Gerbeleva Yulia [EMAIL_ADDRESS][DOMAIN_NAME] Английский Баланс 0 уроков" at bounding box center [784, 147] width 919 height 147
copy p "[EMAIL_ADDRESS][DOMAIN_NAME]"
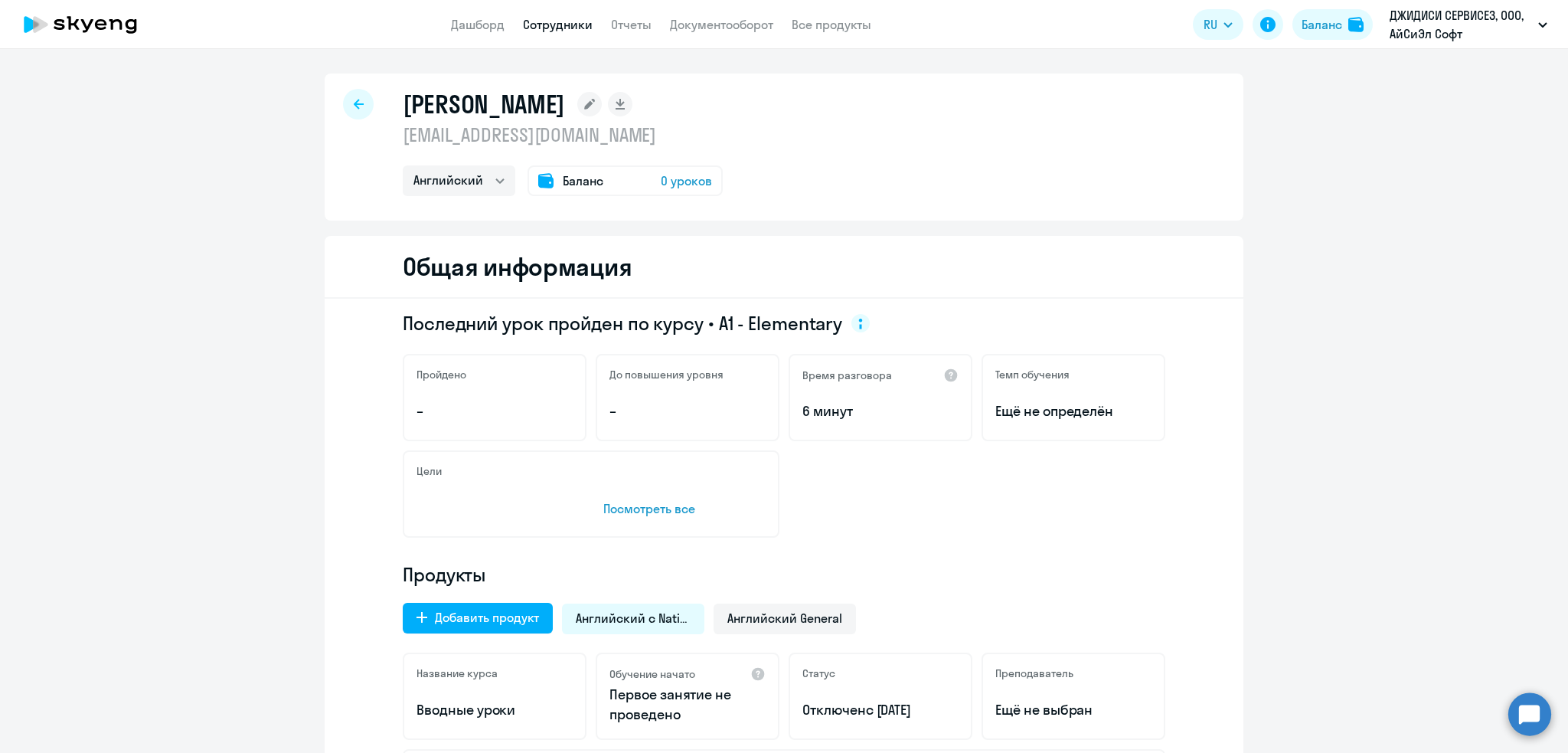
select select "english"
drag, startPoint x: 616, startPoint y: 146, endPoint x: 342, endPoint y: 137, distance: 274.1
click at [342, 137] on div "[PERSON_NAME] [EMAIL_ADDRESS][DOMAIN_NAME] Английский Баланс 0 уроков" at bounding box center [784, 147] width 919 height 147
click at [519, 137] on p "[EMAIL_ADDRESS][DOMAIN_NAME]" at bounding box center [562, 135] width 320 height 25
drag, startPoint x: 395, startPoint y: 136, endPoint x: 580, endPoint y: 135, distance: 185.0
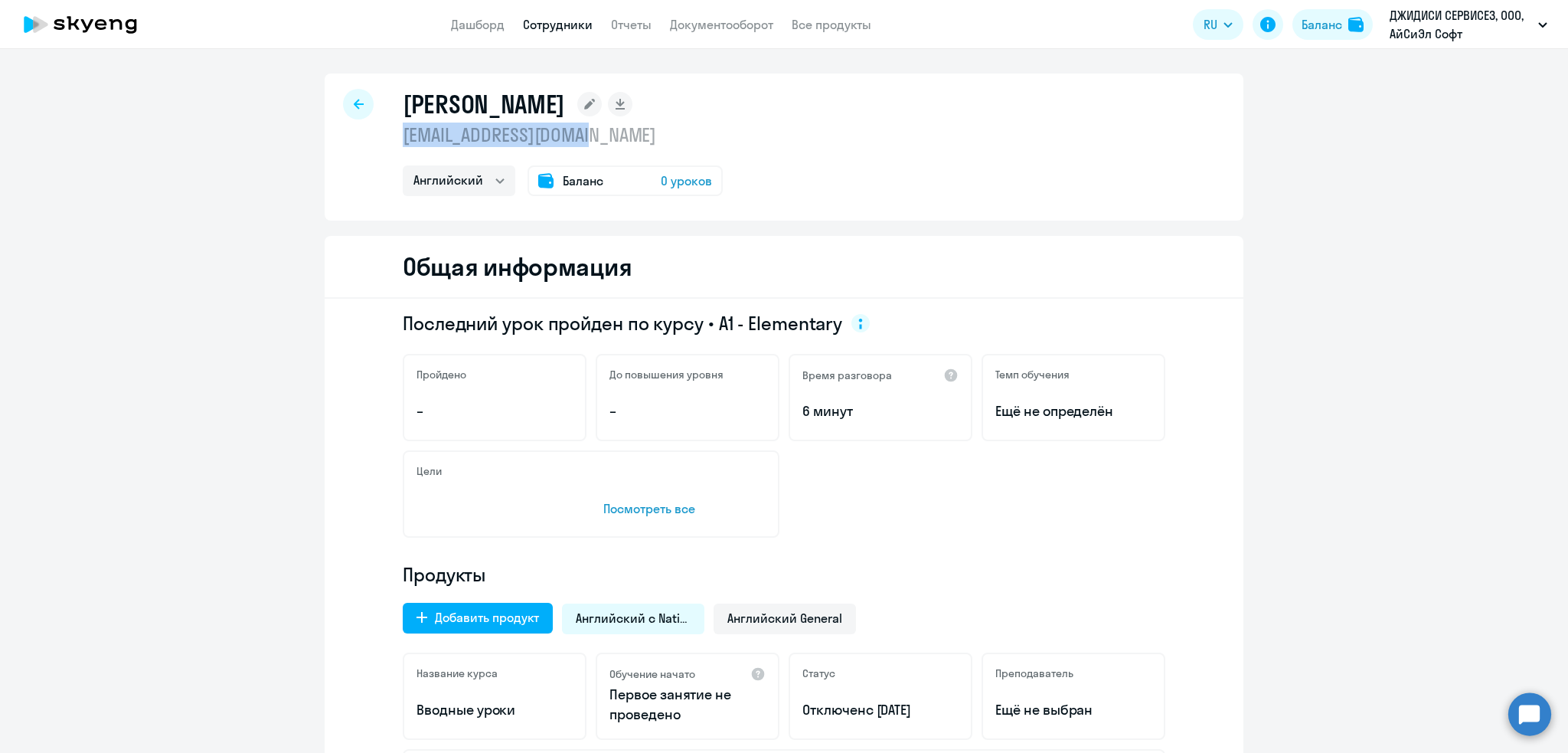
click at [617, 135] on p "[EMAIL_ADDRESS][DOMAIN_NAME]" at bounding box center [562, 135] width 320 height 25
copy p "[EMAIL_ADDRESS][DOMAIN_NAME]"
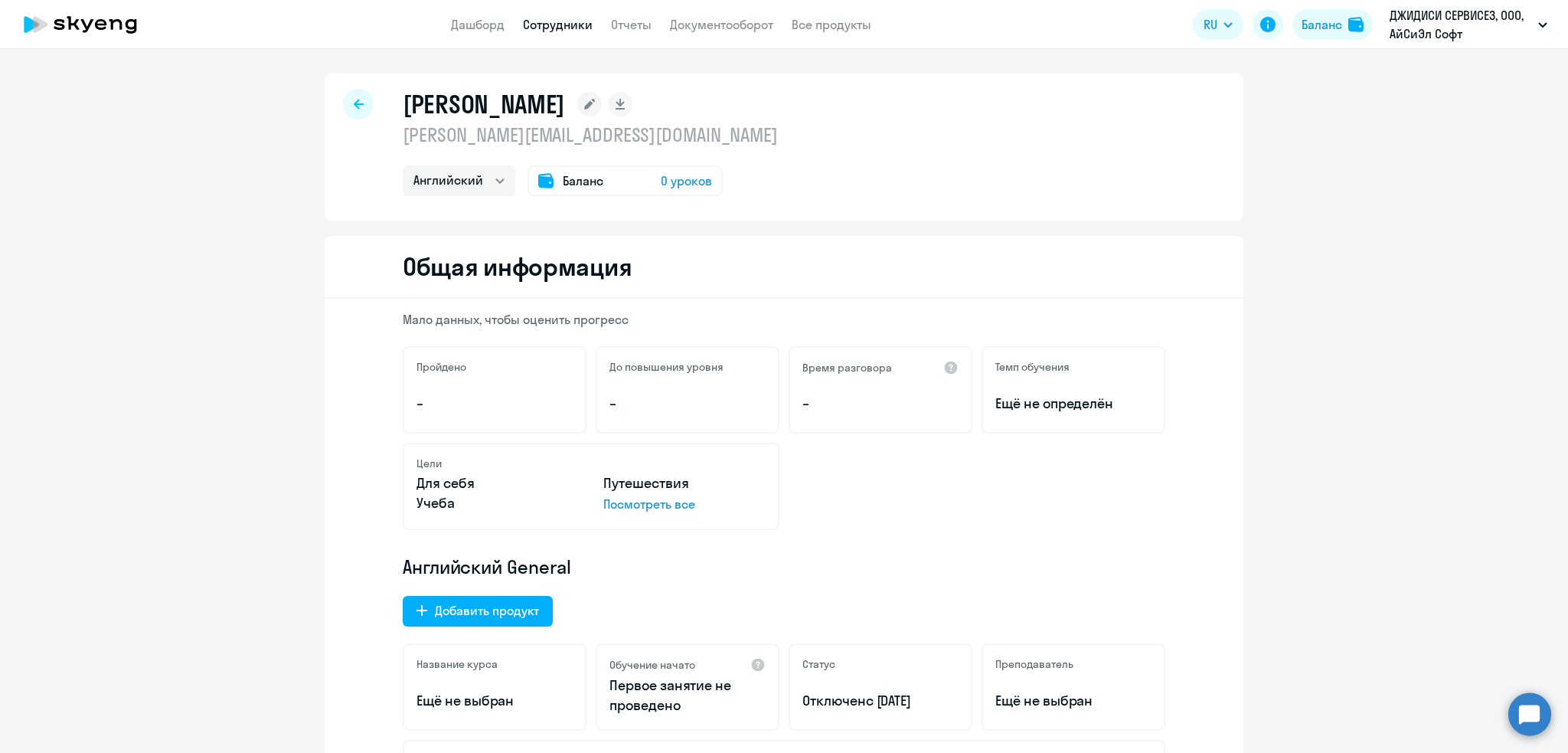
select select "english"
drag, startPoint x: 695, startPoint y: 138, endPoint x: 399, endPoint y: 134, distance: 296.0
click at [403, 134] on p "[PERSON_NAME][EMAIL_ADDRESS][DOMAIN_NAME]" at bounding box center [590, 135] width 375 height 25
copy p "[PERSON_NAME][EMAIL_ADDRESS][DOMAIN_NAME]"
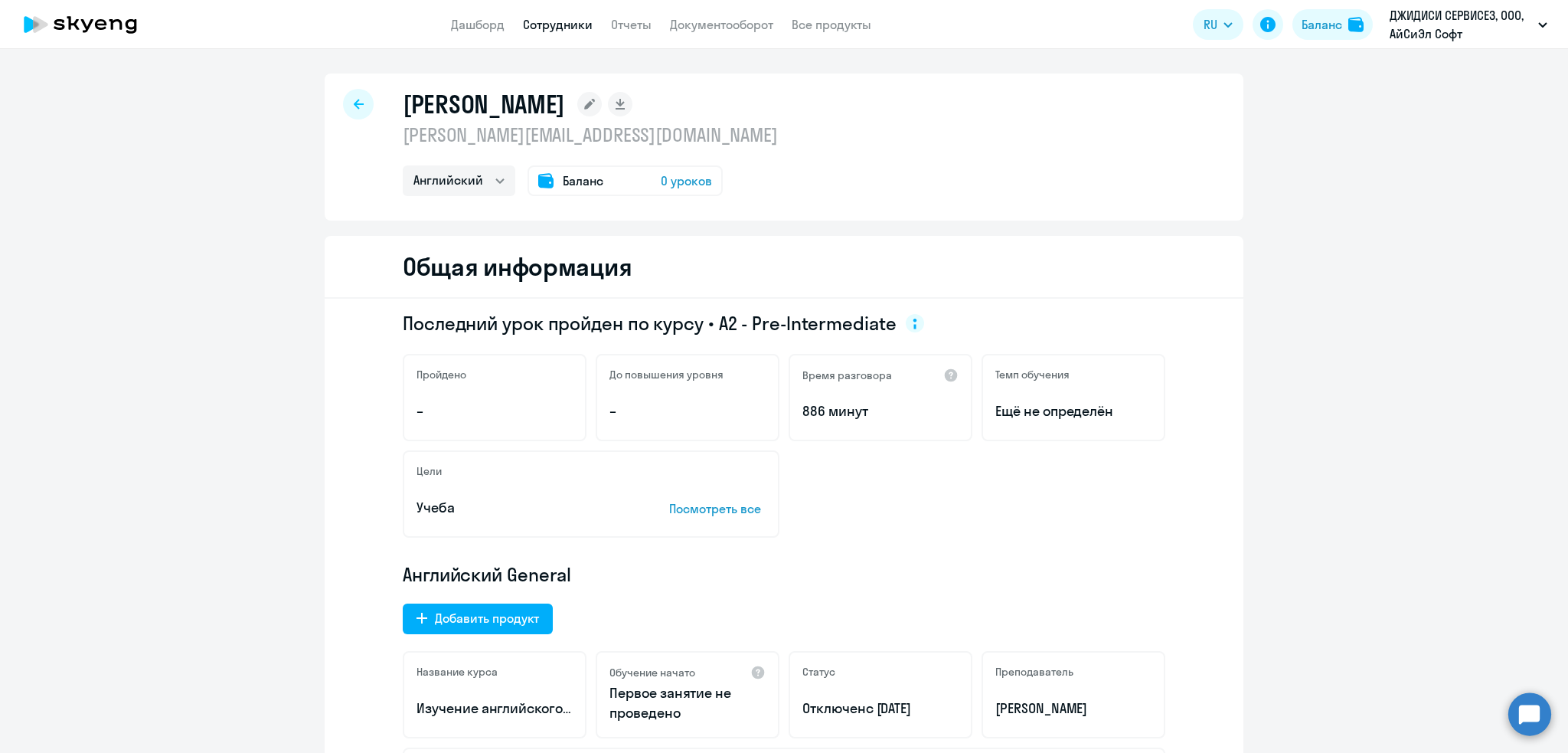
select select "english"
drag, startPoint x: 732, startPoint y: 131, endPoint x: 387, endPoint y: 130, distance: 345.0
click at [387, 130] on div "[PERSON_NAME] [PERSON_NAME][EMAIL_ADDRESS][DOMAIN_NAME] Английский Баланс 0 уро…" at bounding box center [784, 147] width 919 height 147
copy p "[PERSON_NAME][EMAIL_ADDRESS][DOMAIN_NAME]"
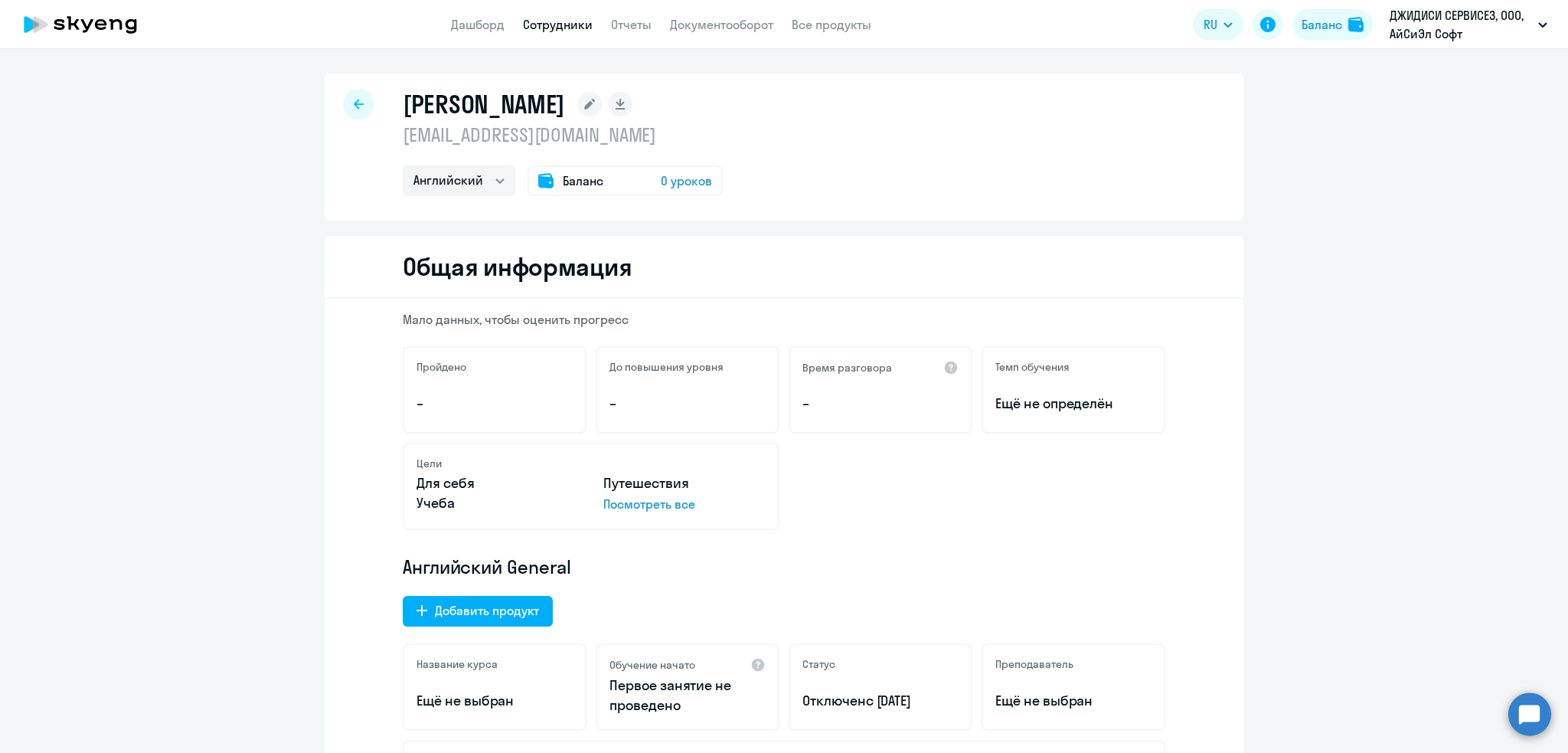
select select "english"
drag, startPoint x: 718, startPoint y: 133, endPoint x: 380, endPoint y: 133, distance: 338.0
click at [380, 133] on div "Гуренкова Ксения ksenia.gurenkova@icl-services.com Английский Баланс 0 уроков" at bounding box center [784, 147] width 919 height 147
copy p "ksenia.gurenkova@icl-services.com"
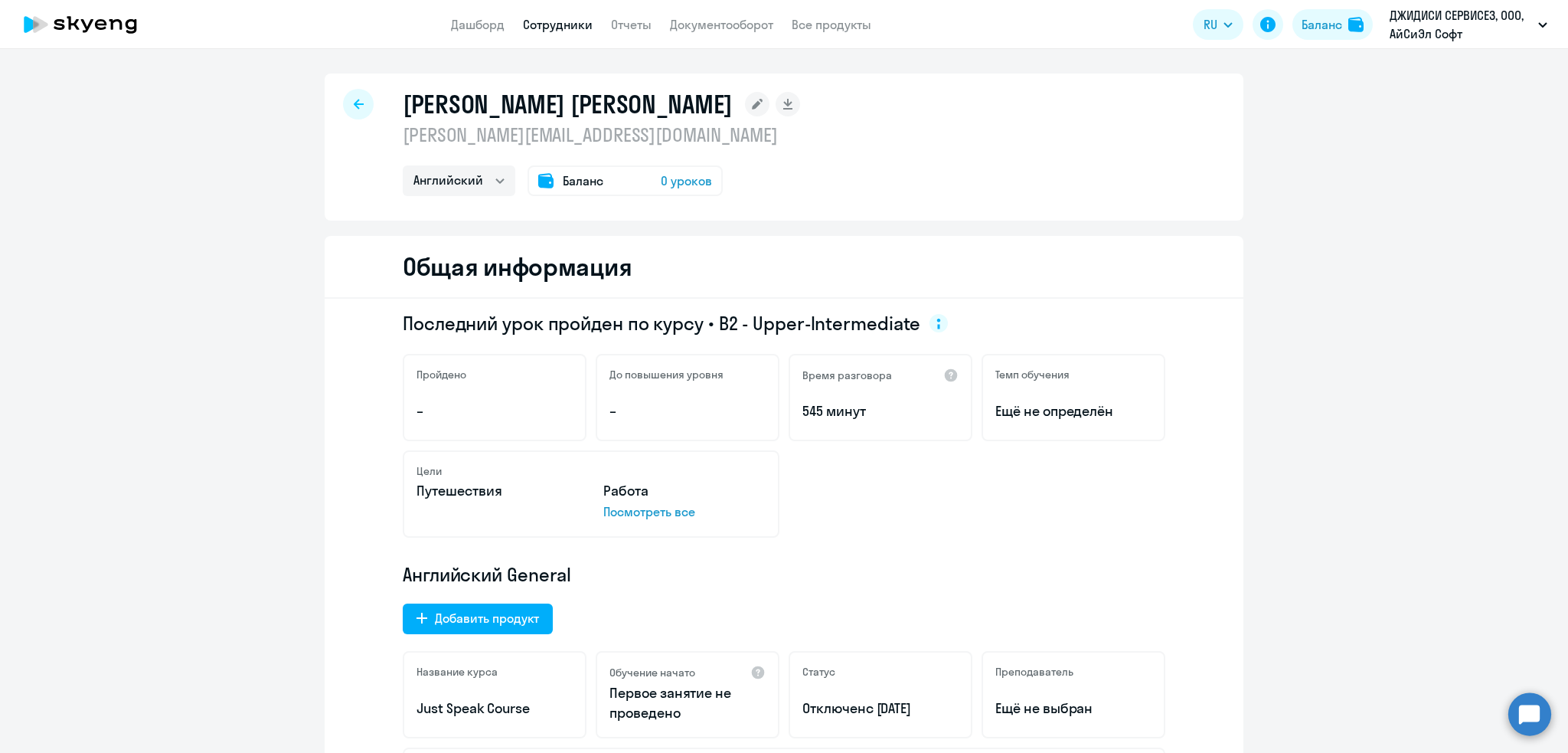
select select "english"
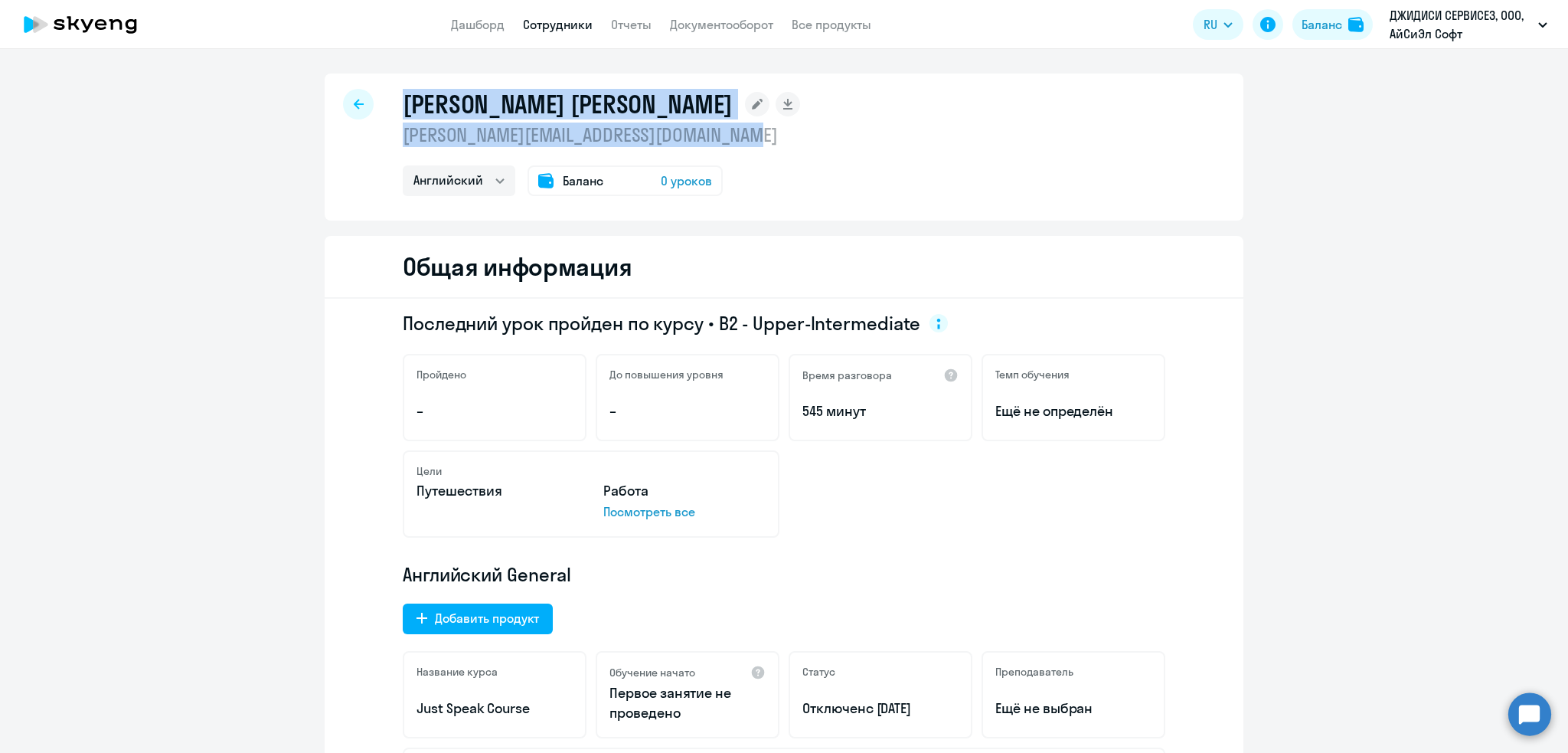
drag, startPoint x: 805, startPoint y: 136, endPoint x: 283, endPoint y: 125, distance: 522.1
click at [424, 134] on p "tatiana.dusmukhamedova@icl-services.com" at bounding box center [601, 135] width 398 height 25
drag, startPoint x: 395, startPoint y: 127, endPoint x: 765, endPoint y: 134, distance: 370.1
click at [765, 134] on p "tatiana.dusmukhamedova@icl-services.com" at bounding box center [601, 135] width 398 height 25
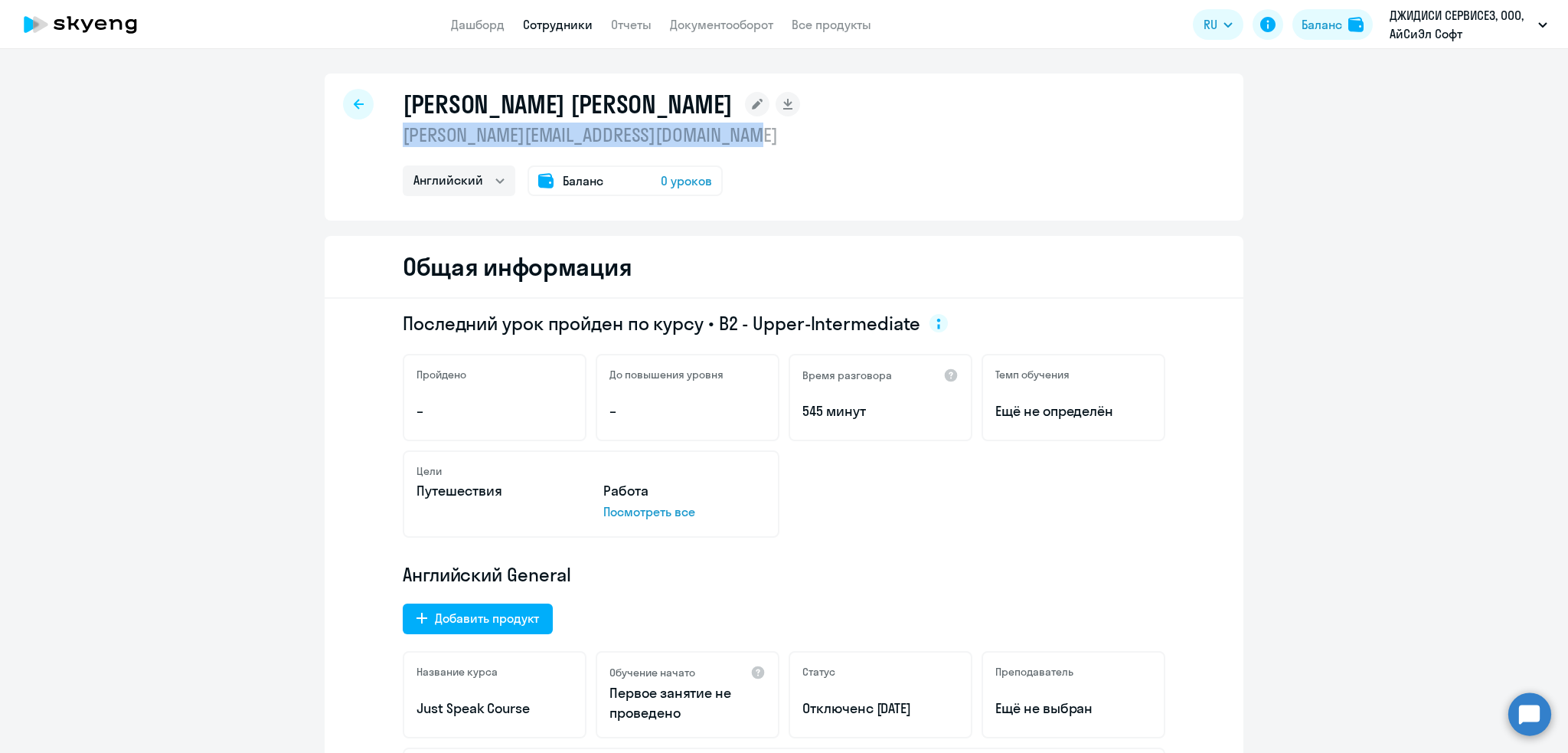
copy p "tatiana.dusmukhamedova@icl-services.com"
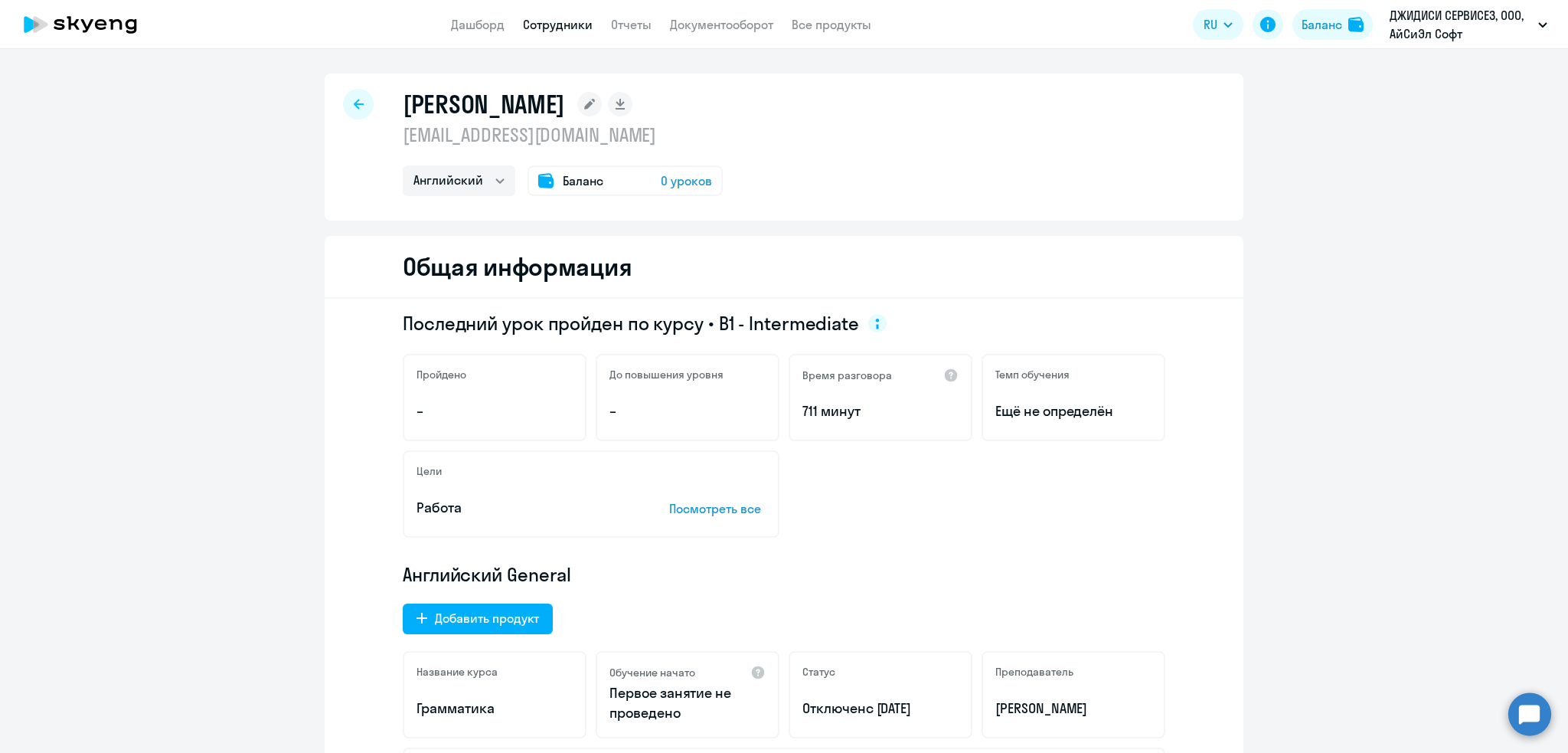
select select "english"
drag, startPoint x: 702, startPoint y: 132, endPoint x: 375, endPoint y: 136, distance: 327.0
click at [375, 136] on div "[PERSON_NAME] [EMAIL_ADDRESS][DOMAIN_NAME] Английский Баланс 0 уроков" at bounding box center [784, 147] width 919 height 147
copy p "oksana.ershova@icl-services.com"
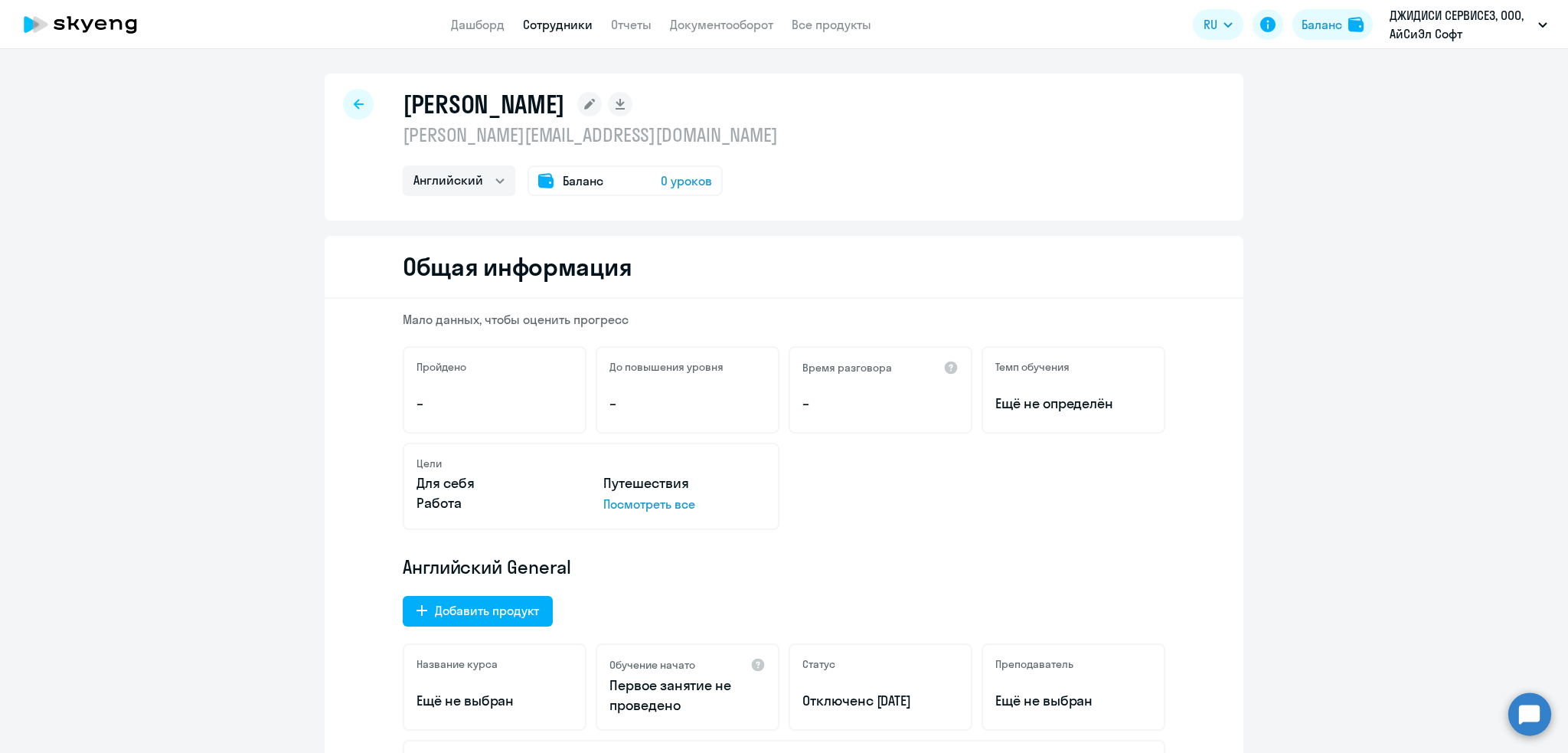
select select "english"
drag, startPoint x: 690, startPoint y: 136, endPoint x: 381, endPoint y: 136, distance: 309.0
click at [381, 136] on div "[PERSON_NAME] [PERSON_NAME][EMAIL_ADDRESS][DOMAIN_NAME] Английский Баланс 0 уро…" at bounding box center [784, 147] width 919 height 147
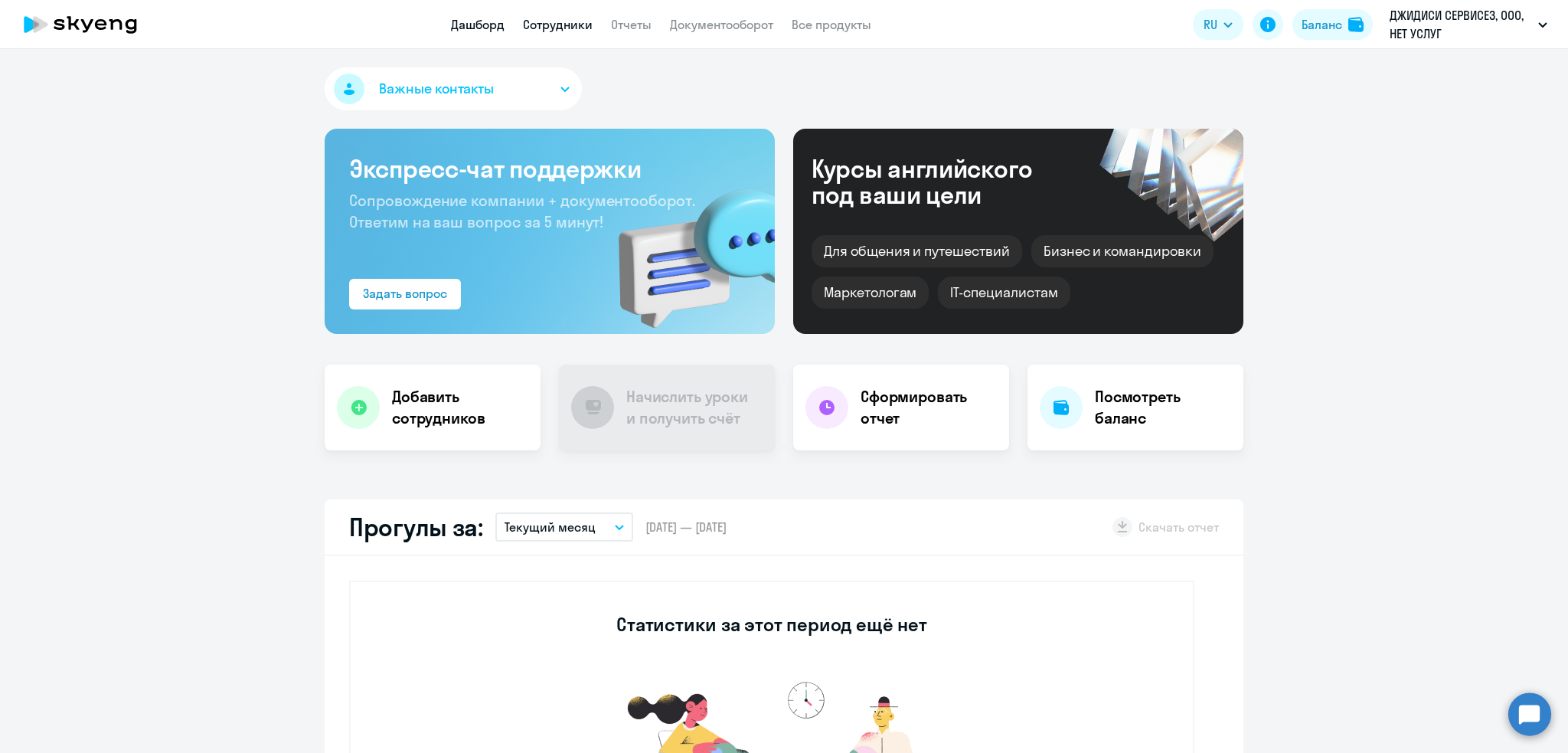
click at [556, 28] on link "Сотрудники" at bounding box center [557, 25] width 70 height 15
select select "30"
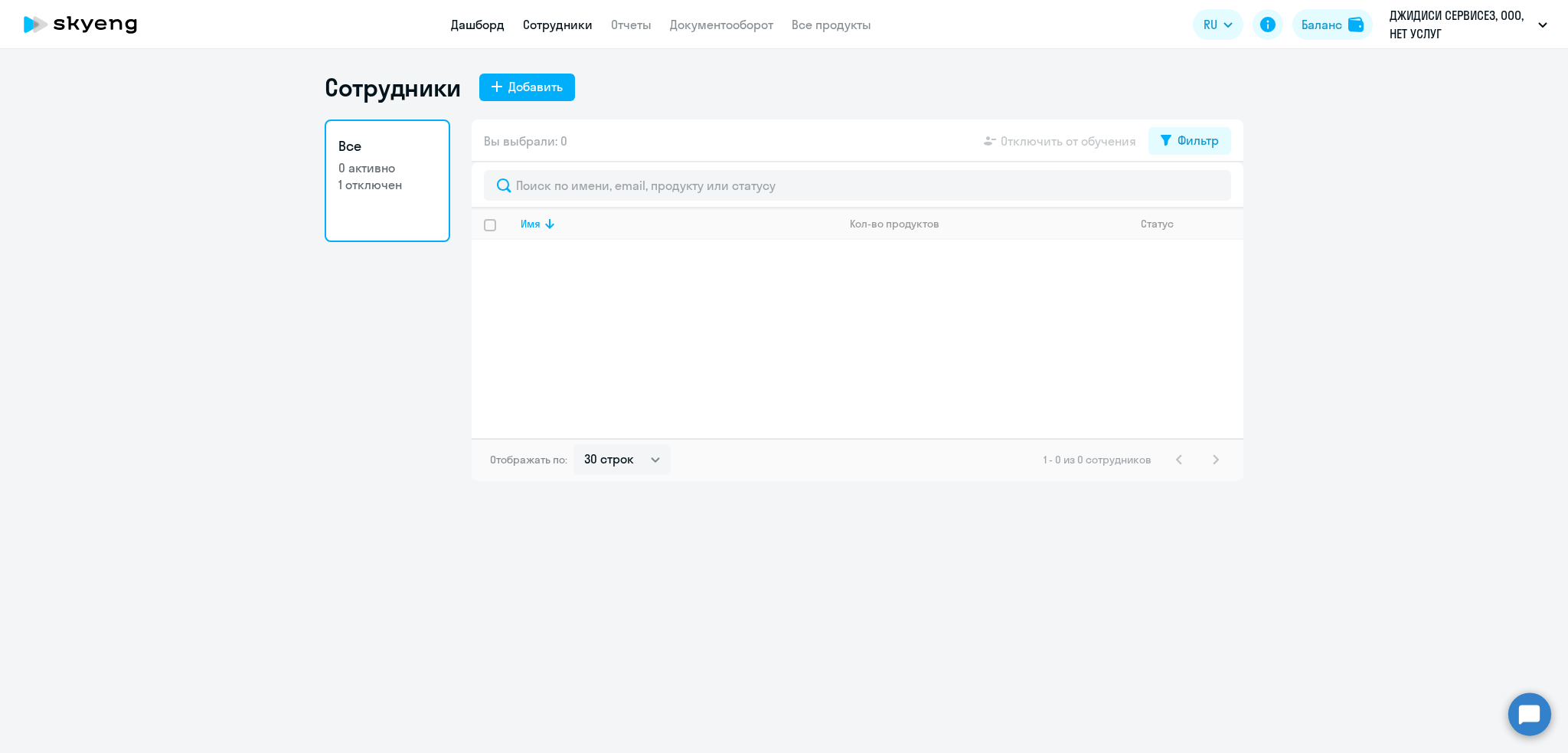
click at [476, 25] on link "Дашборд" at bounding box center [477, 25] width 53 height 15
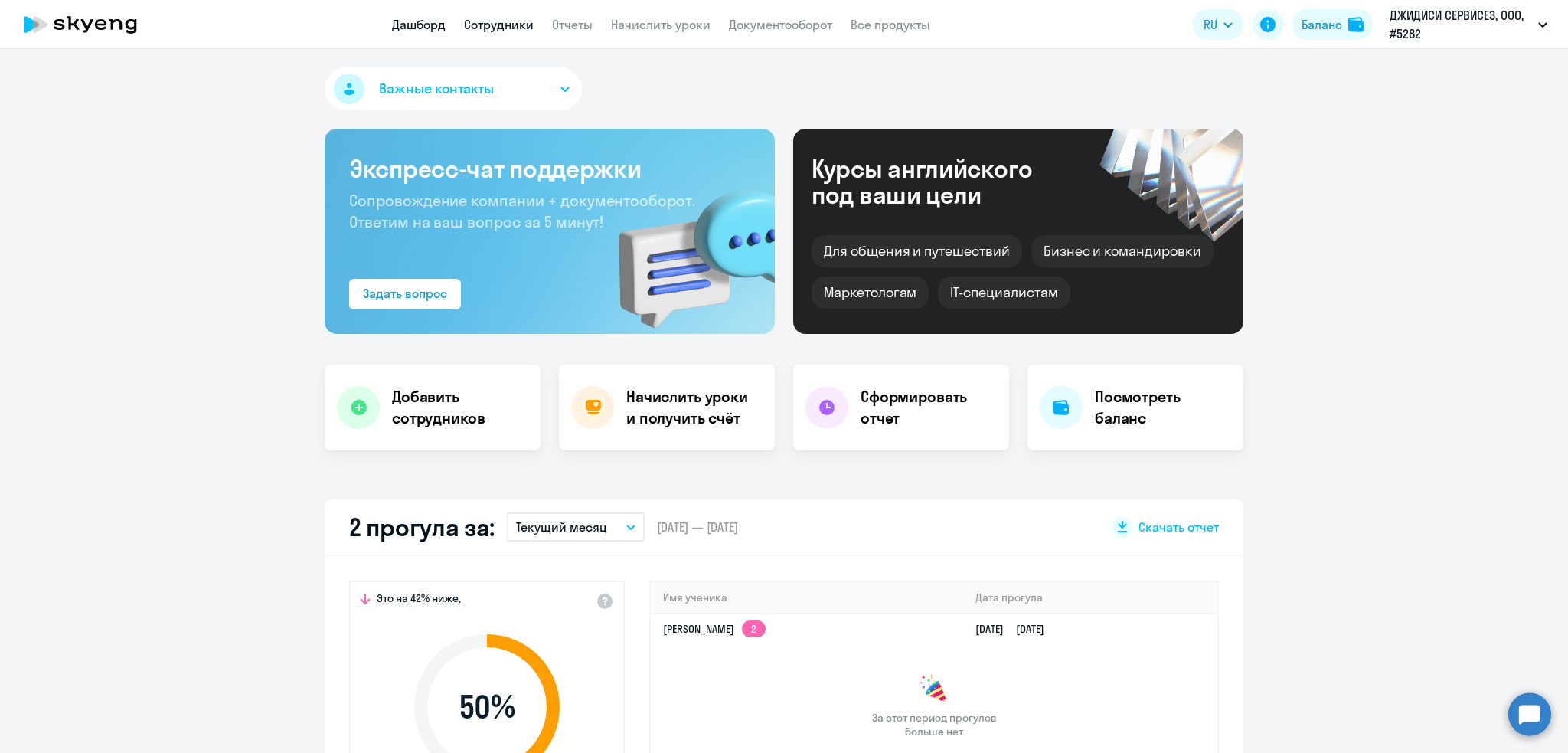
click at [504, 25] on link "Сотрудники" at bounding box center [498, 25] width 70 height 15
select select "30"
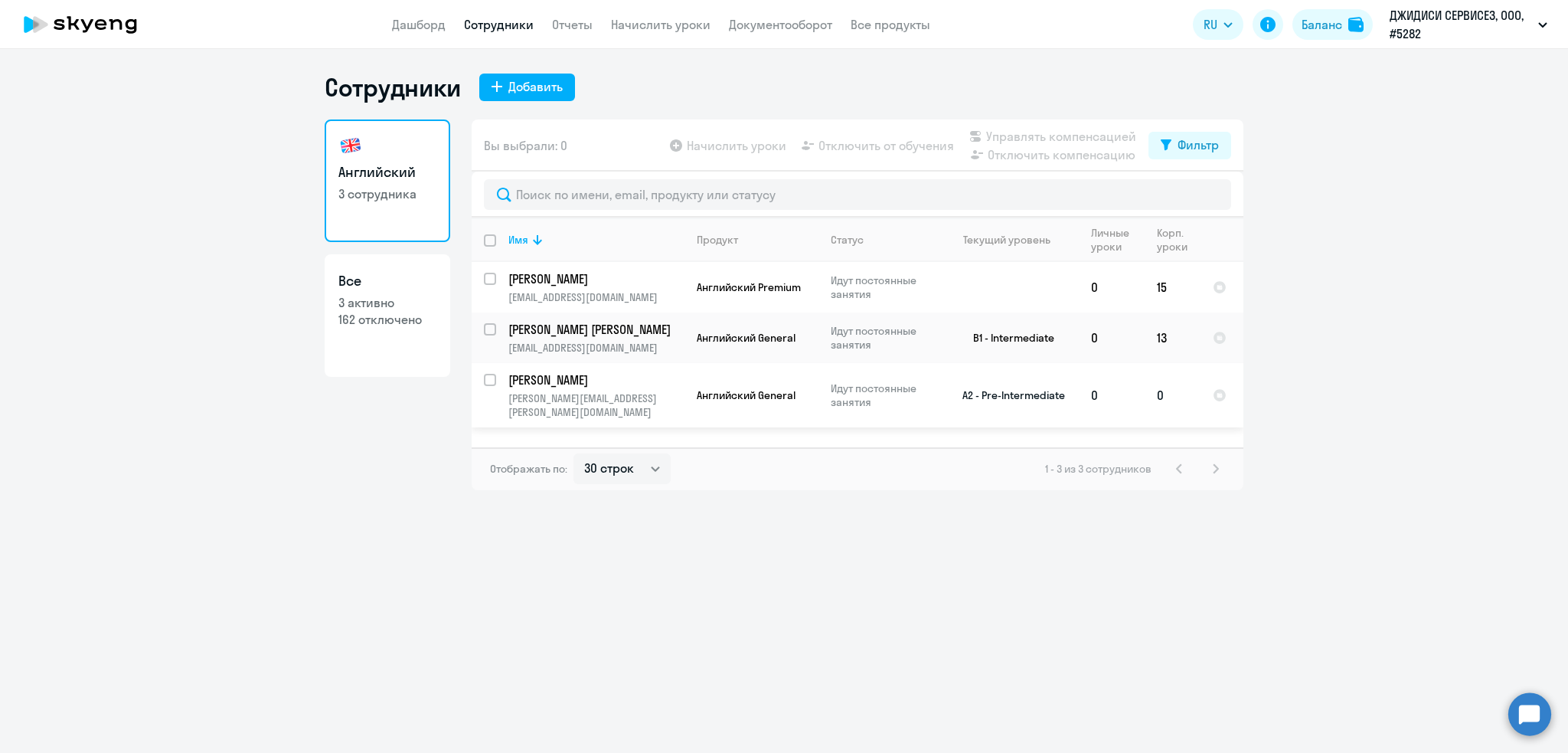
click at [578, 385] on p "Ерошин Борис Александрович" at bounding box center [595, 380] width 173 height 17
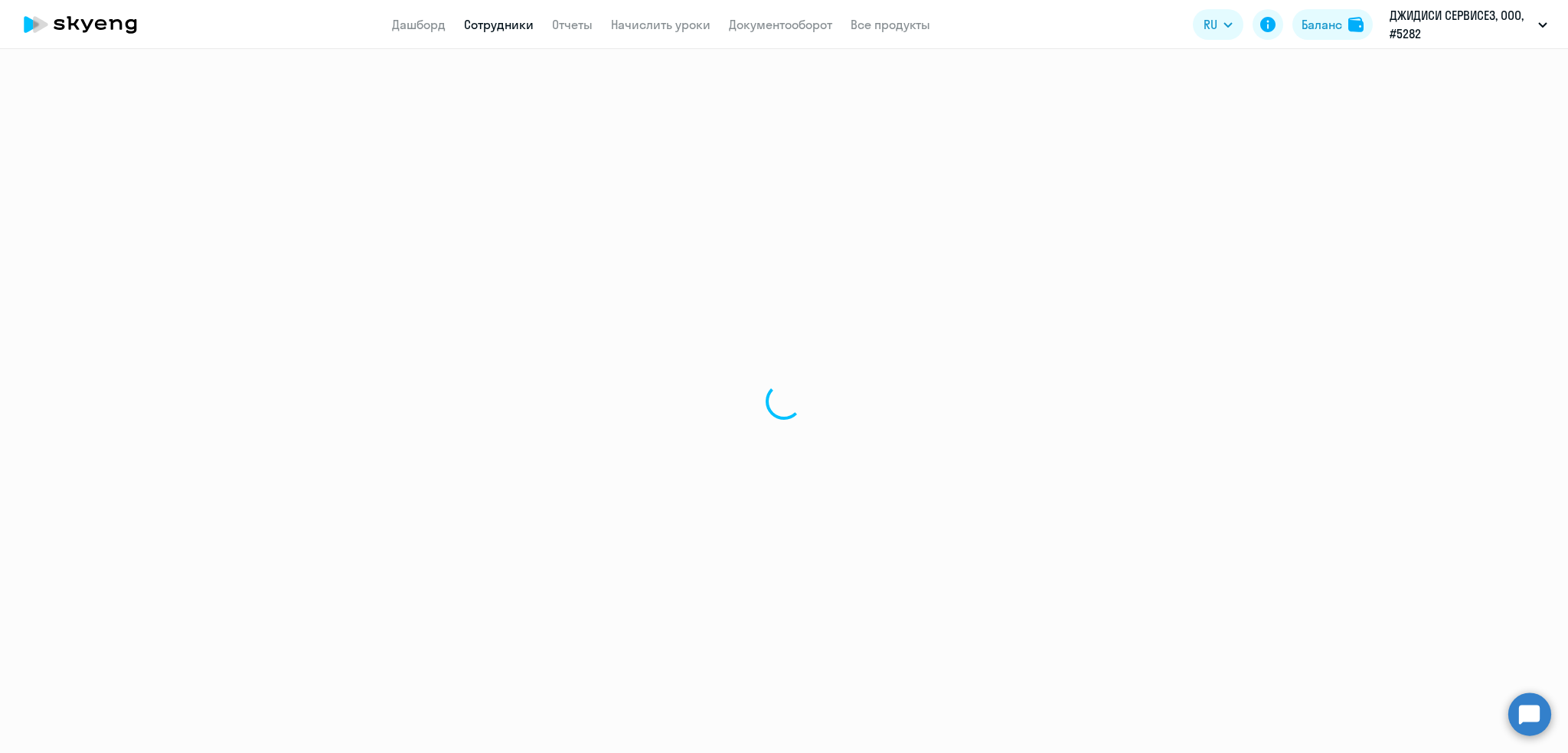
select select "english"
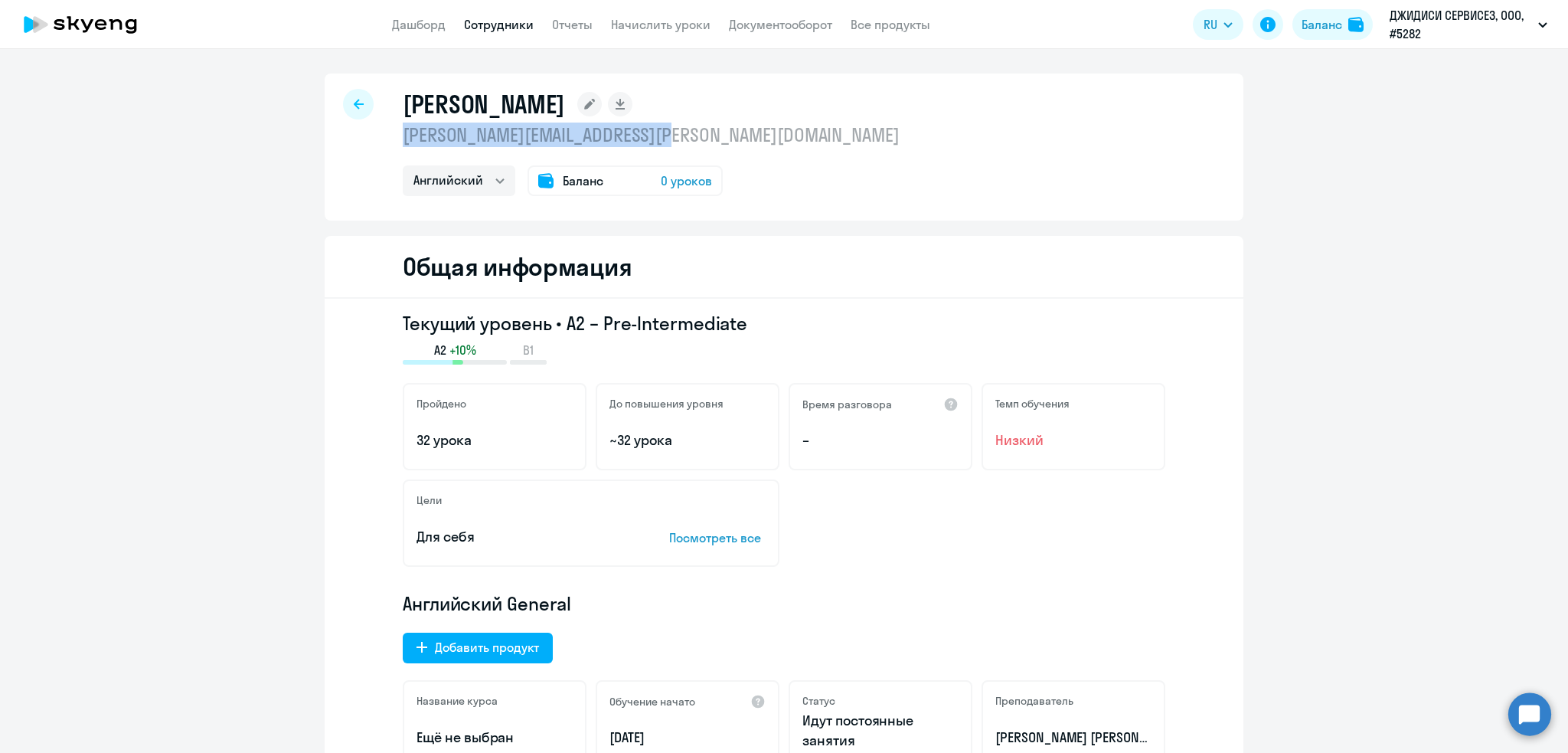
drag, startPoint x: 663, startPoint y: 137, endPoint x: 386, endPoint y: 136, distance: 277.0
click at [386, 136] on div "Ерошин Борис Александрович boris.eroshin@icl-services.com Английский Баланс 0 у…" at bounding box center [784, 147] width 919 height 147
copy p "boris.eroshin@icl-services.com"
click at [354, 100] on icon at bounding box center [359, 104] width 10 height 10
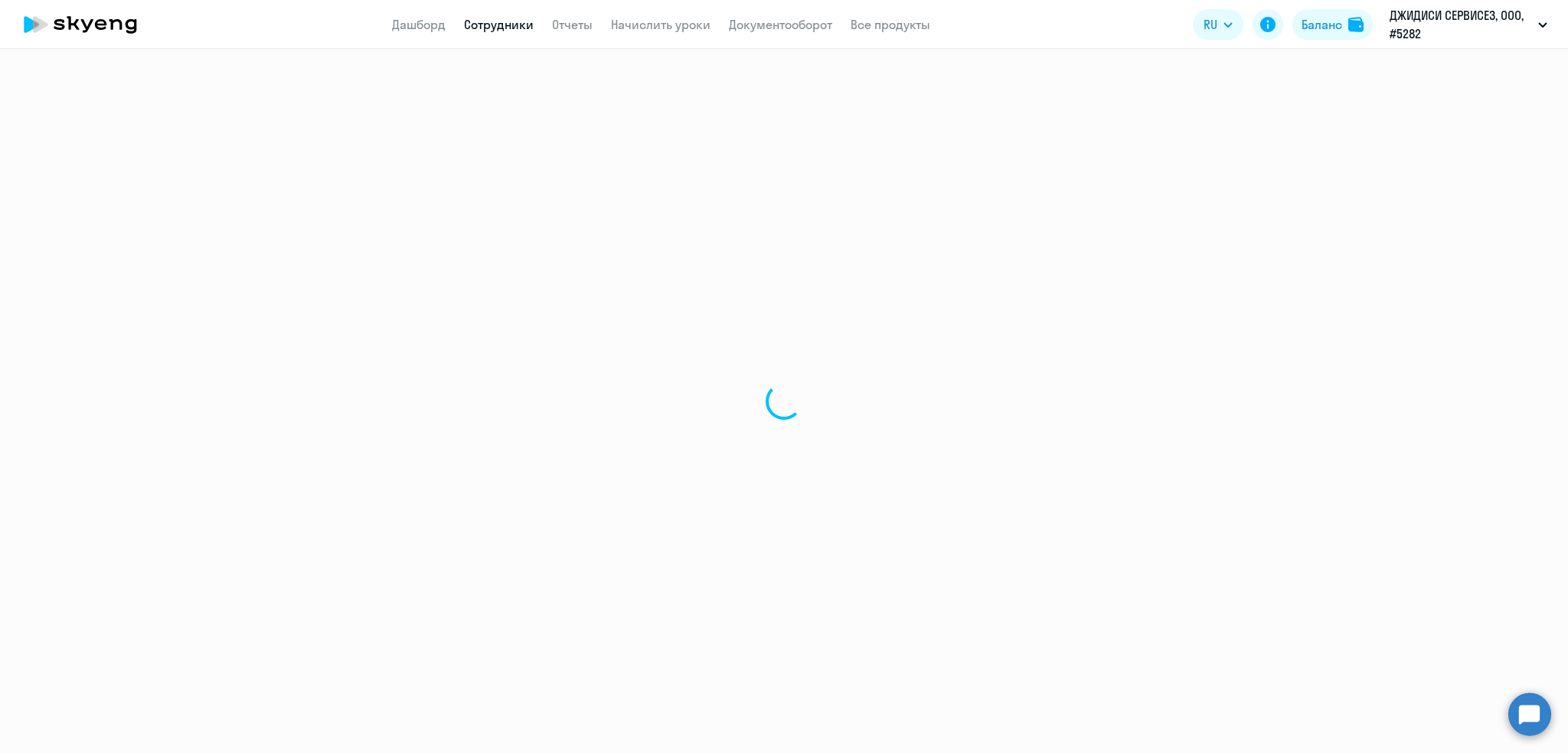
select select "30"
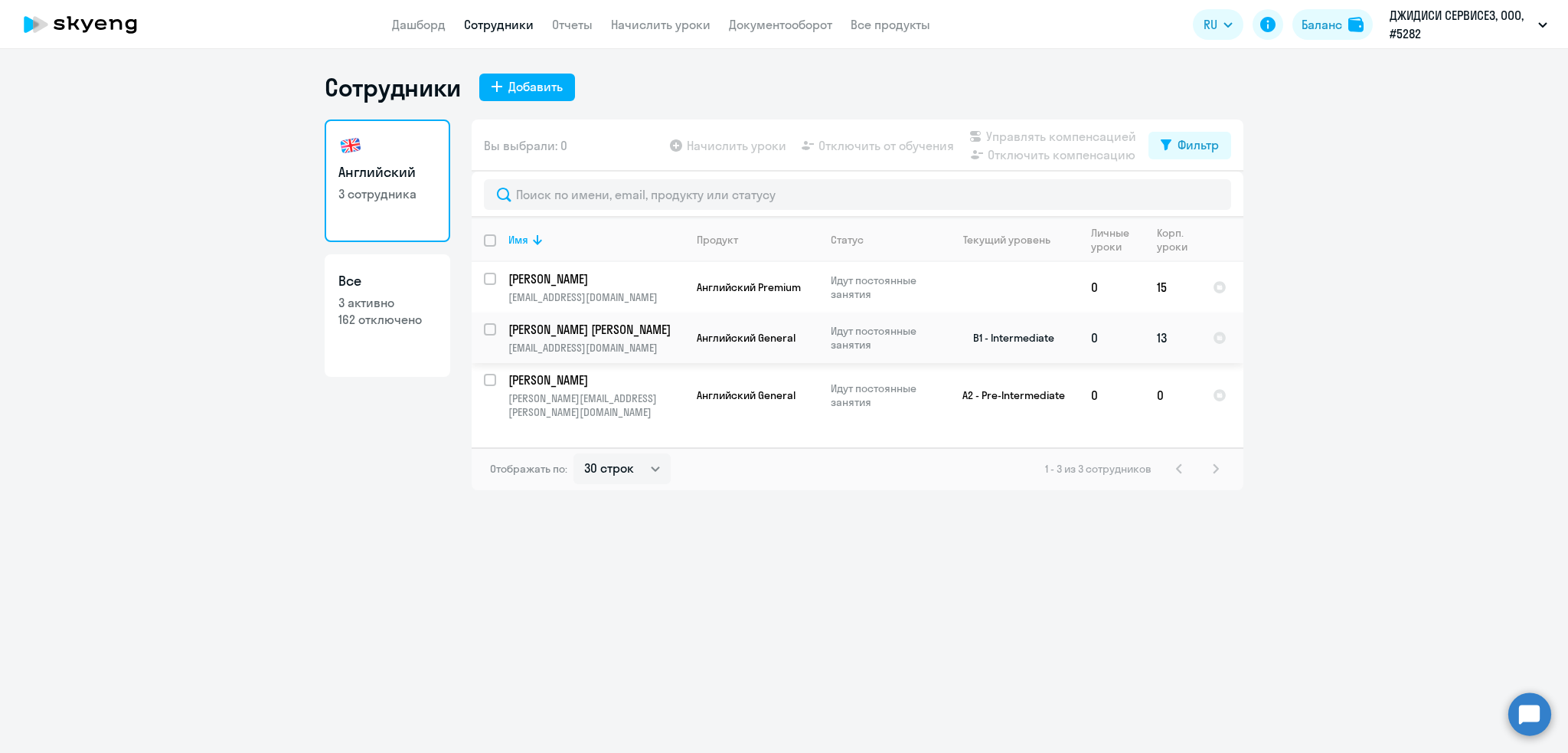
click at [570, 329] on p "Мамаев Евгений" at bounding box center [595, 330] width 173 height 17
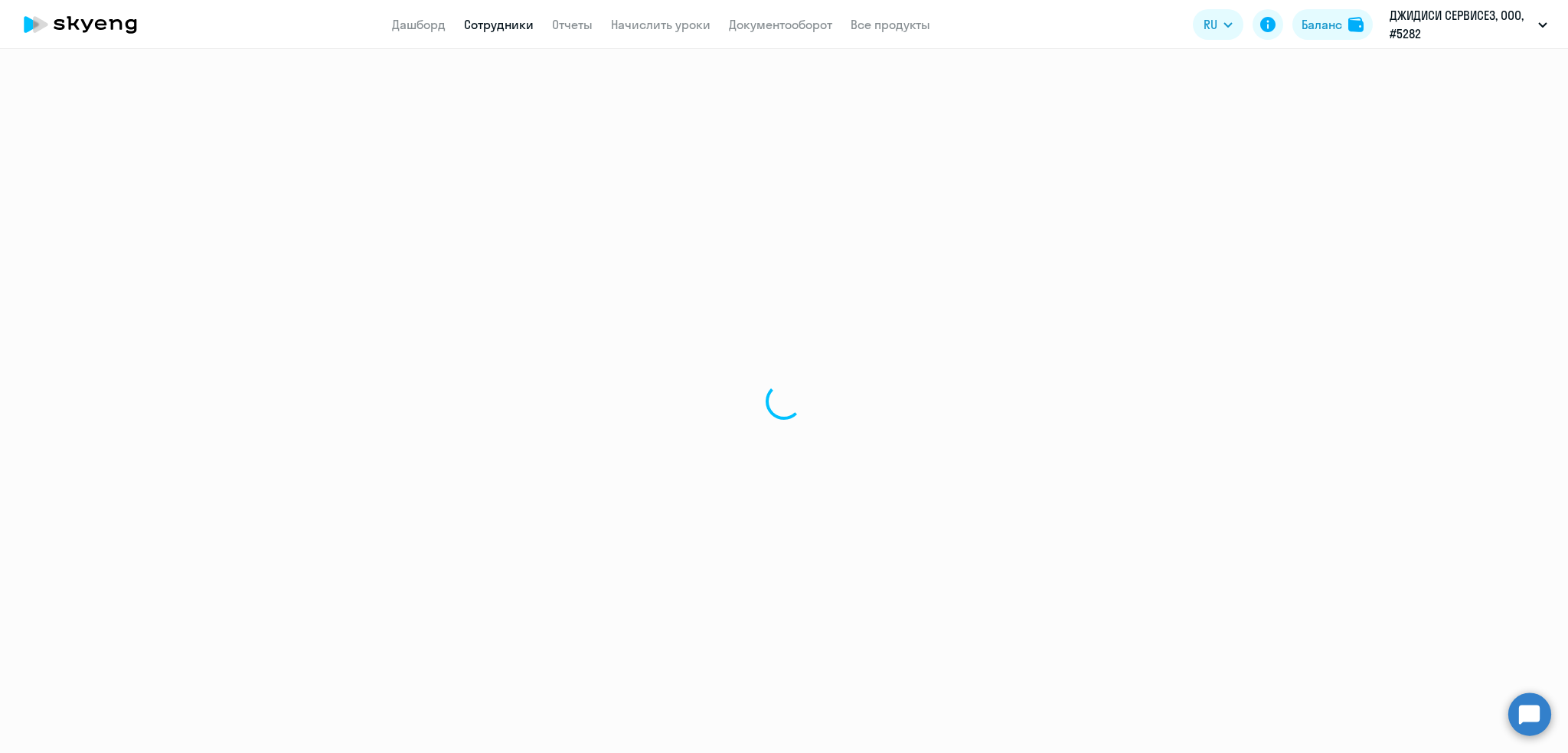
select select "english"
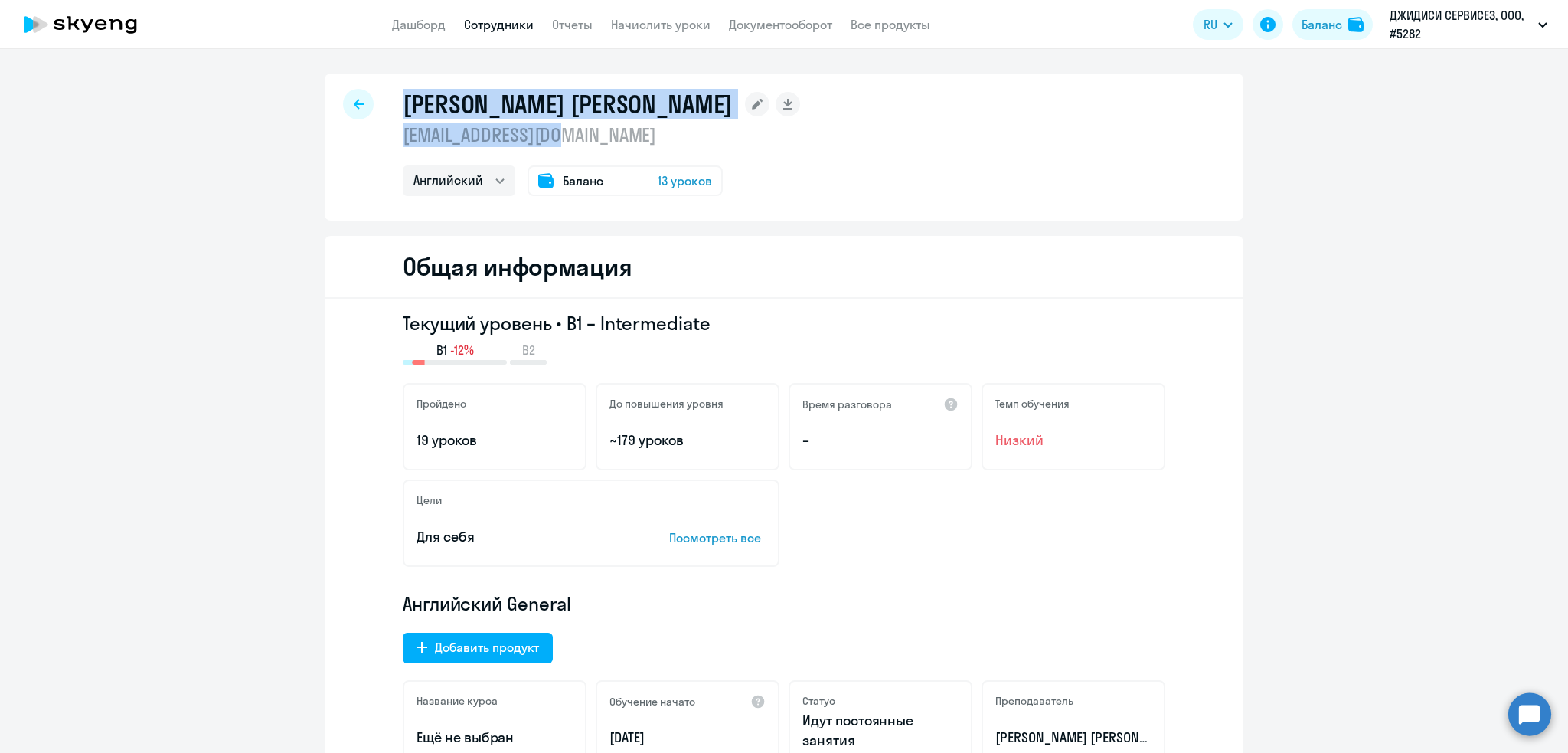
drag, startPoint x: 597, startPoint y: 134, endPoint x: 346, endPoint y: 135, distance: 251.0
click at [346, 135] on div "Мамаев Евгений mamaevea@gmail.com Английский Баланс 13 уроков" at bounding box center [784, 147] width 919 height 147
click at [403, 135] on p "mamaevea@gmail.com" at bounding box center [601, 135] width 398 height 25
copy p "mamaevea@gmail.com"
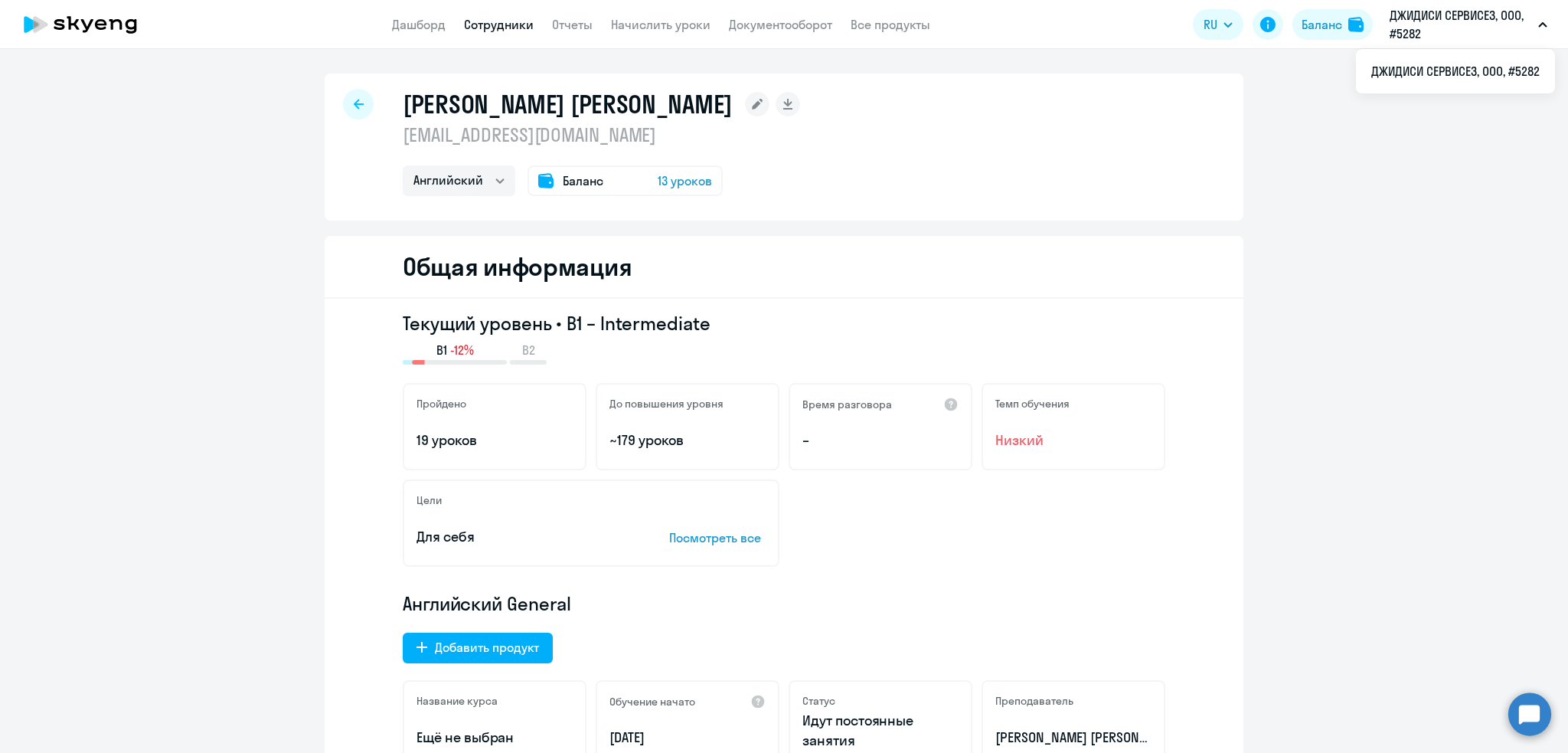
click at [343, 98] on div at bounding box center [359, 104] width 31 height 31
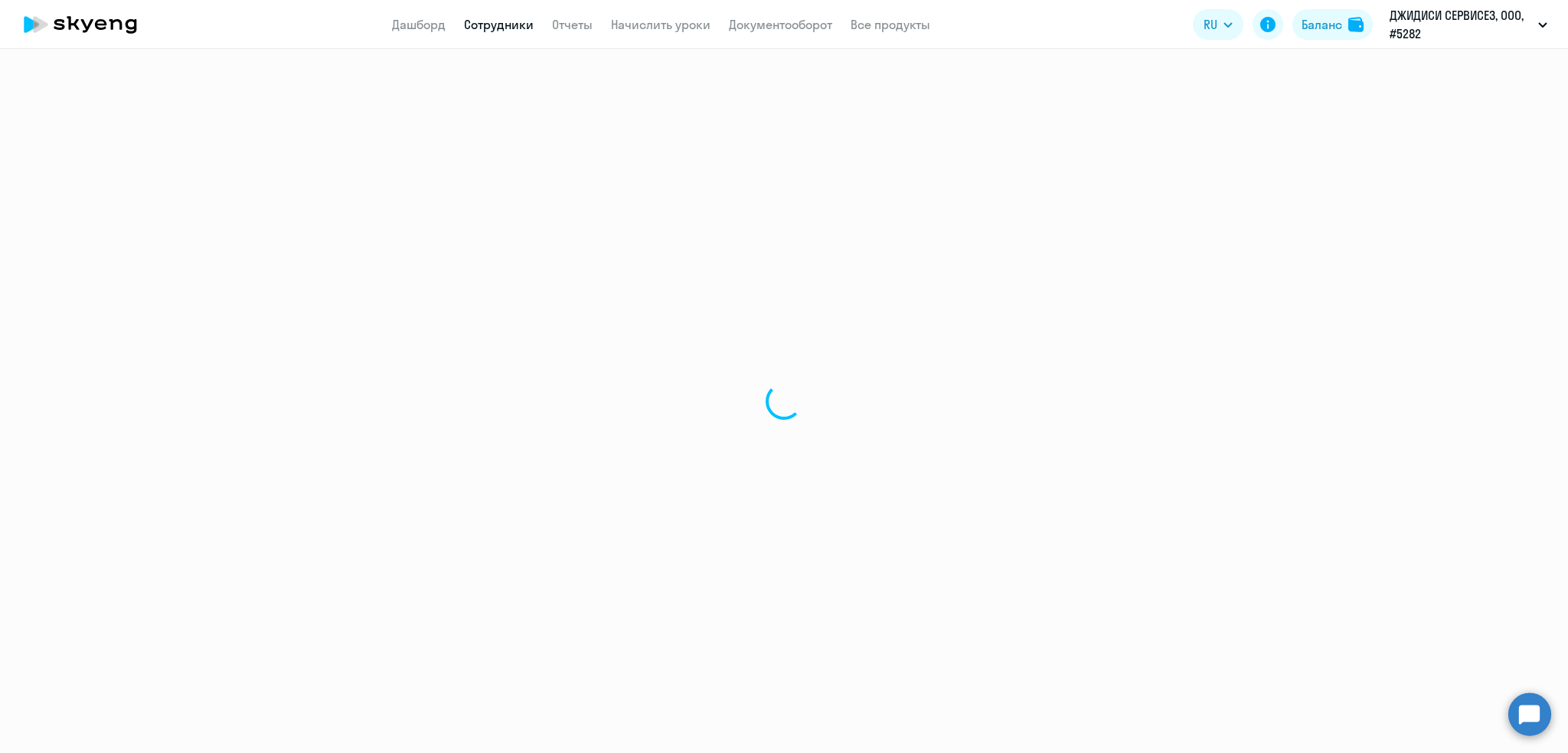
select select "30"
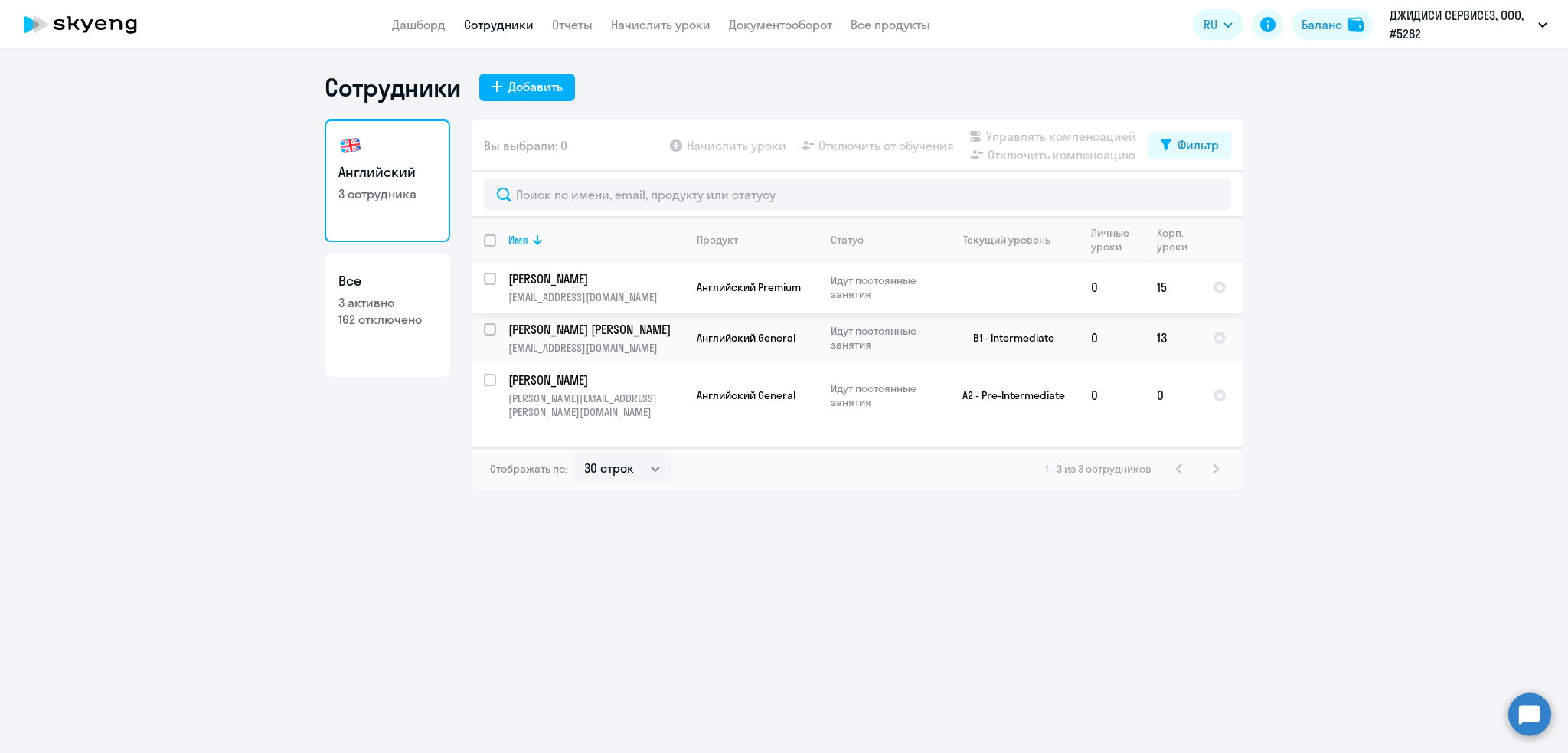
click at [621, 286] on p "Хабибов Венер Юристович" at bounding box center [595, 279] width 173 height 17
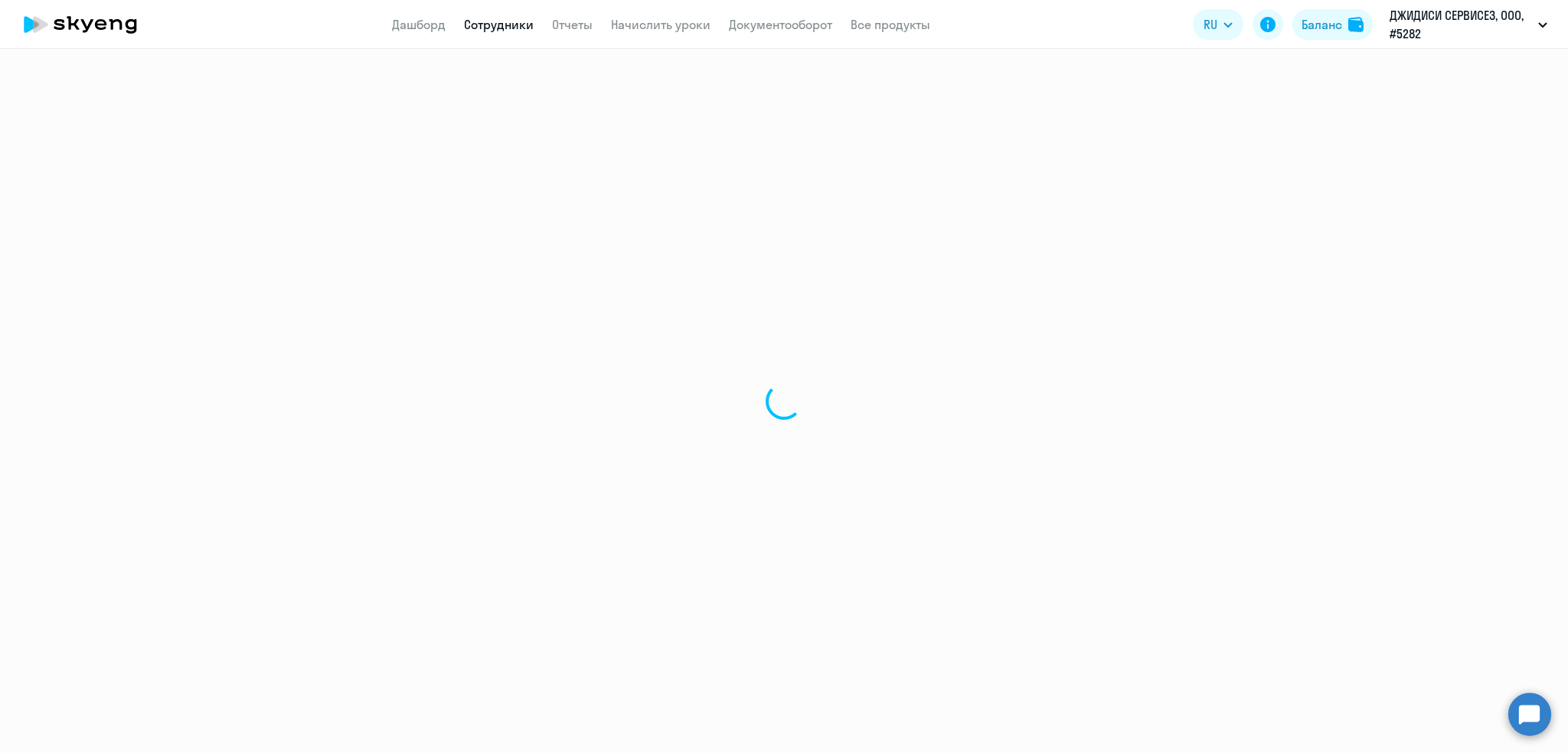
select select "english"
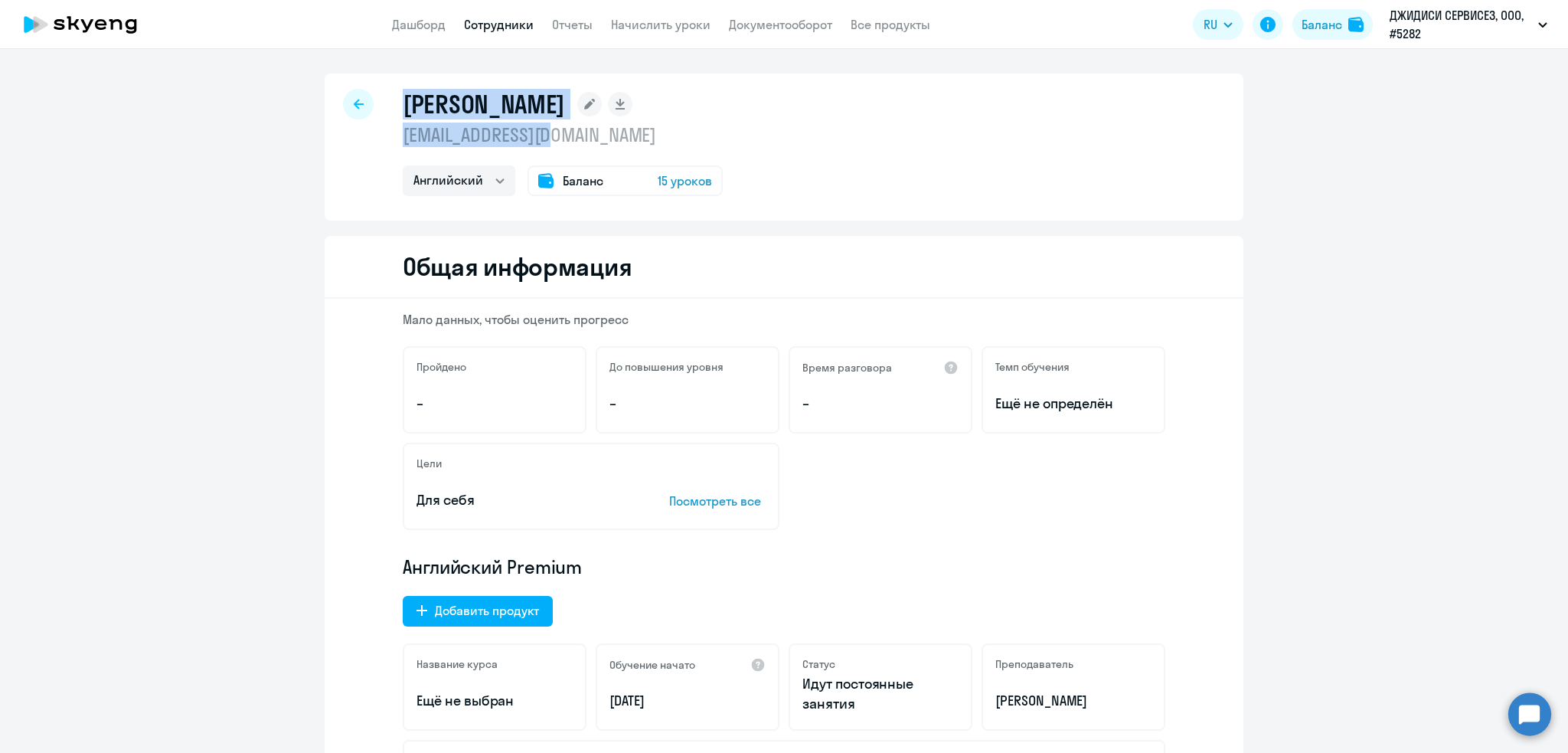
drag, startPoint x: 612, startPoint y: 137, endPoint x: 304, endPoint y: 136, distance: 308.0
click at [467, 138] on p "ptigood@yandex.ru" at bounding box center [562, 135] width 320 height 25
drag, startPoint x: 393, startPoint y: 132, endPoint x: 558, endPoint y: 131, distance: 165.0
click at [558, 131] on div "Хабибов Венер Юристович ptigood@yandex.ru Английский Баланс 15 уроков" at bounding box center [784, 147] width 919 height 147
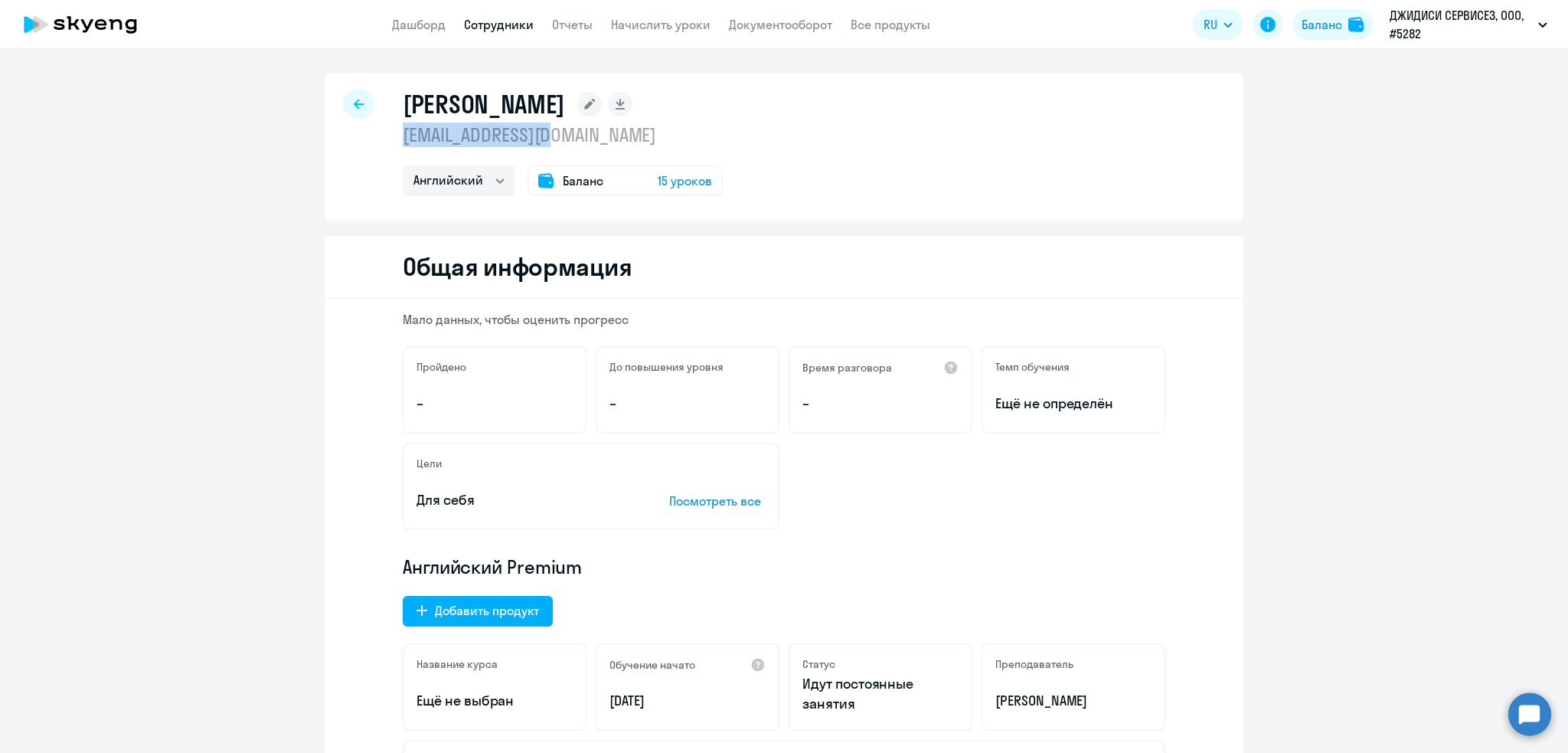
copy p "ptigood@yandex.ru"
click at [354, 101] on icon at bounding box center [359, 104] width 10 height 10
select select "30"
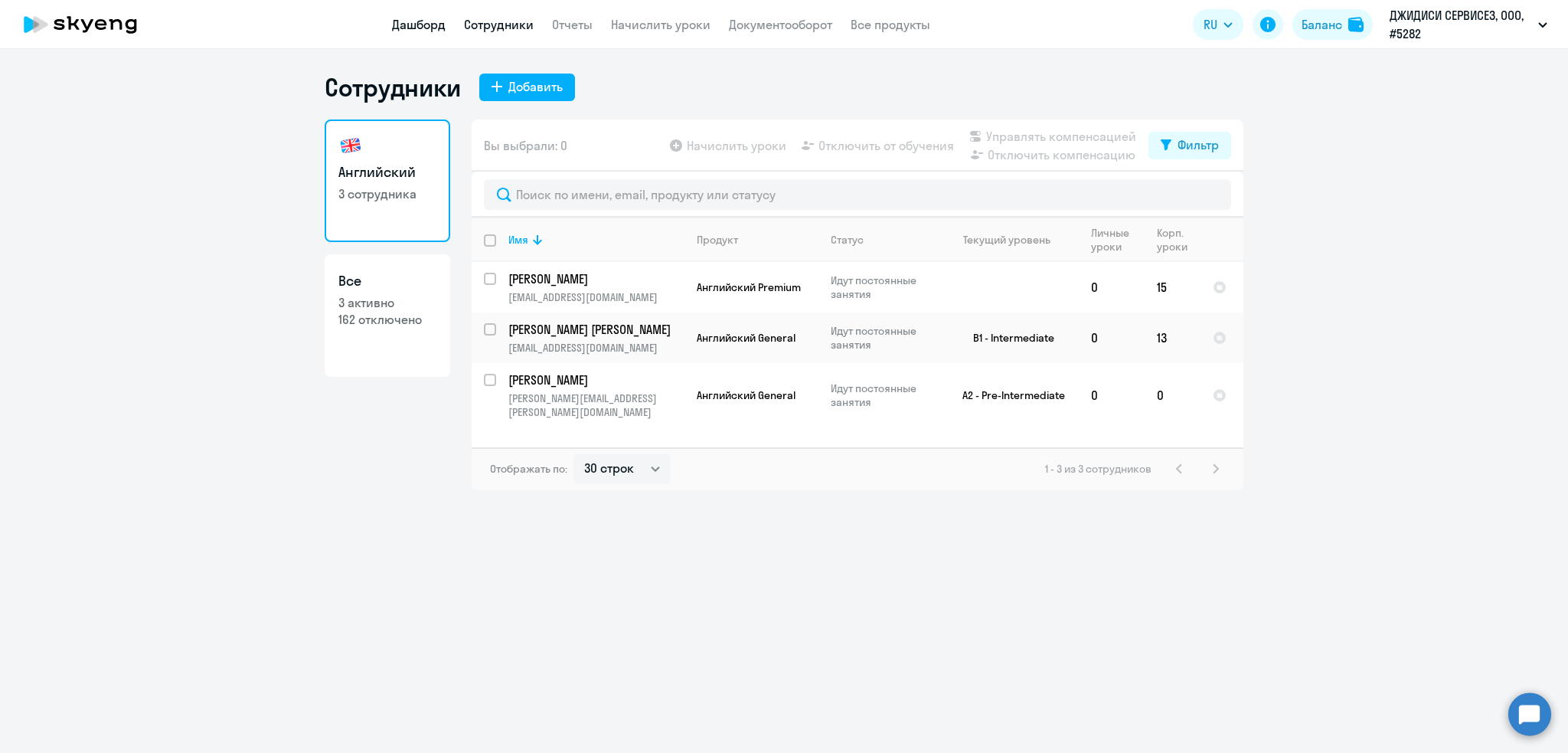
click at [428, 25] on link "Дашборд" at bounding box center [419, 25] width 53 height 15
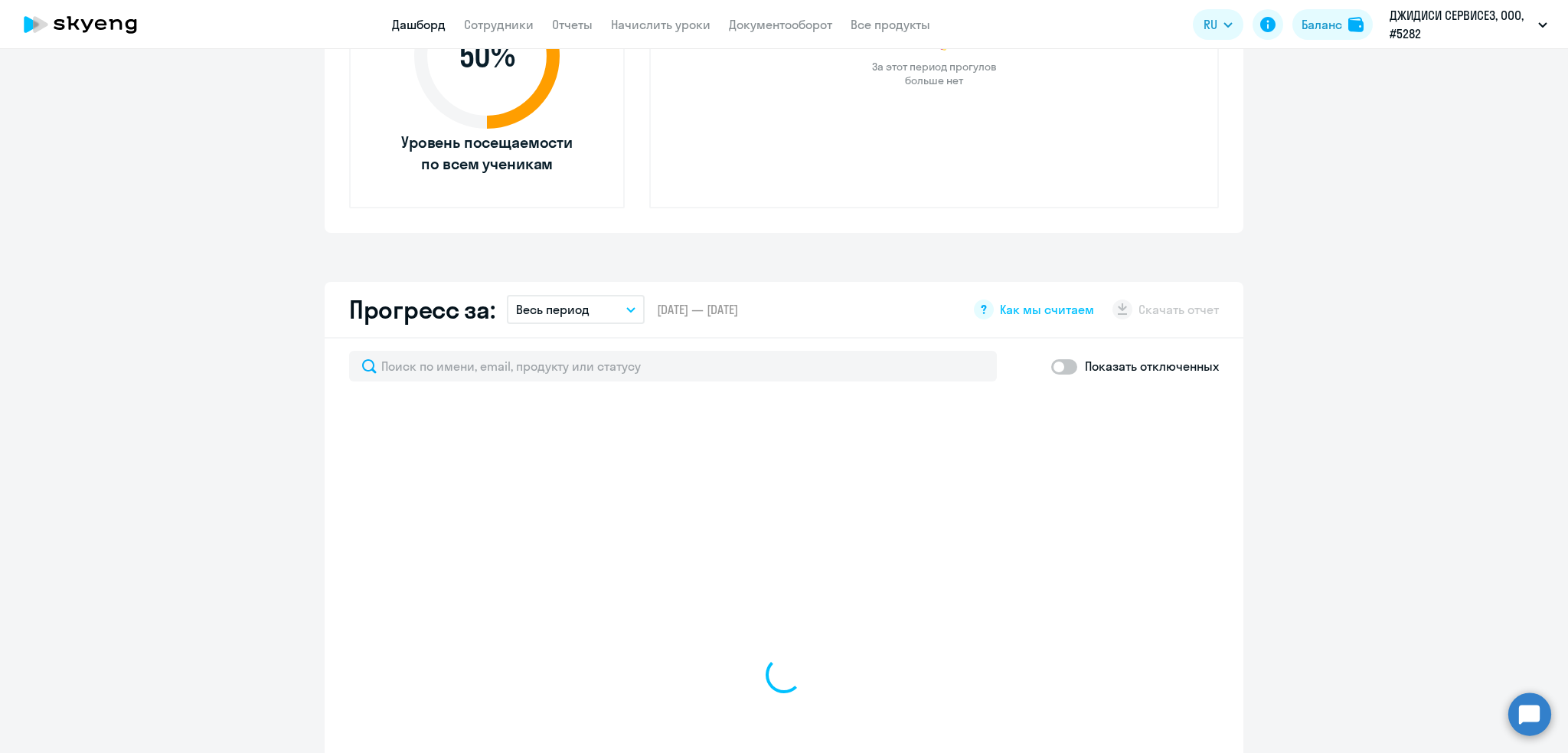
select select "30"
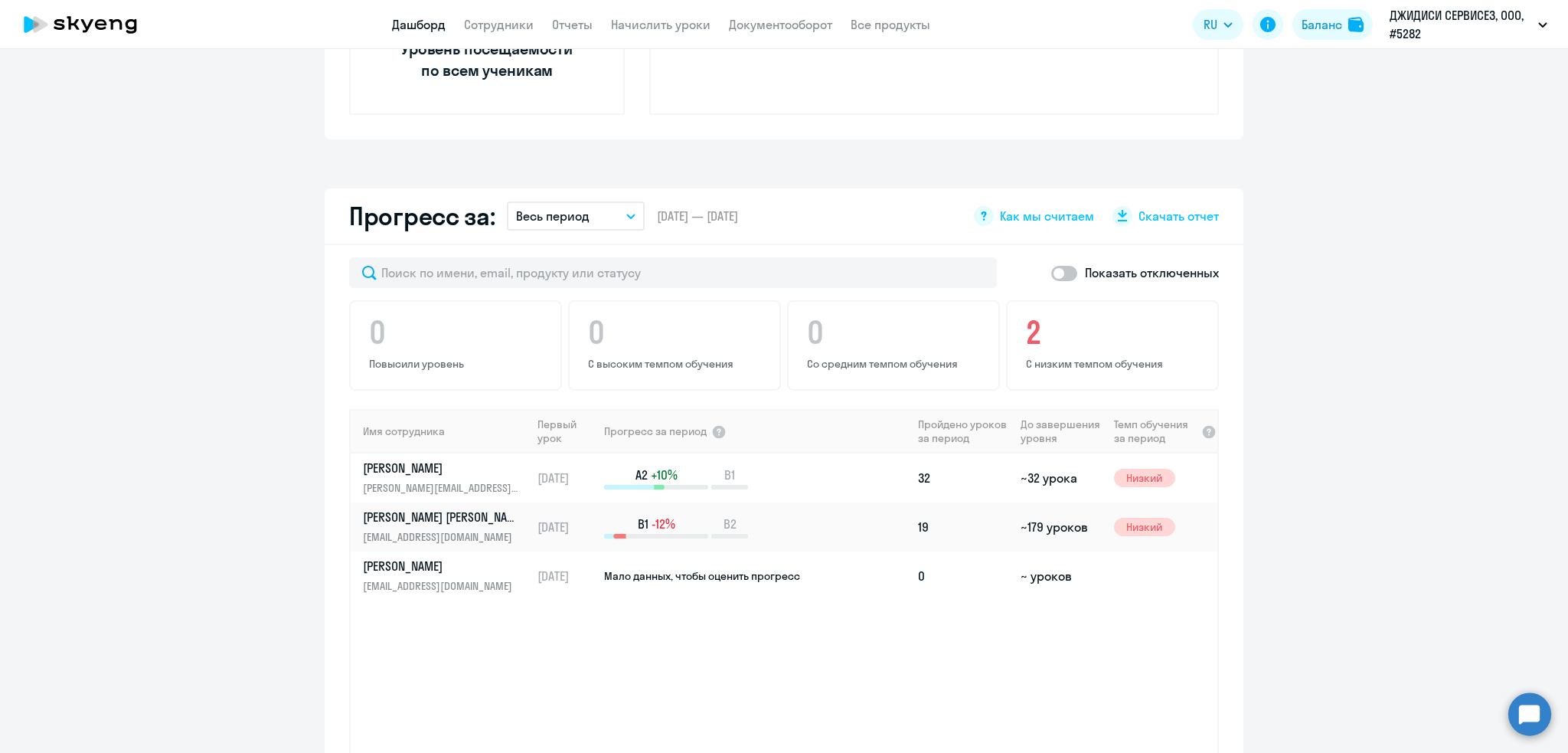
scroll to position [683, 0]
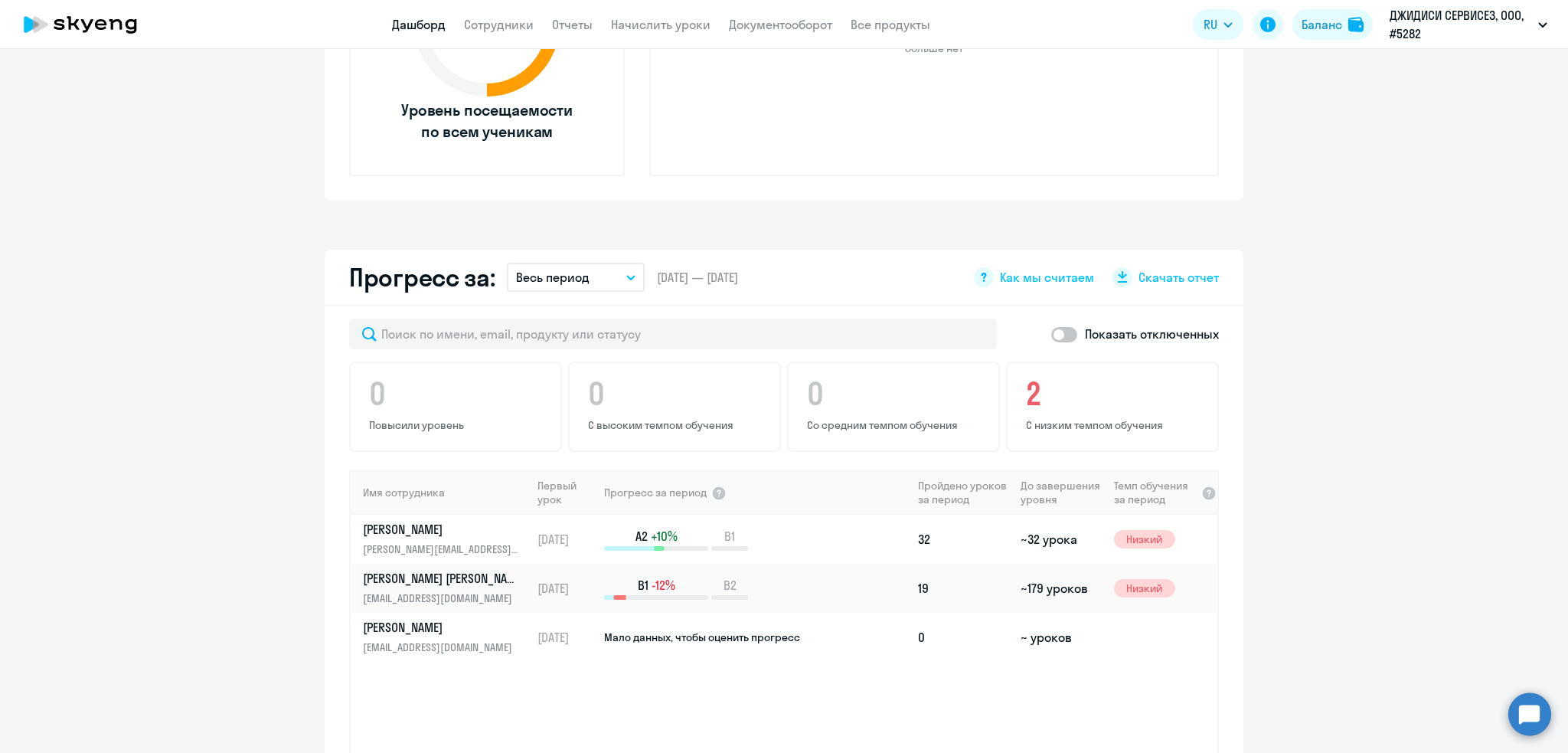
click at [1051, 329] on span at bounding box center [1064, 335] width 26 height 15
click at [1051, 334] on input "checkbox" at bounding box center [1051, 334] width 1 height 1
checkbox input "true"
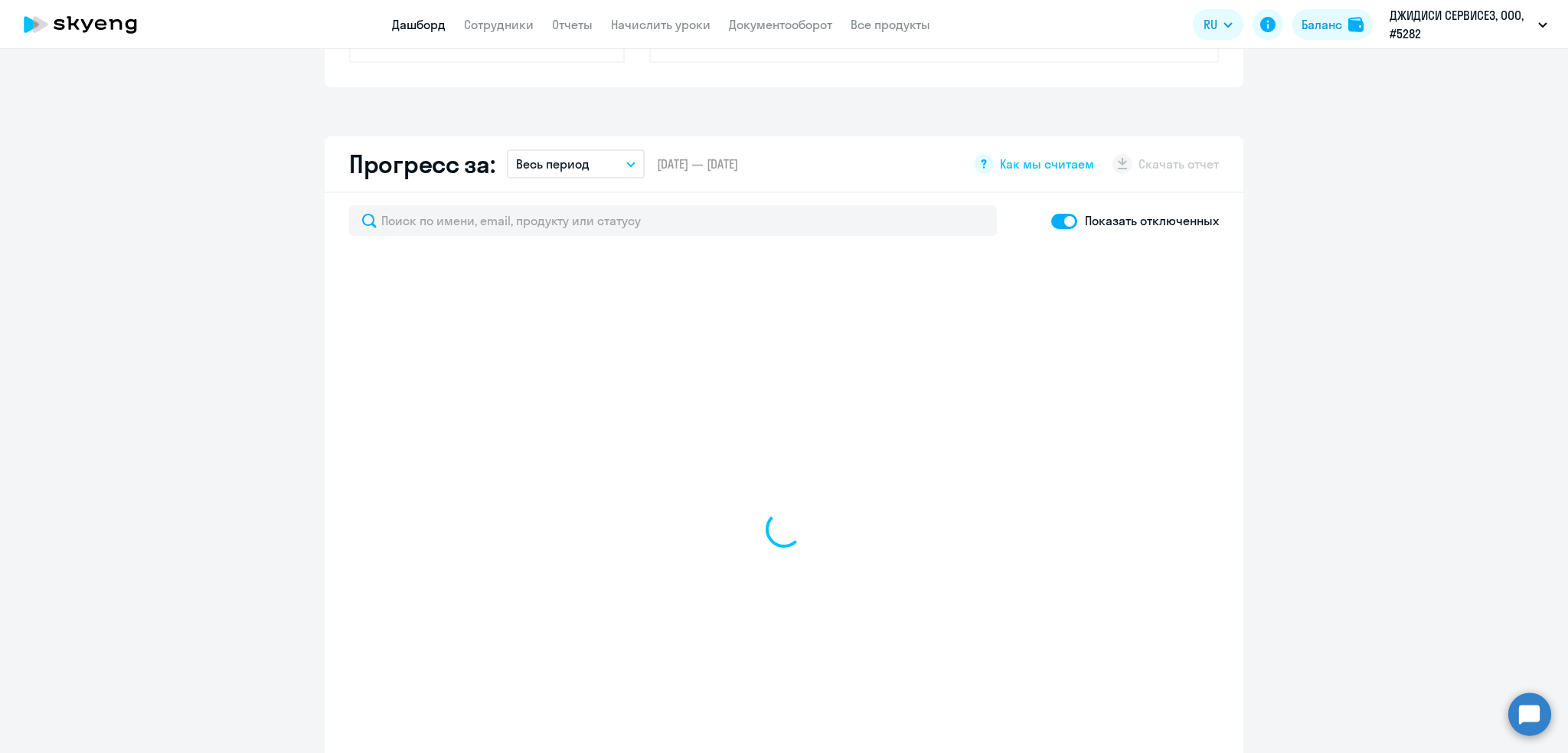
scroll to position [837, 0]
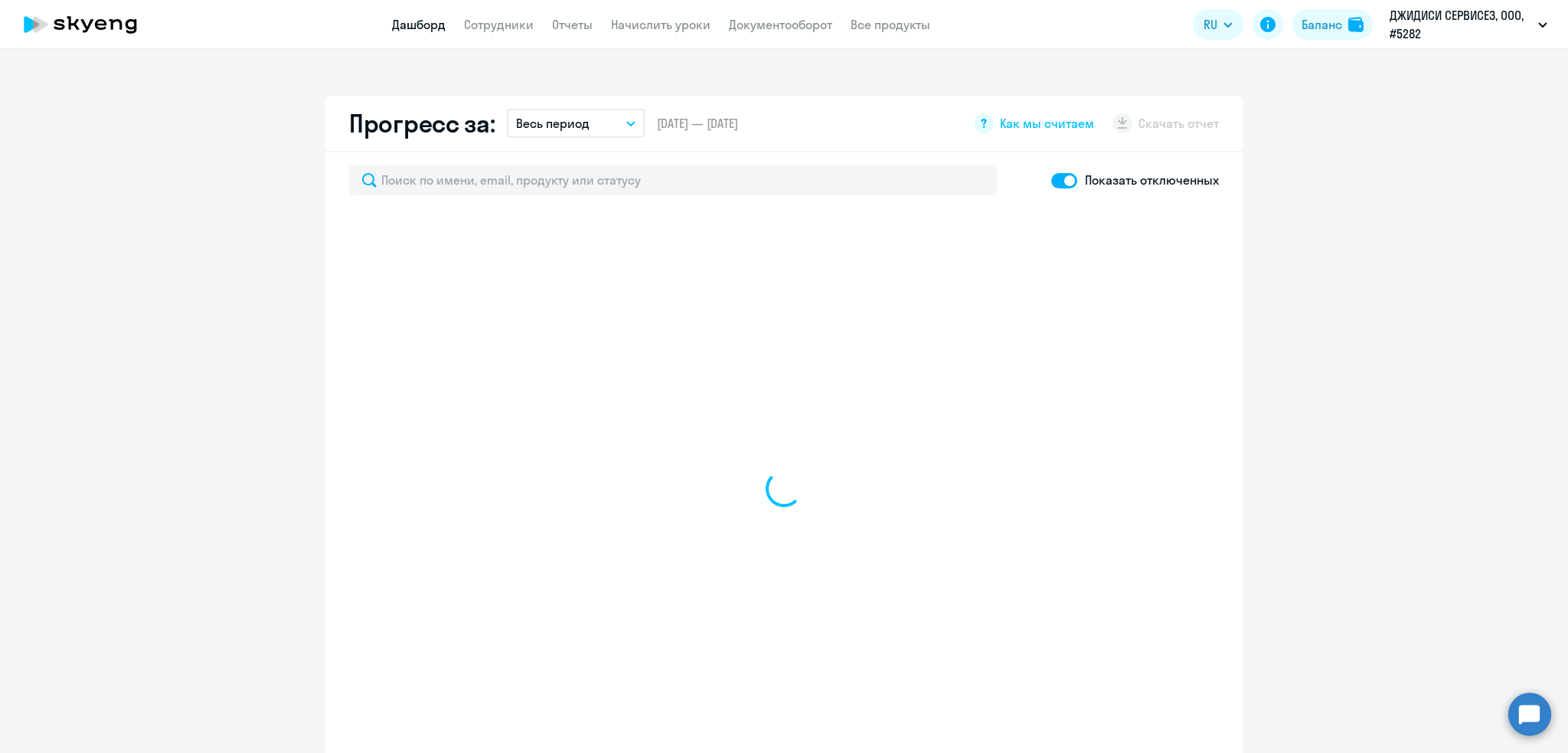
select select "30"
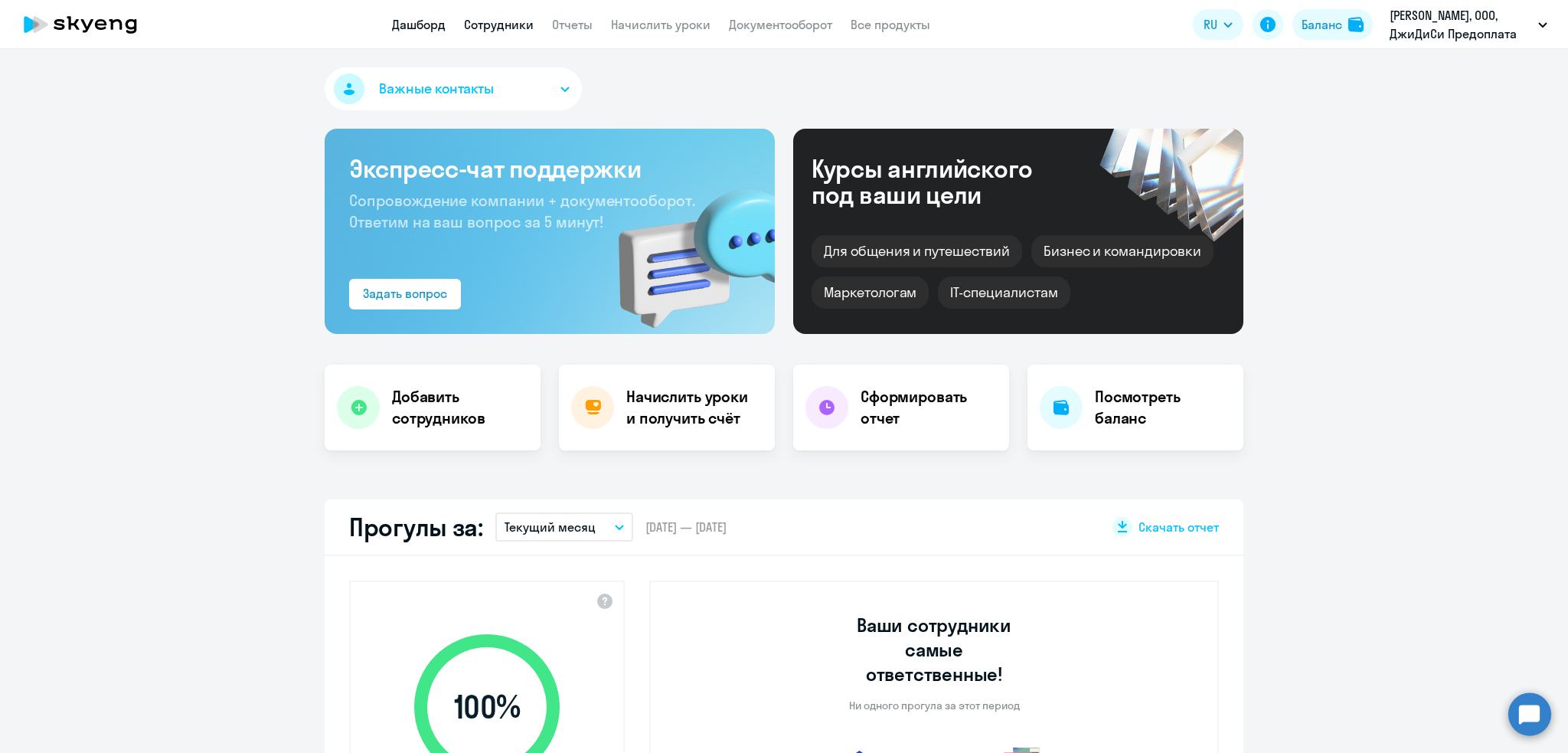
click at [483, 21] on link "Сотрудники" at bounding box center [498, 25] width 70 height 15
select select "30"
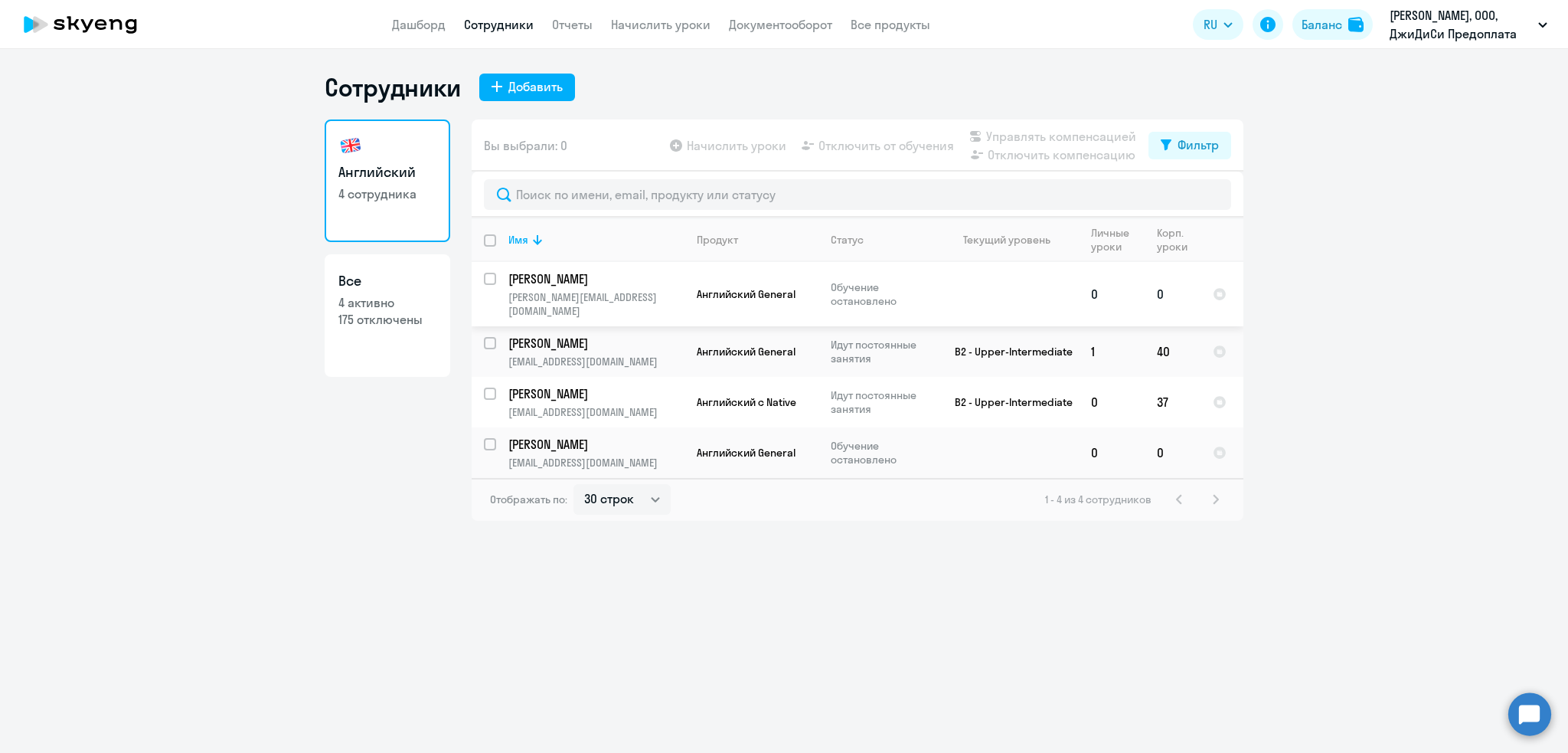
click at [585, 284] on p "Сагеева Лейсан" at bounding box center [595, 279] width 173 height 17
select select "english"
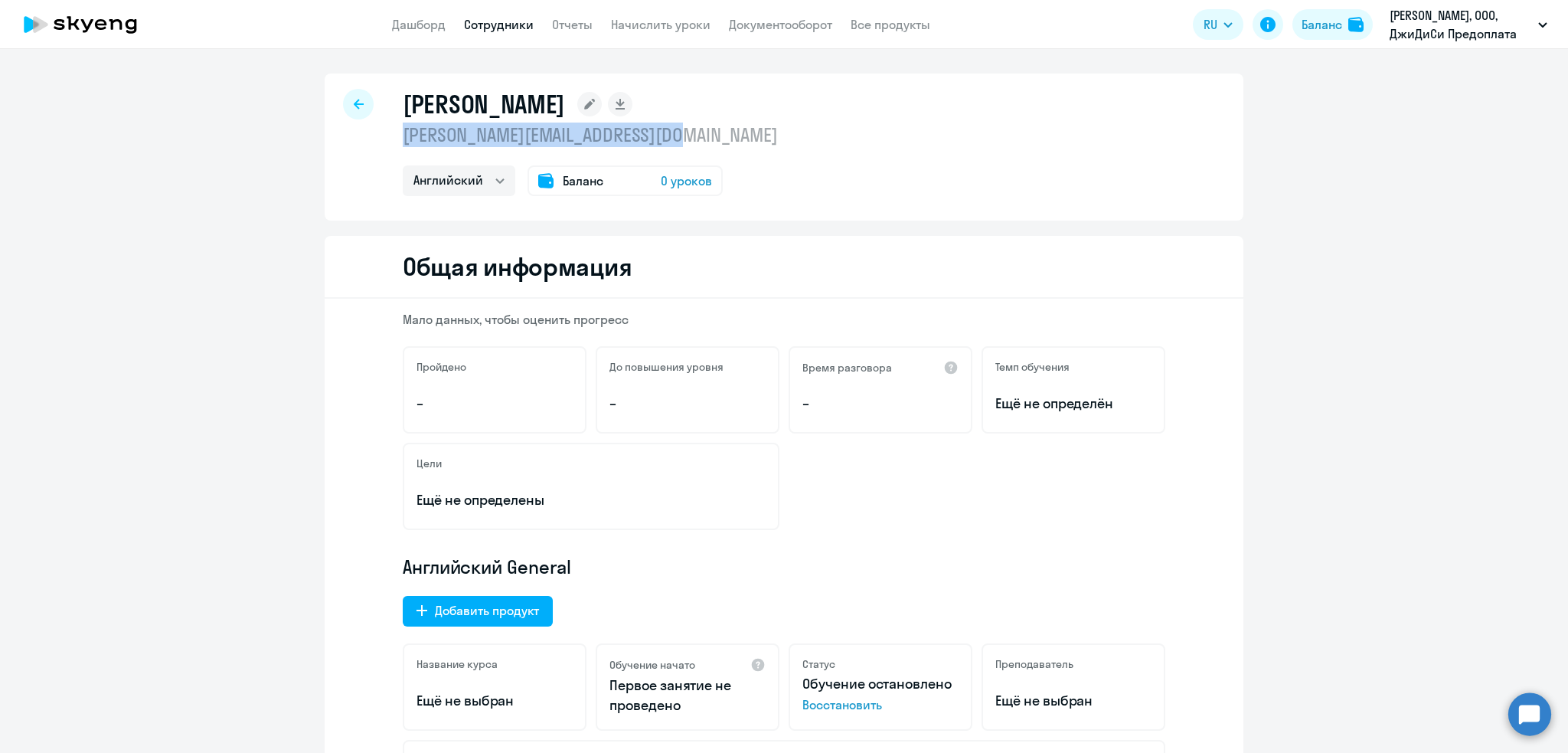
drag, startPoint x: 687, startPoint y: 137, endPoint x: 380, endPoint y: 133, distance: 307.0
click at [380, 133] on div "Сагеева Лейсан leysan.sageeva@icl-services.com Английский Баланс 0 уроков" at bounding box center [784, 147] width 919 height 147
copy p "leysan.sageeva@icl-services.com"
click at [356, 100] on icon at bounding box center [359, 104] width 10 height 10
select select "30"
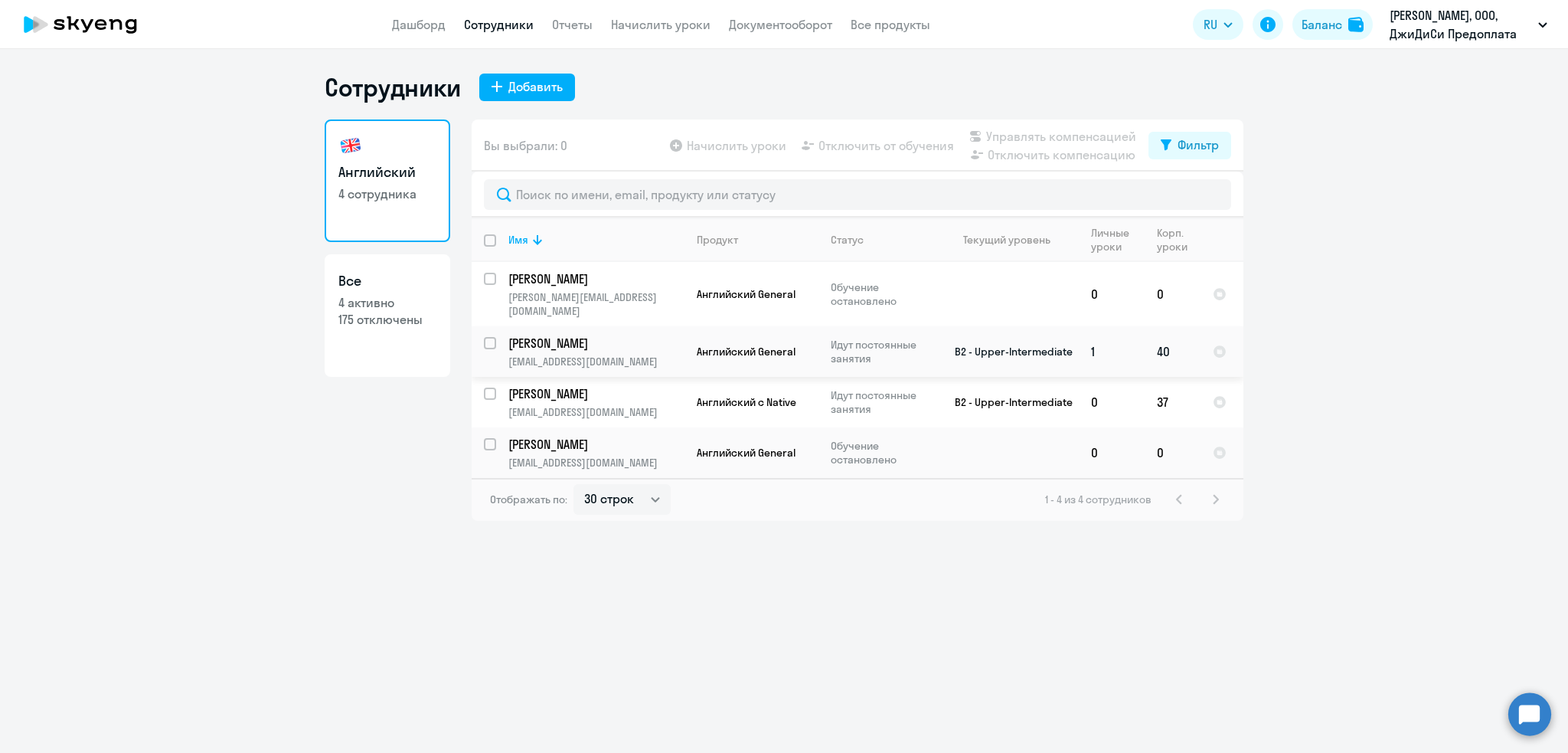
click at [545, 335] on p "Косинов Юрий Александрович" at bounding box center [595, 343] width 173 height 17
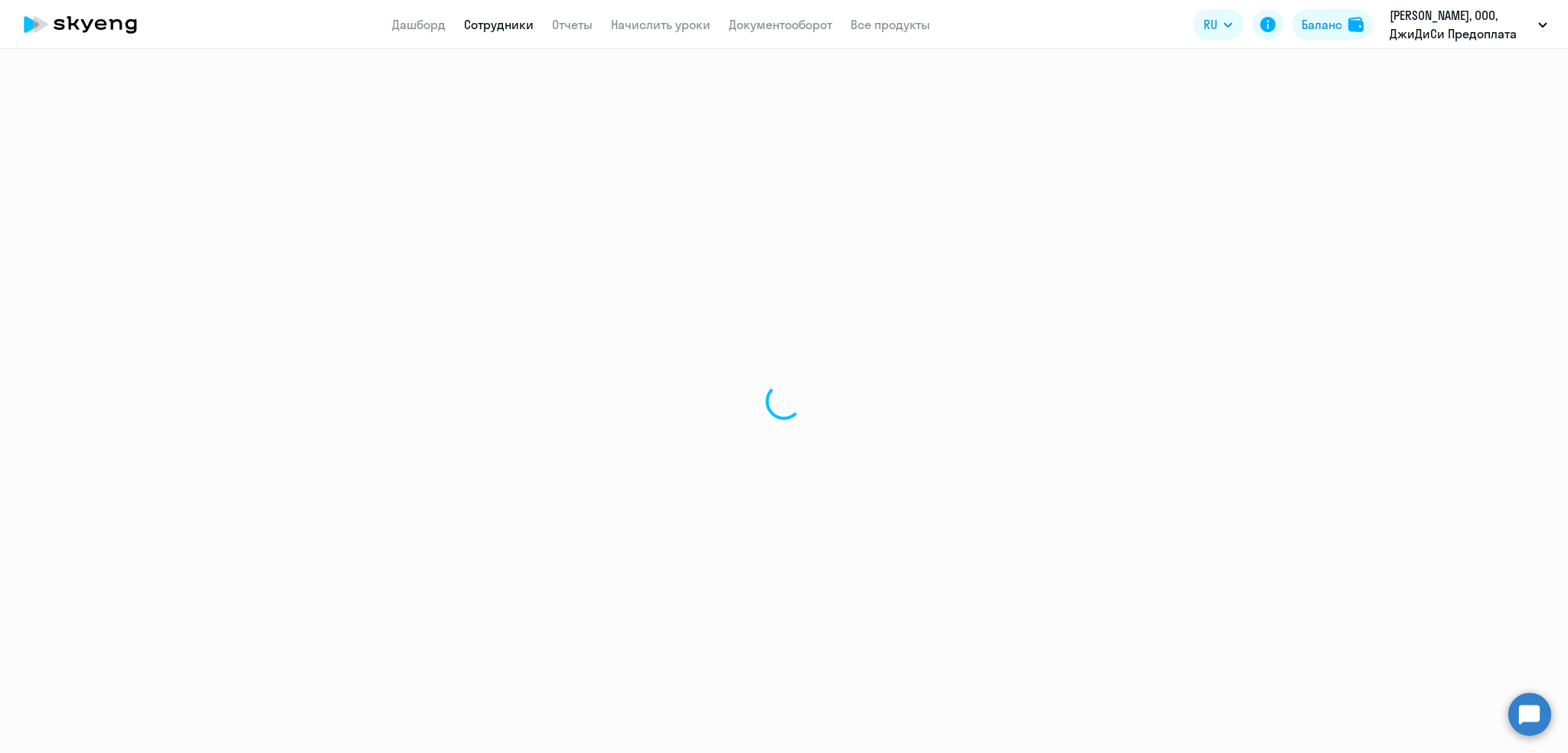
select select "english"
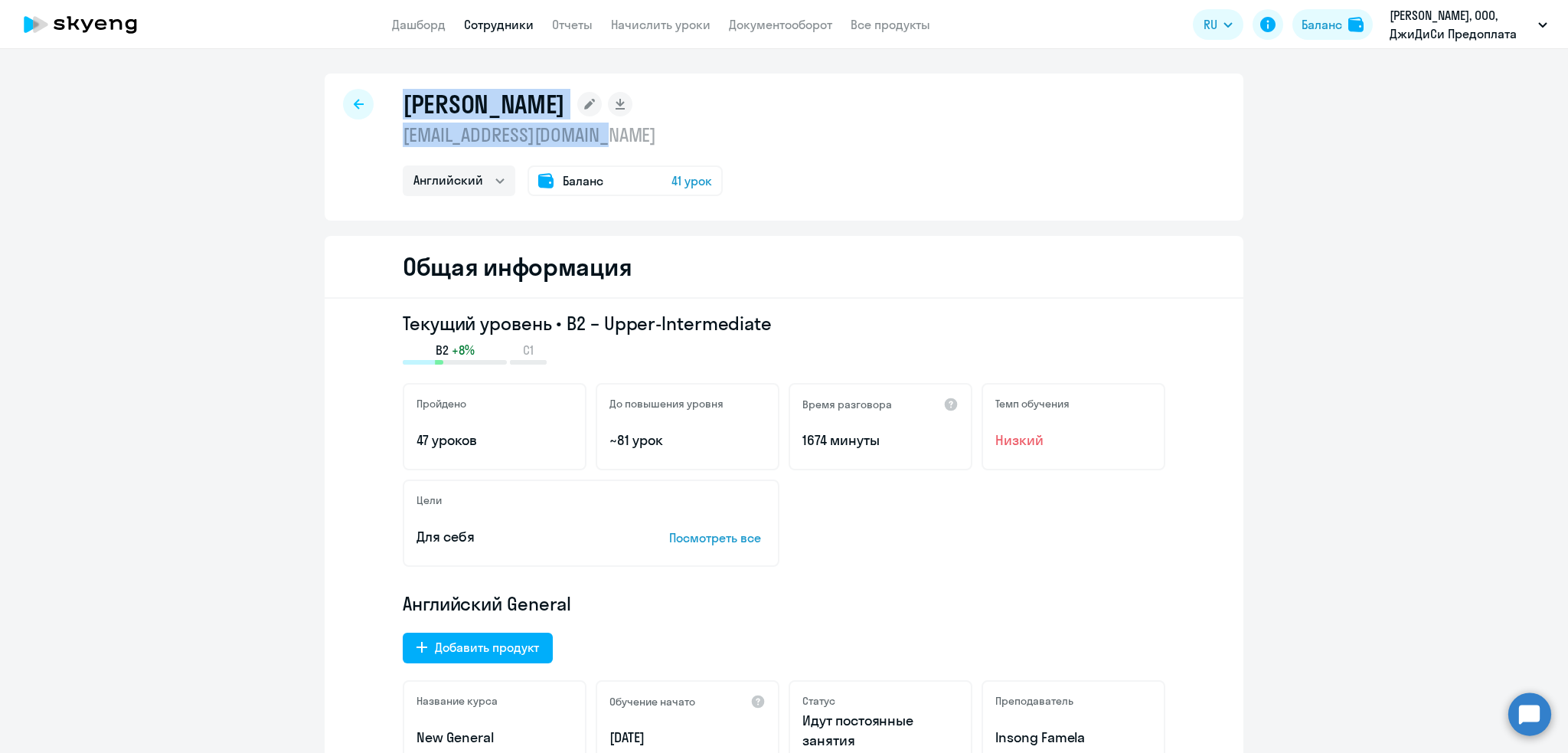
drag, startPoint x: 614, startPoint y: 142, endPoint x: 319, endPoint y: 138, distance: 295.0
click at [325, 138] on div "Косинов Юрий Александрович yuriy.kosinov@icl-st.ru Английский Остальные Баланс …" at bounding box center [784, 147] width 919 height 147
click at [403, 137] on p "yuriy.kosinov@icl-st.ru" at bounding box center [562, 135] width 320 height 25
click at [403, 132] on p "yuriy.kosinov@icl-st.ru" at bounding box center [562, 135] width 320 height 25
drag, startPoint x: 397, startPoint y: 136, endPoint x: 585, endPoint y: 135, distance: 188.0
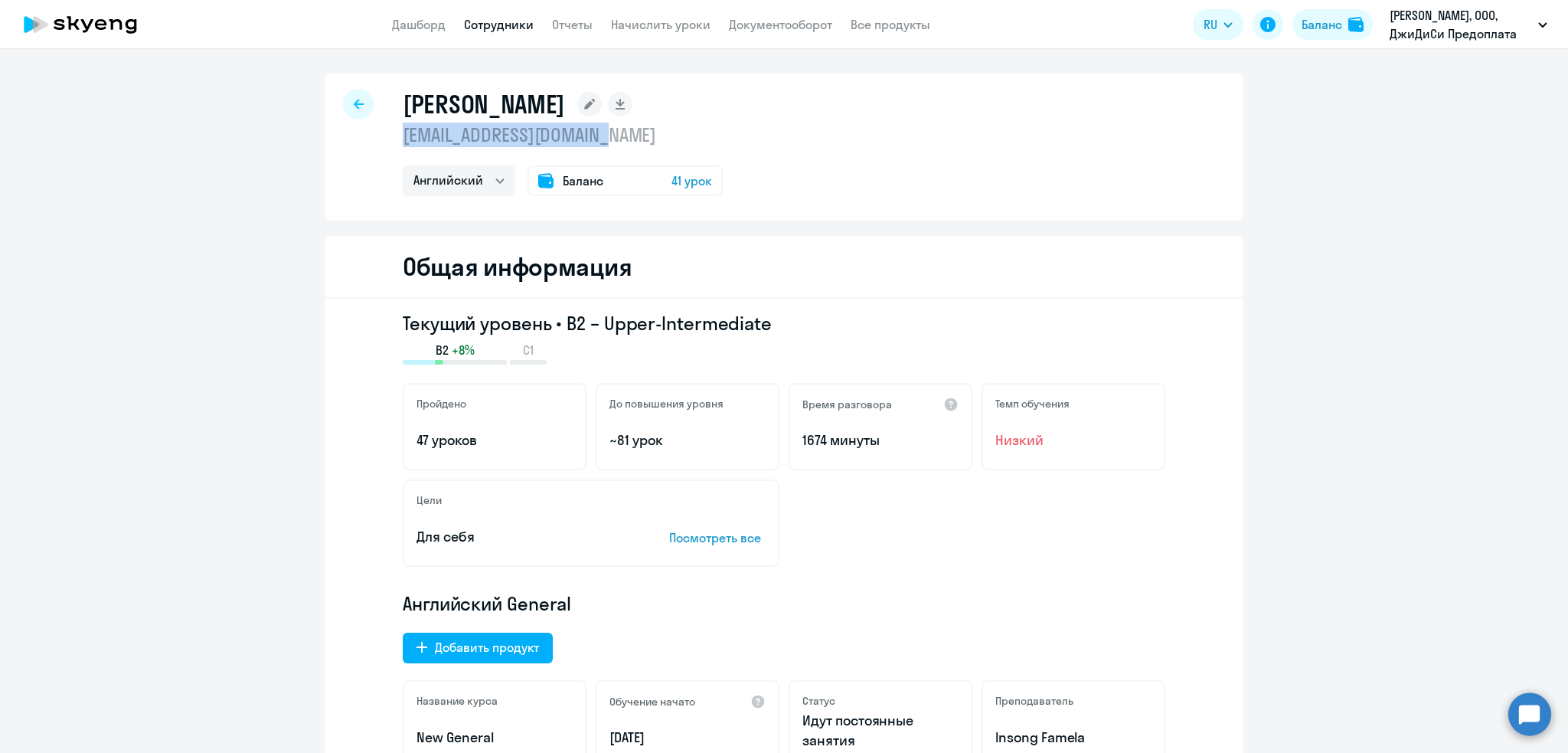
click at [585, 135] on p "yuriy.kosinov@icl-st.ru" at bounding box center [562, 135] width 320 height 25
copy p "yuriy.kosinov@icl-st.ru"
click at [356, 98] on div at bounding box center [359, 104] width 31 height 31
select select "30"
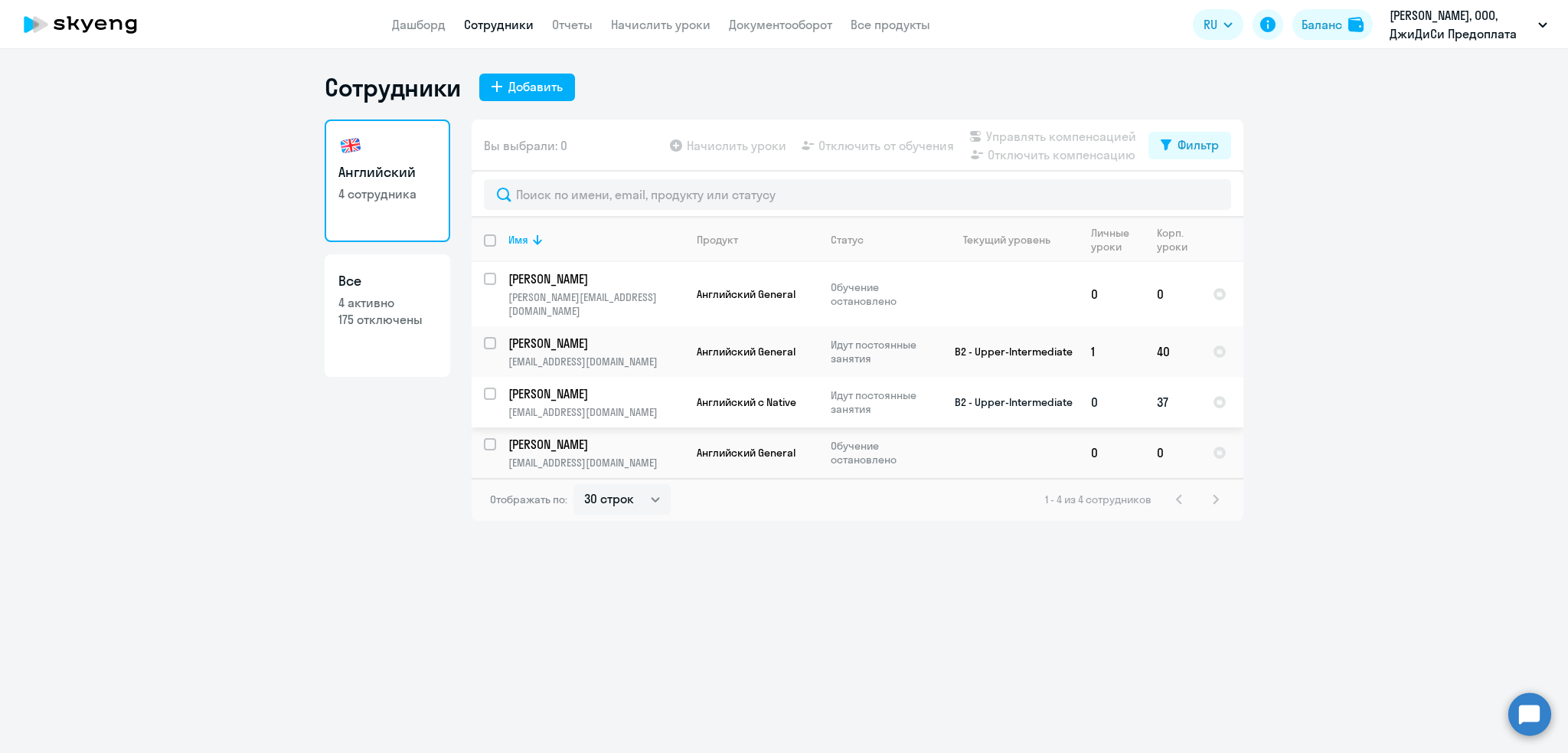
click at [593, 386] on p "Закиров Фаниль" at bounding box center [595, 394] width 173 height 17
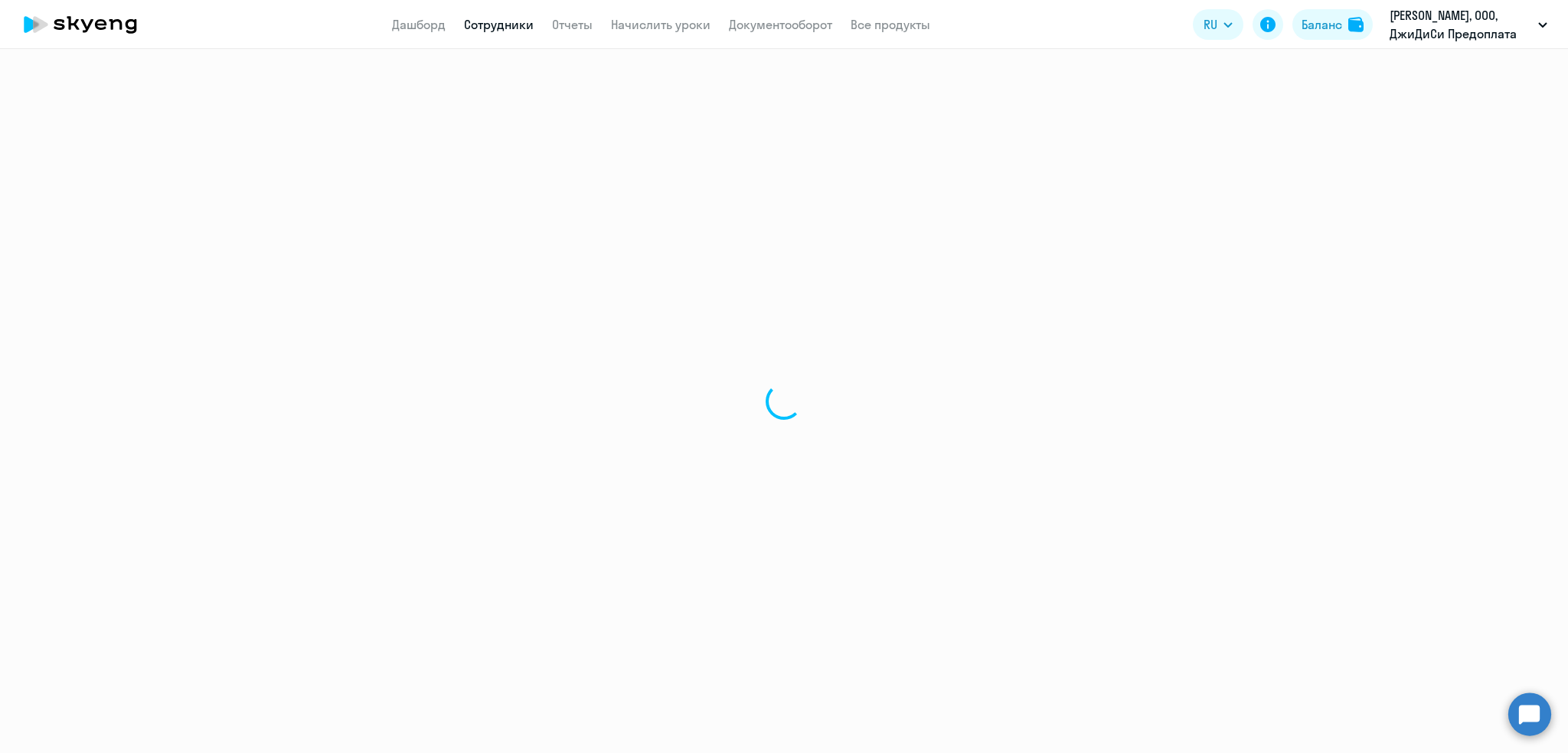
select select "english"
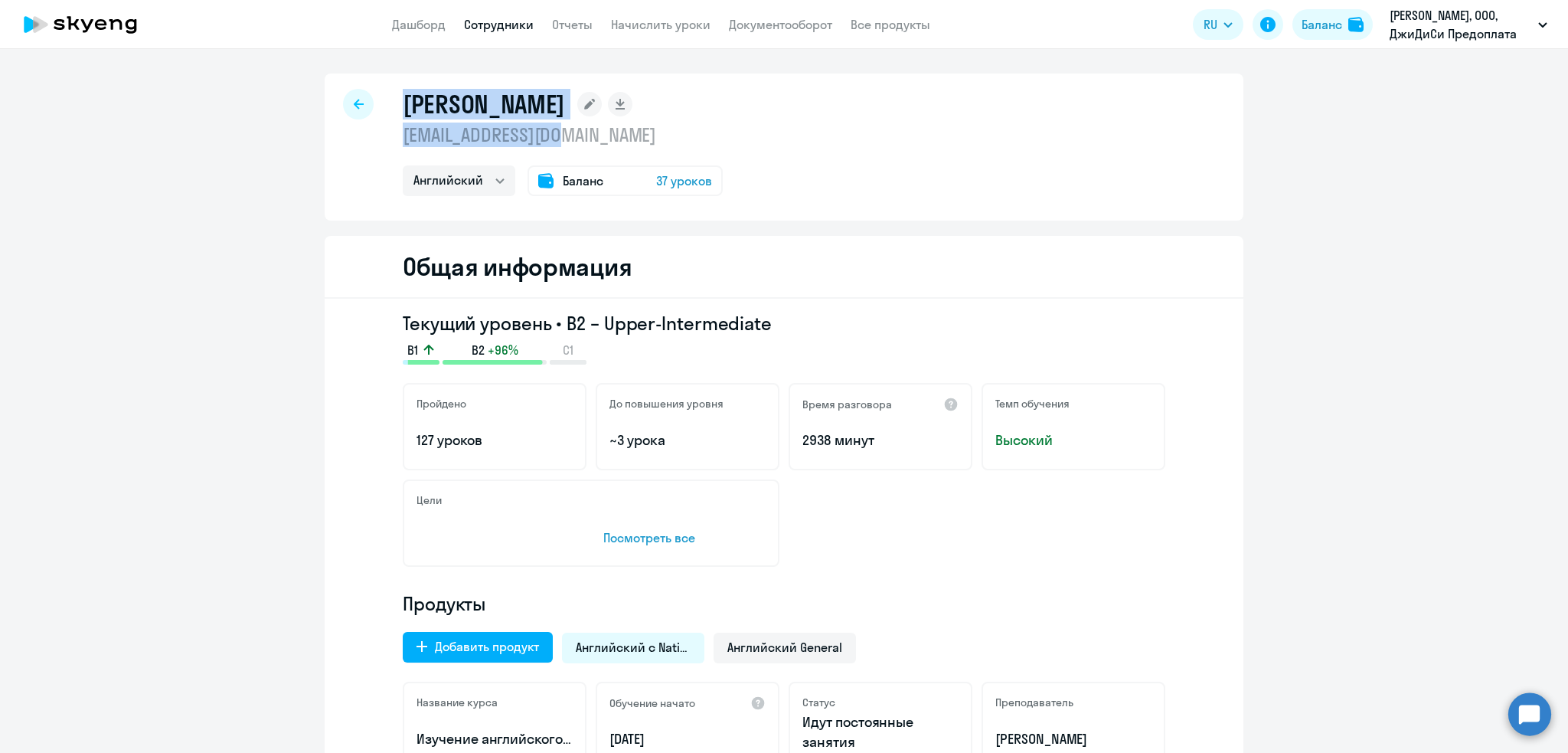
drag, startPoint x: 571, startPoint y: 137, endPoint x: 364, endPoint y: 138, distance: 207.0
click at [359, 137] on div "Закиров Фаниль fanil789@gmail.com Английский Баланс 37 уроков" at bounding box center [784, 147] width 919 height 147
drag, startPoint x: 428, startPoint y: 135, endPoint x: 419, endPoint y: 131, distance: 9.8
click at [428, 134] on p "fanil789@gmail.com" at bounding box center [562, 135] width 320 height 25
click at [403, 130] on p "fanil789@gmail.com" at bounding box center [562, 135] width 320 height 25
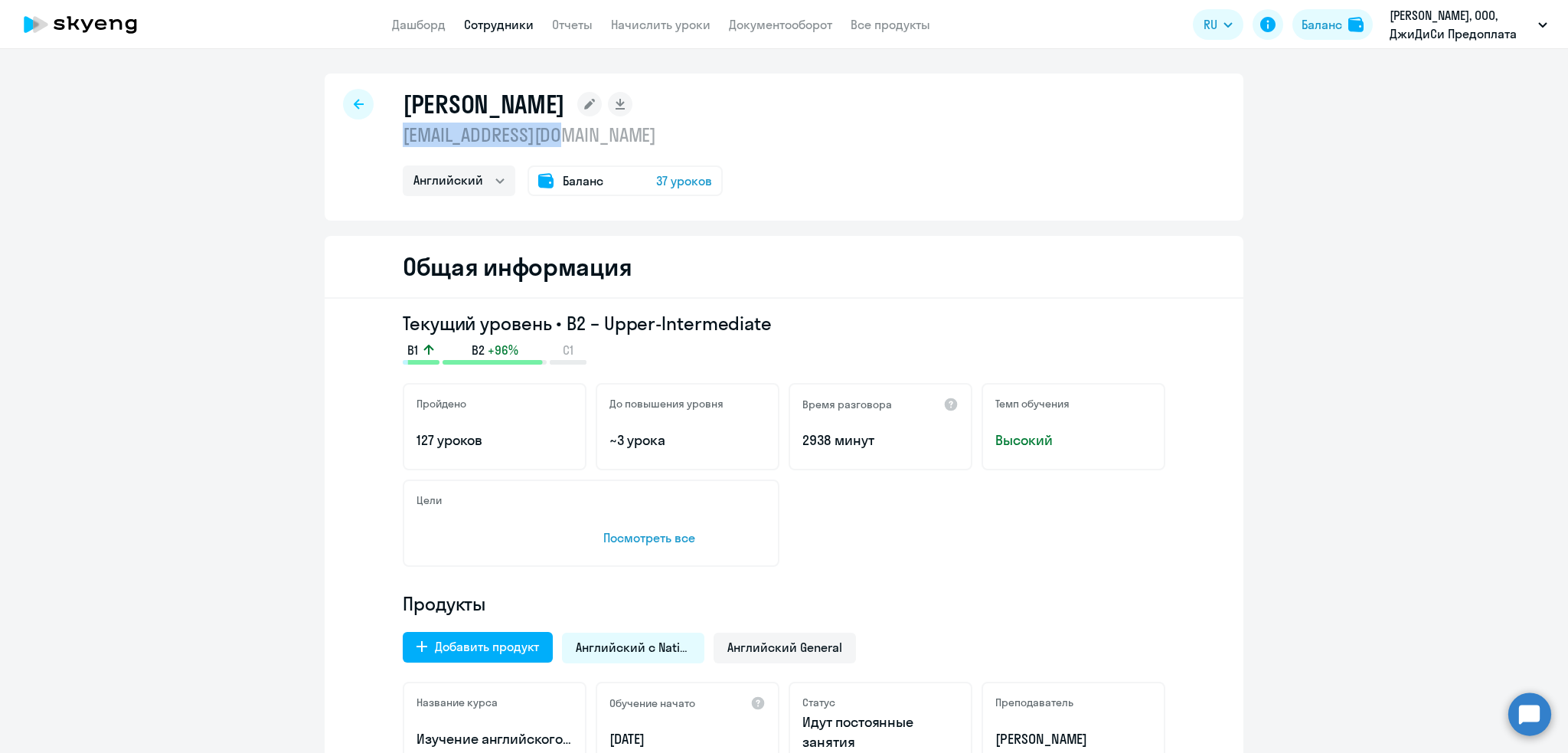
drag, startPoint x: 395, startPoint y: 131, endPoint x: 586, endPoint y: 137, distance: 191.1
click at [586, 137] on p "fanil789@gmail.com" at bounding box center [562, 135] width 320 height 25
copy p "fanil789@gmail.com"
click at [357, 99] on div at bounding box center [359, 104] width 31 height 31
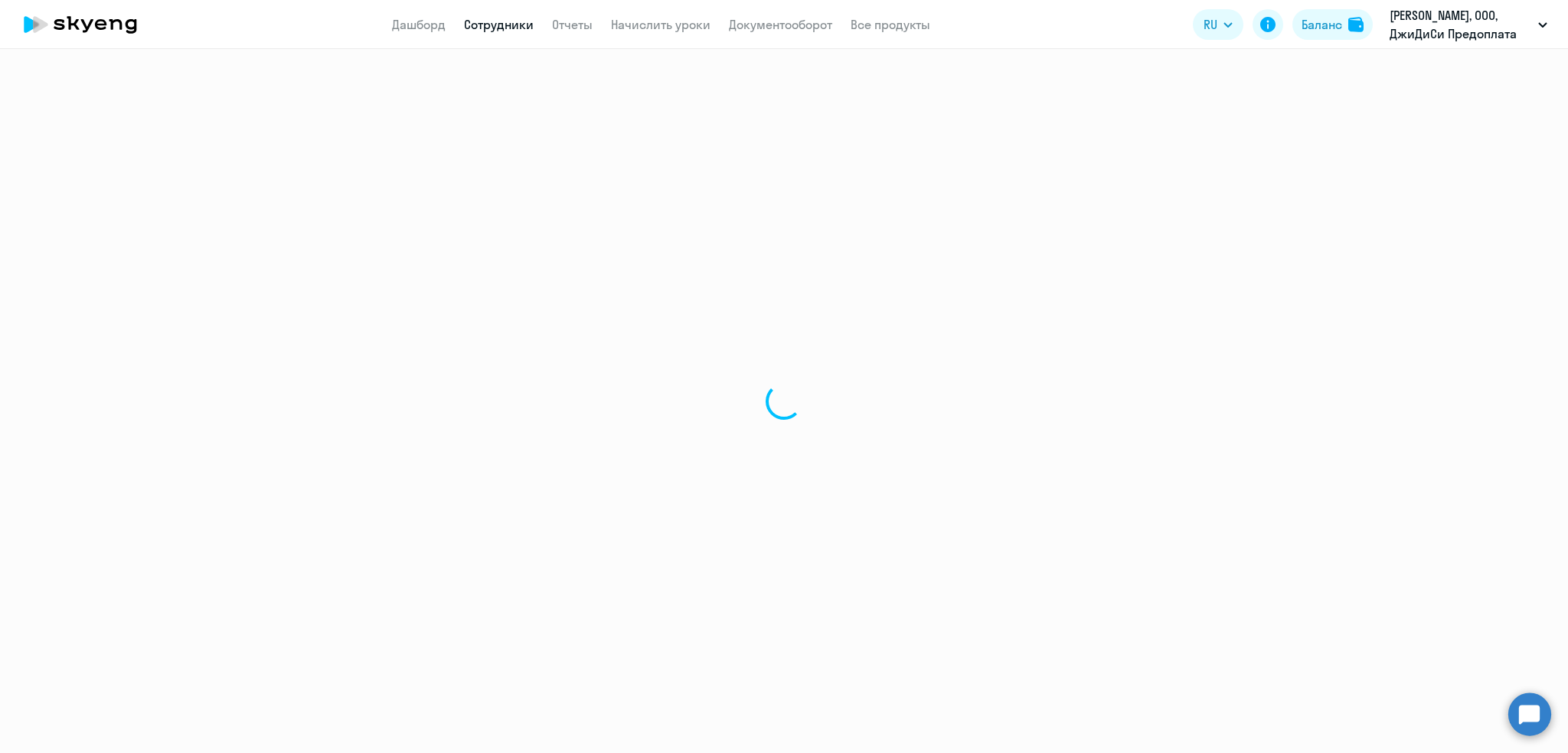
select select "30"
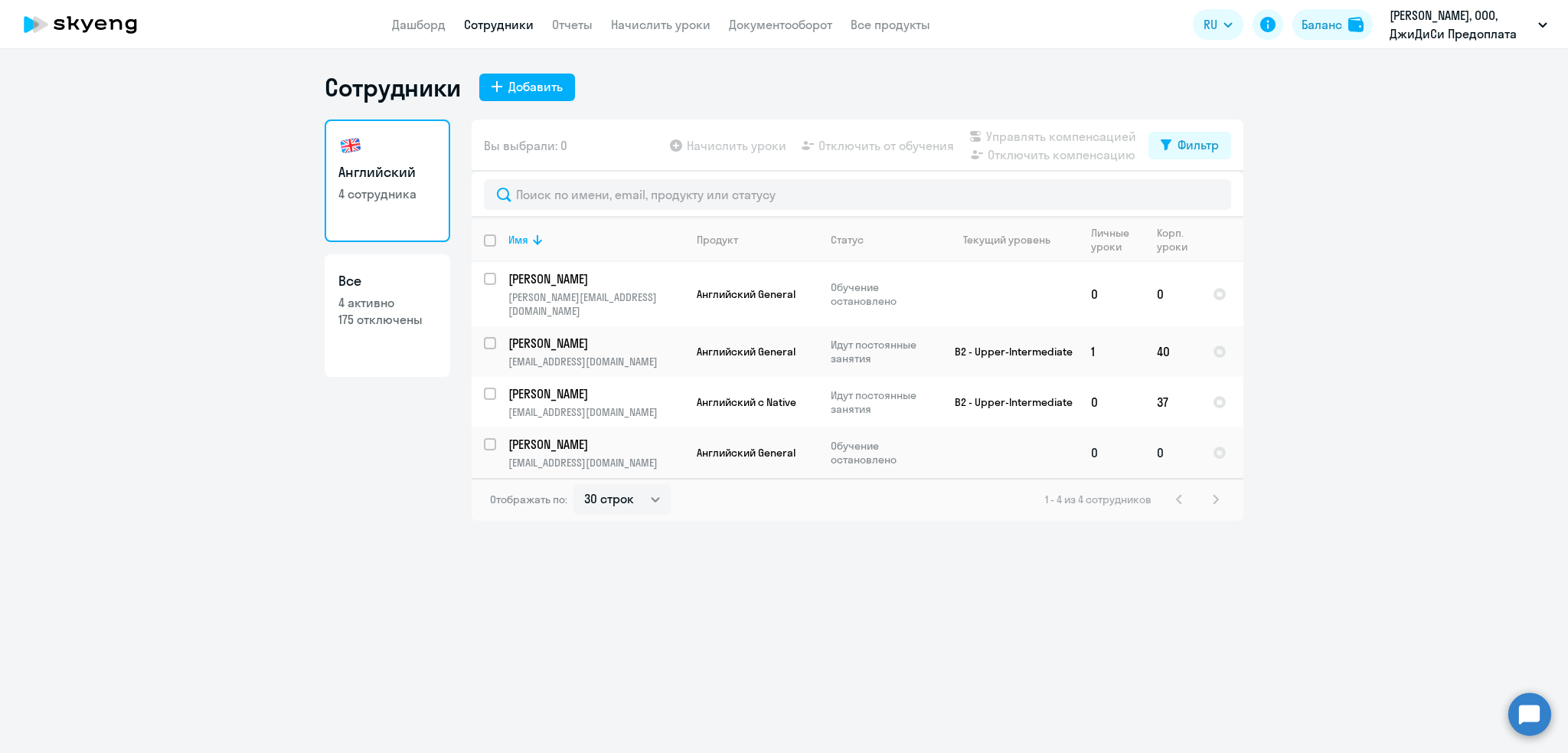
click at [537, 435] on p "Khakimova Zilya" at bounding box center [595, 444] width 173 height 17
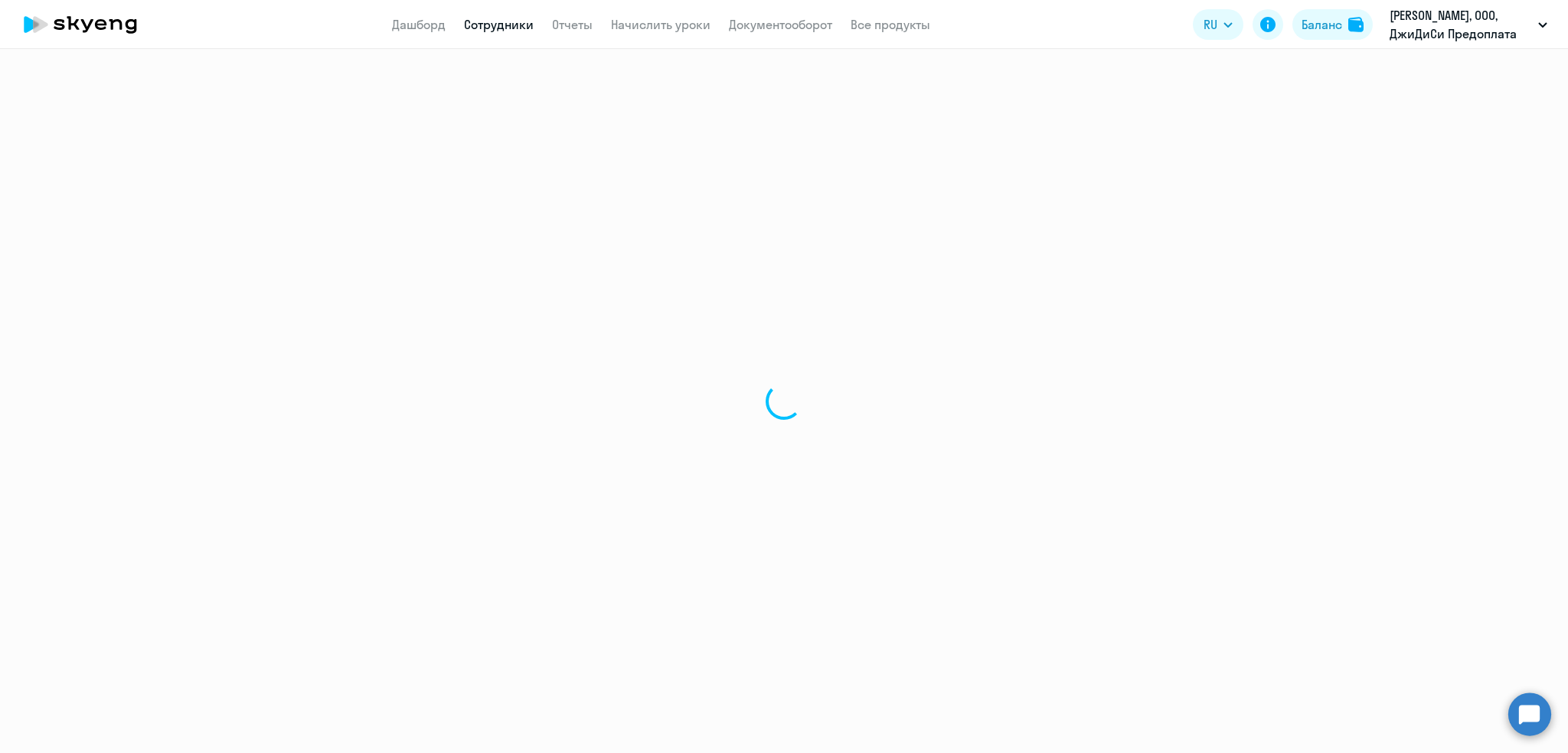
select select "english"
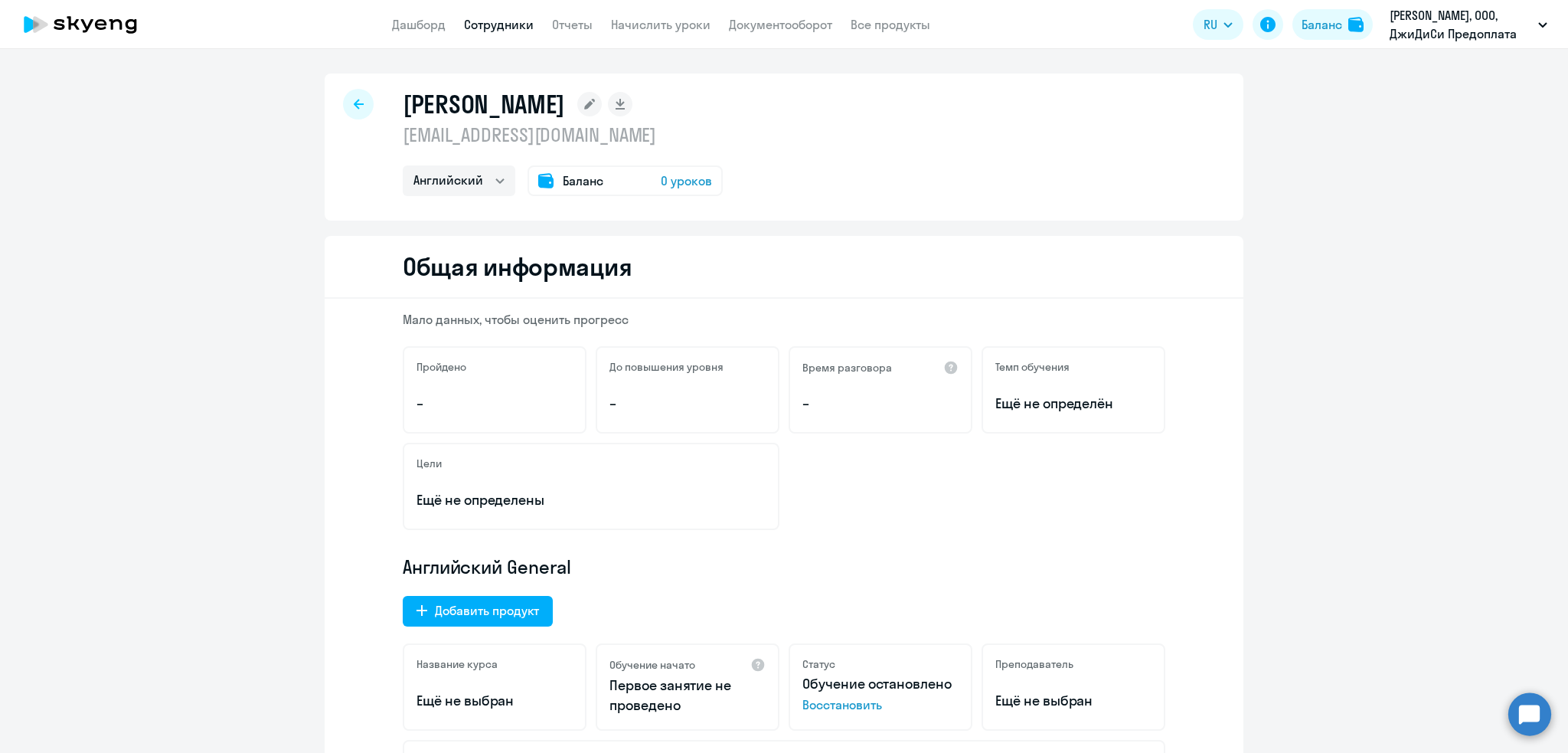
drag, startPoint x: 706, startPoint y: 140, endPoint x: 388, endPoint y: 137, distance: 318.0
click at [388, 137] on div "Khakimova Zilya zilya.khakimova@icl-services.com Английский Баланс 0 уроков" at bounding box center [784, 147] width 919 height 147
copy p "zilya.khakimova@icl-services.com"
click at [354, 101] on icon at bounding box center [359, 104] width 10 height 10
select select "30"
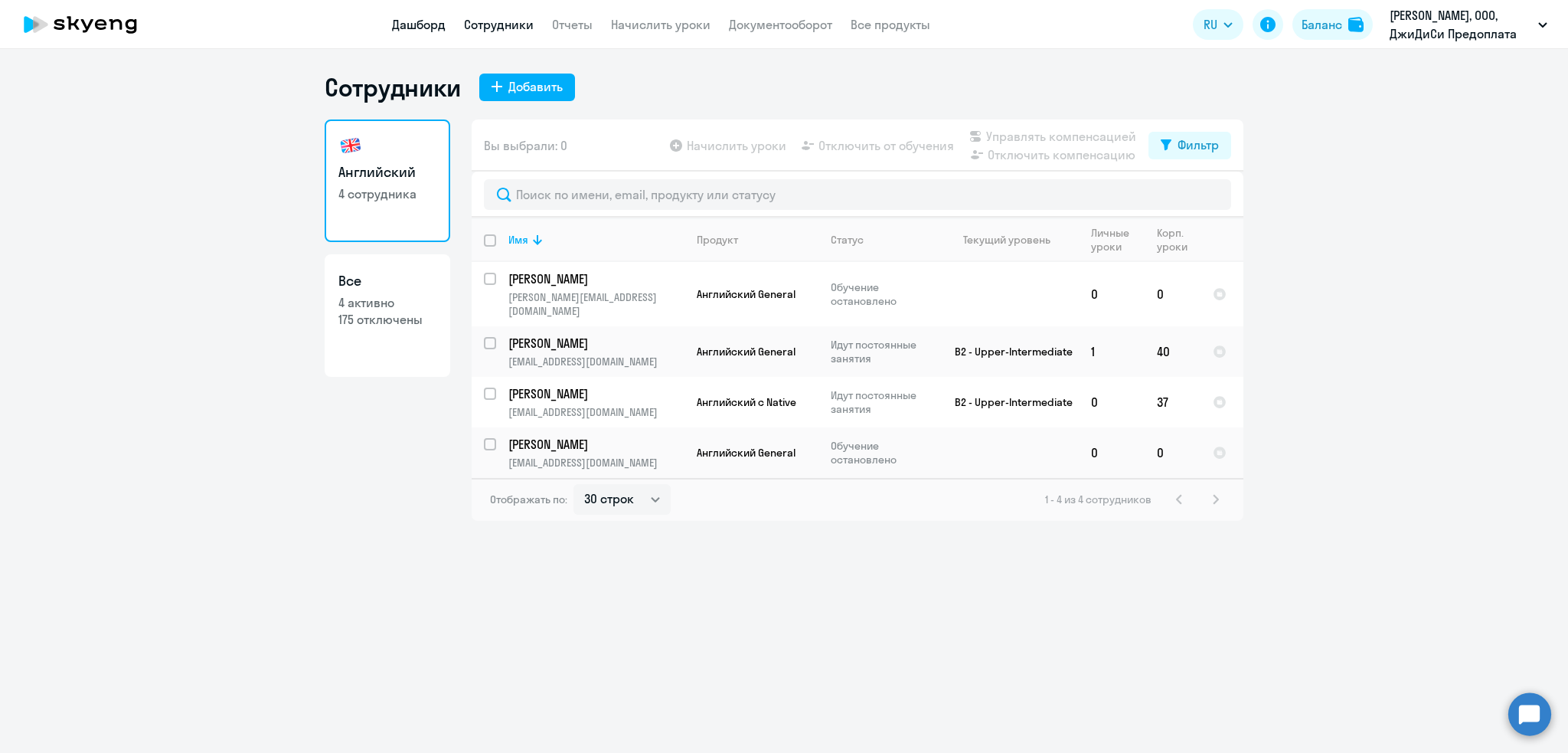
click at [409, 22] on link "Дашборд" at bounding box center [419, 25] width 53 height 15
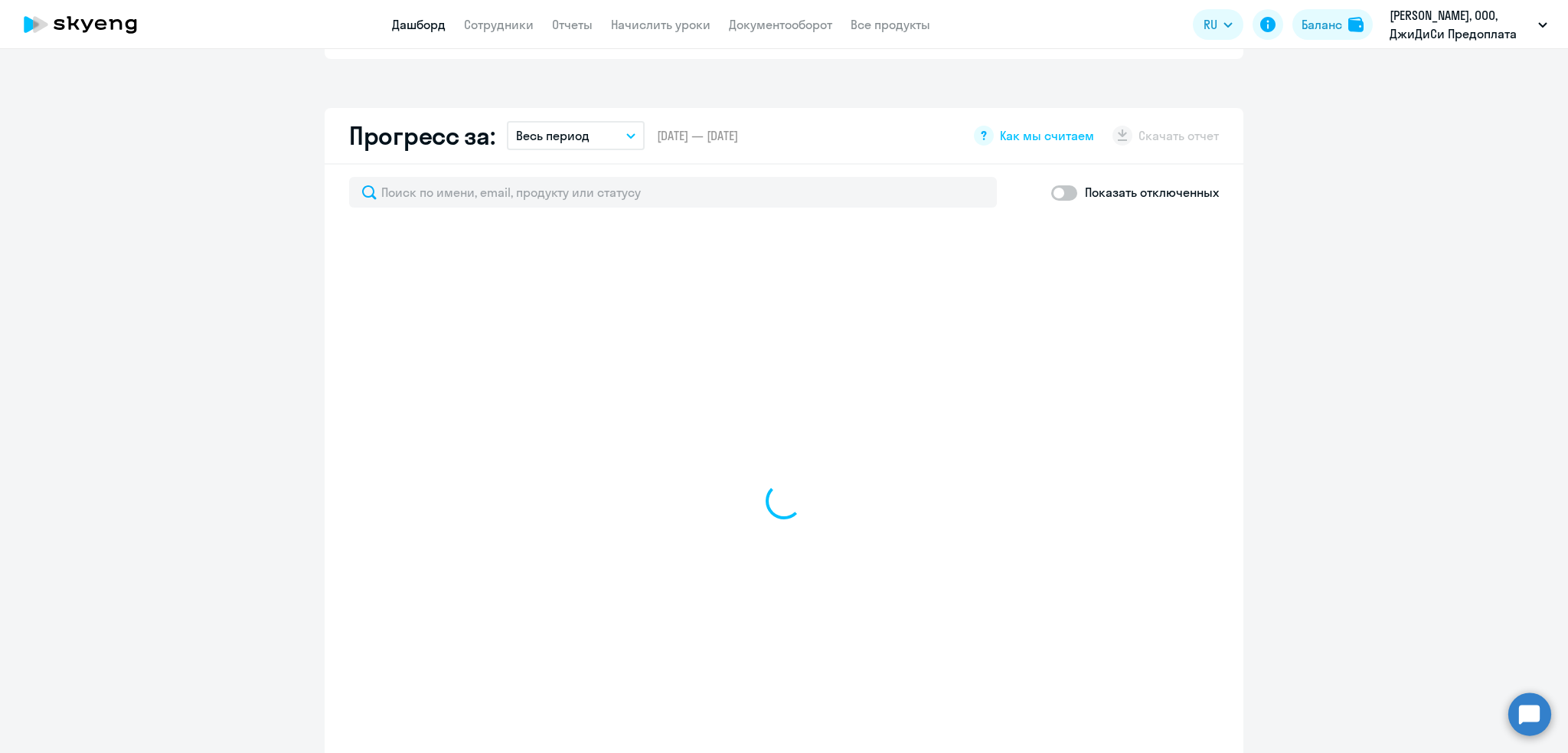
select select "30"
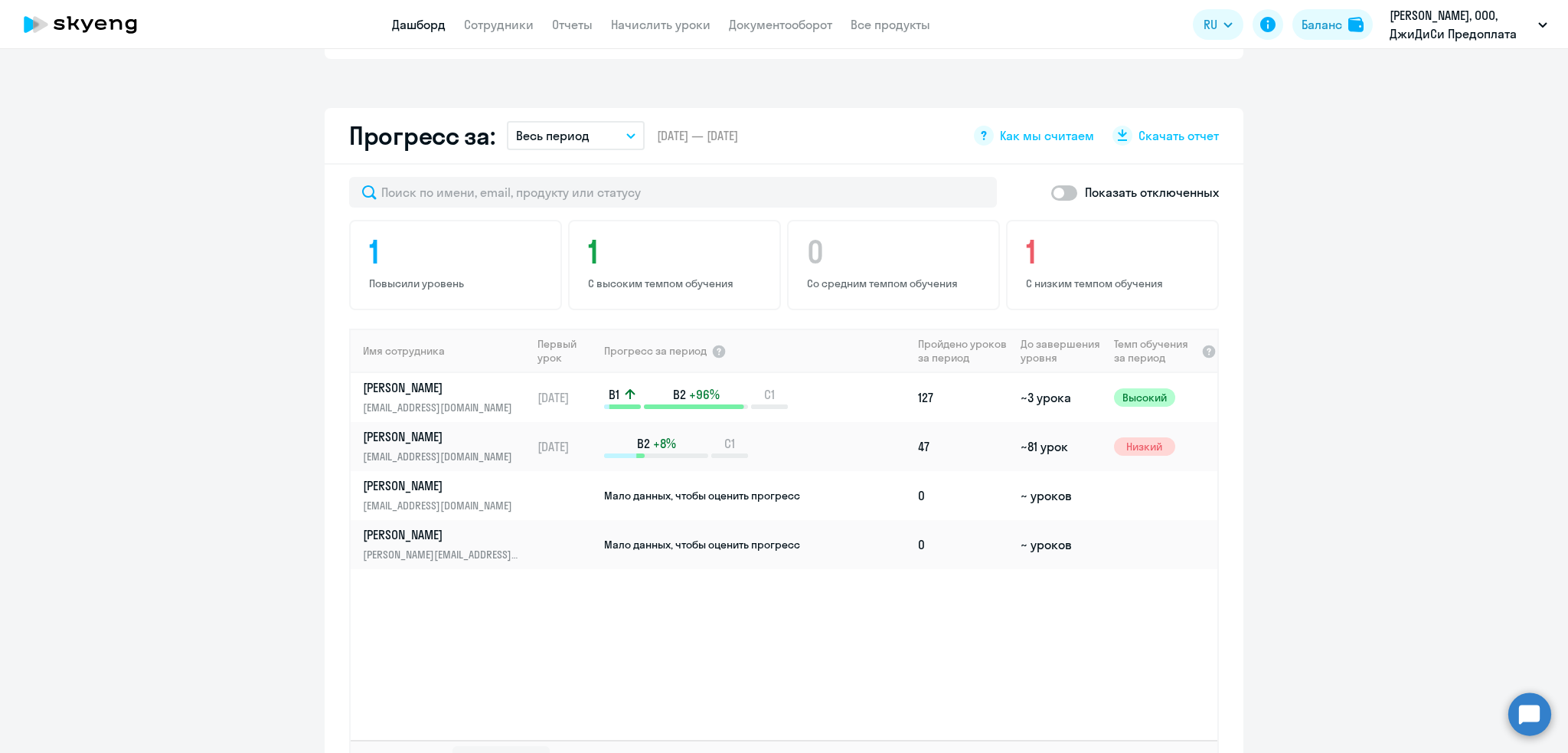
scroll to position [853, 0]
click at [1052, 183] on span at bounding box center [1064, 191] width 26 height 15
click at [1051, 190] on input "checkbox" at bounding box center [1051, 190] width 1 height 1
checkbox input "true"
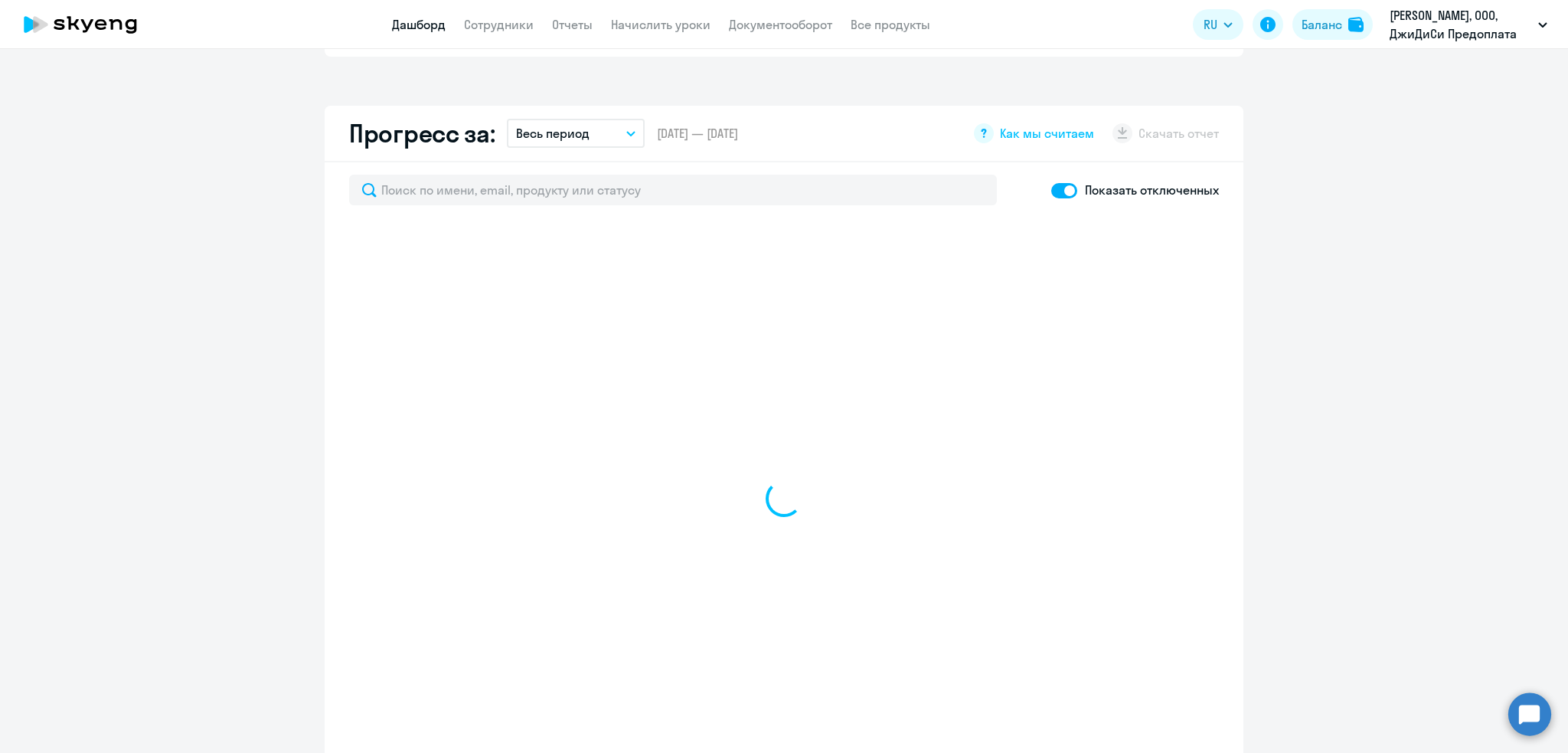
select select "30"
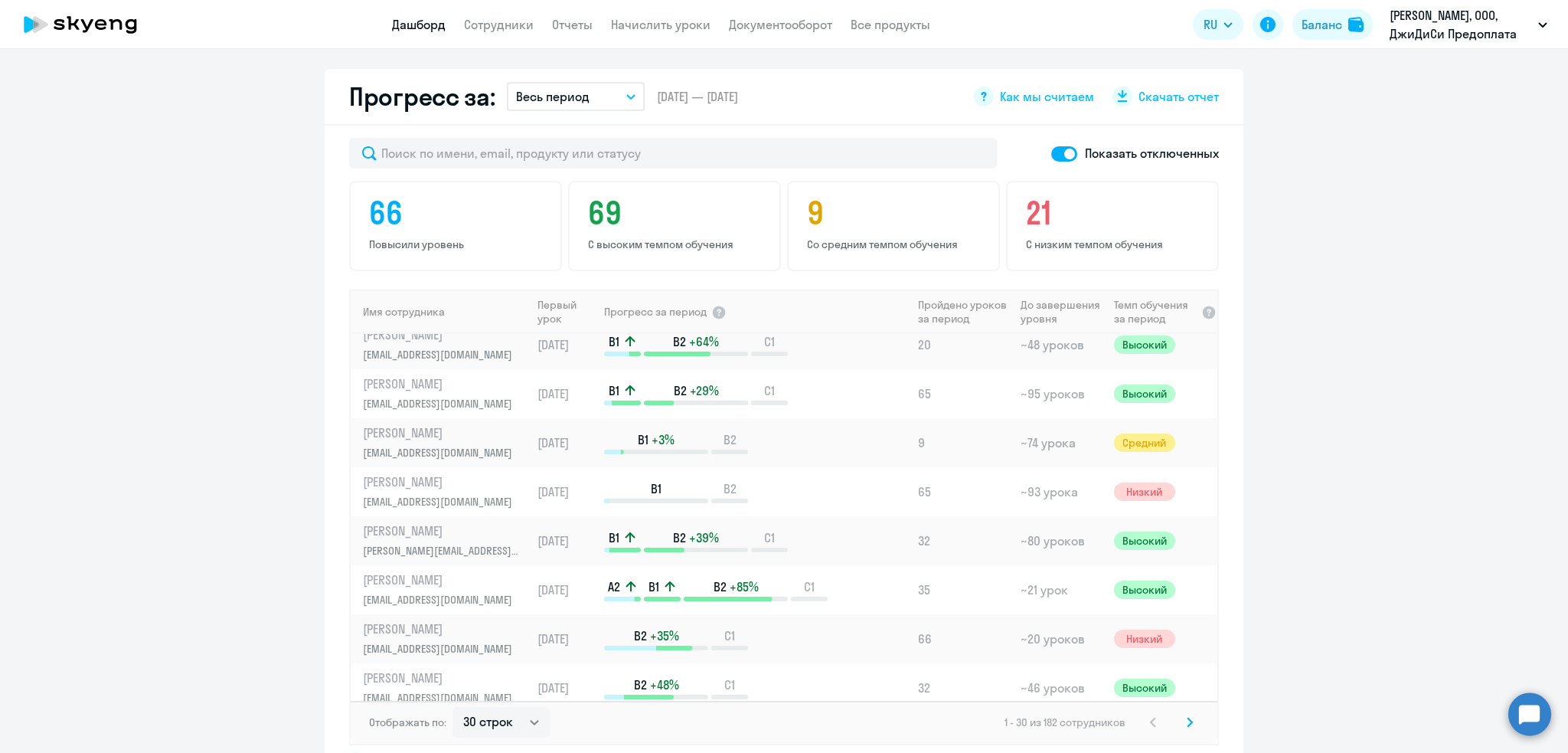
scroll to position [1039, 0]
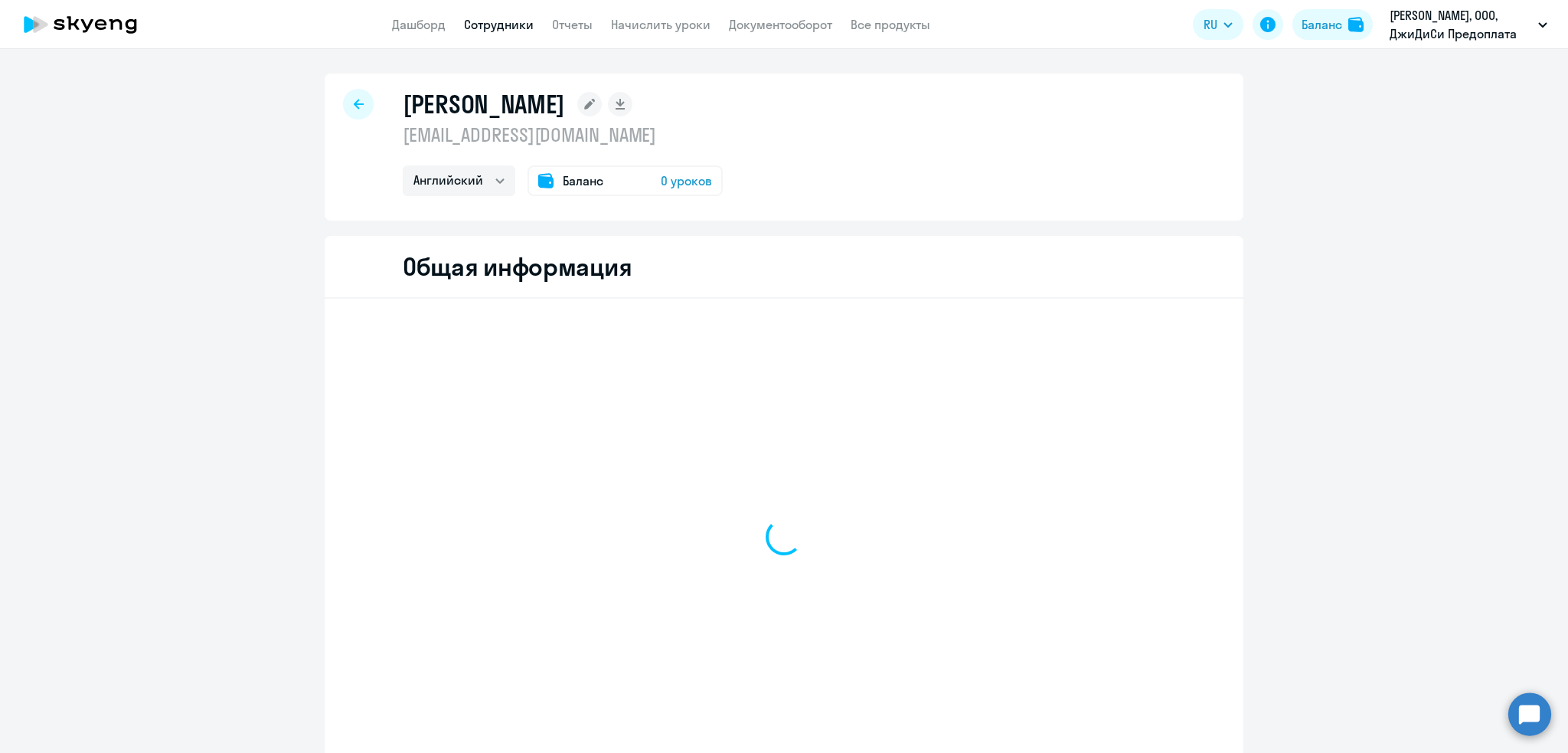
select select "english"
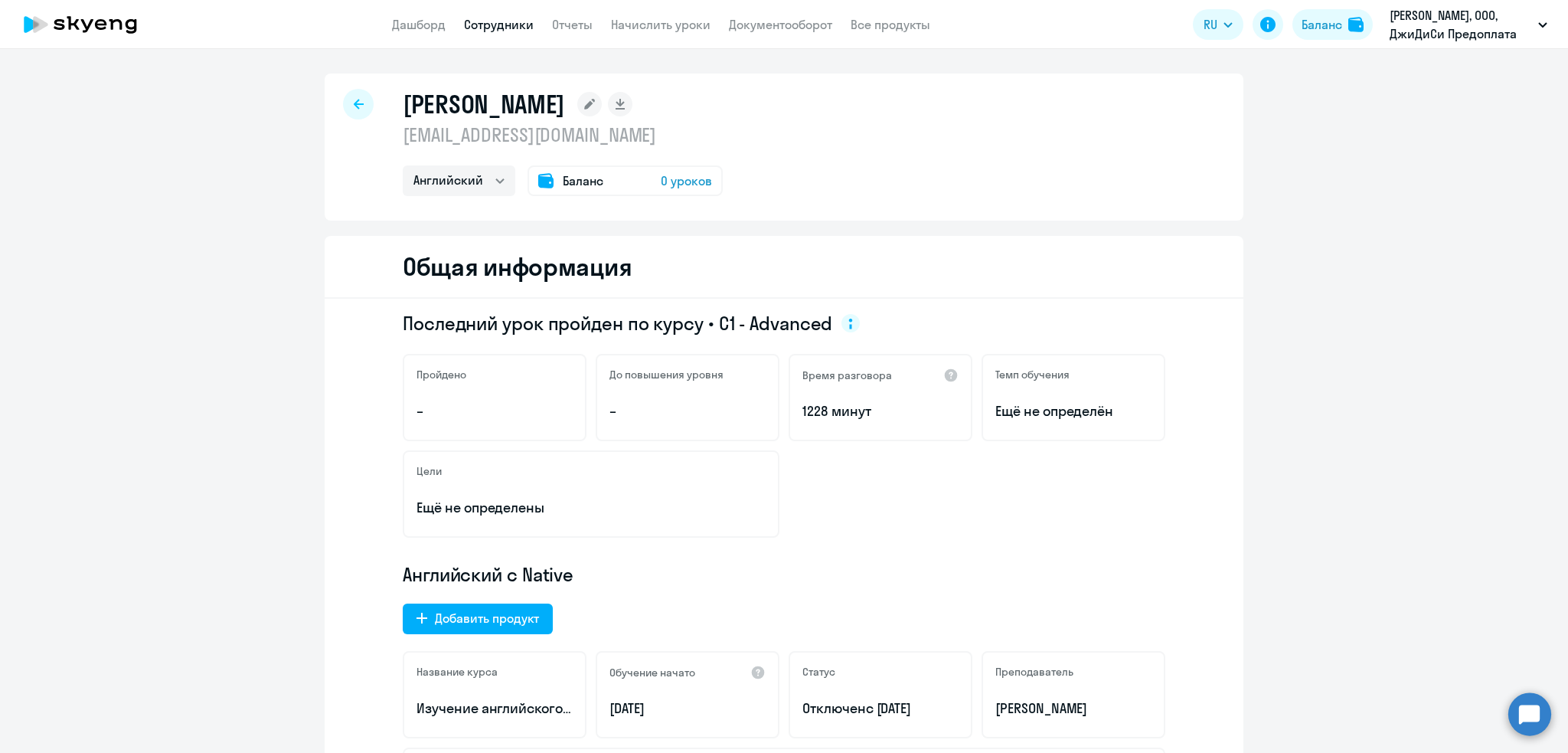
drag, startPoint x: 755, startPoint y: 141, endPoint x: 386, endPoint y: 142, distance: 369.0
click at [386, 142] on div "[PERSON_NAME] [EMAIL_ADDRESS][DOMAIN_NAME] Английский Баланс 0 уроков" at bounding box center [784, 147] width 919 height 147
copy p "[EMAIL_ADDRESS][DOMAIN_NAME]"
